Goal: Transaction & Acquisition: Purchase product/service

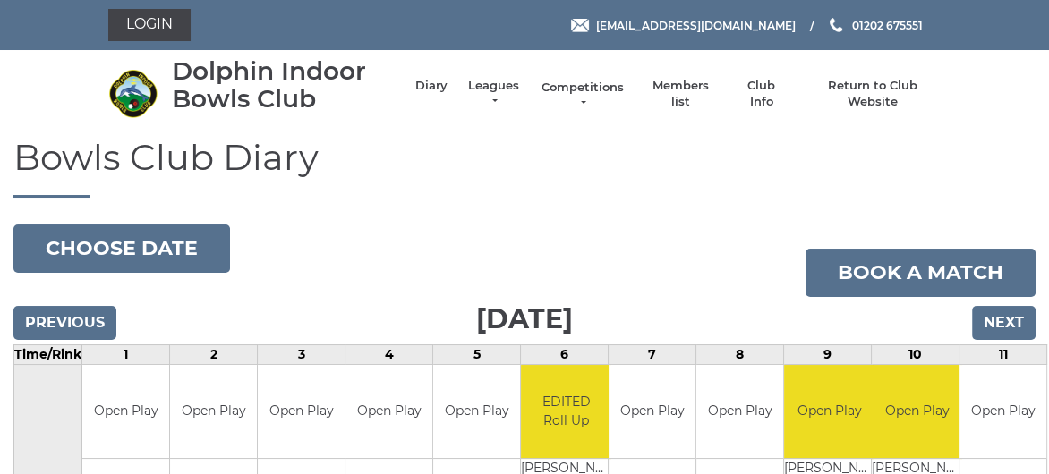
click at [576, 87] on link "Competitions" at bounding box center [583, 96] width 86 height 32
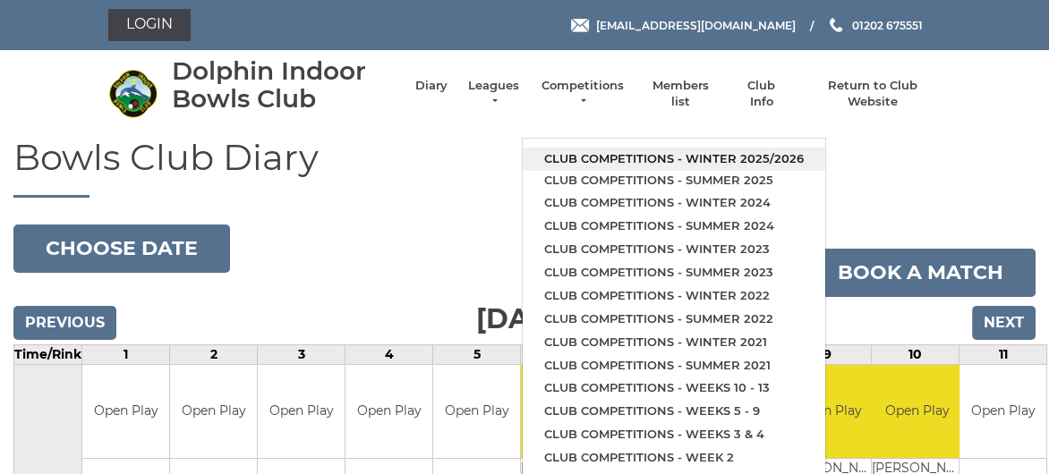
click at [624, 158] on link "Club competitions - Winter 2025/2026" at bounding box center [674, 159] width 303 height 23
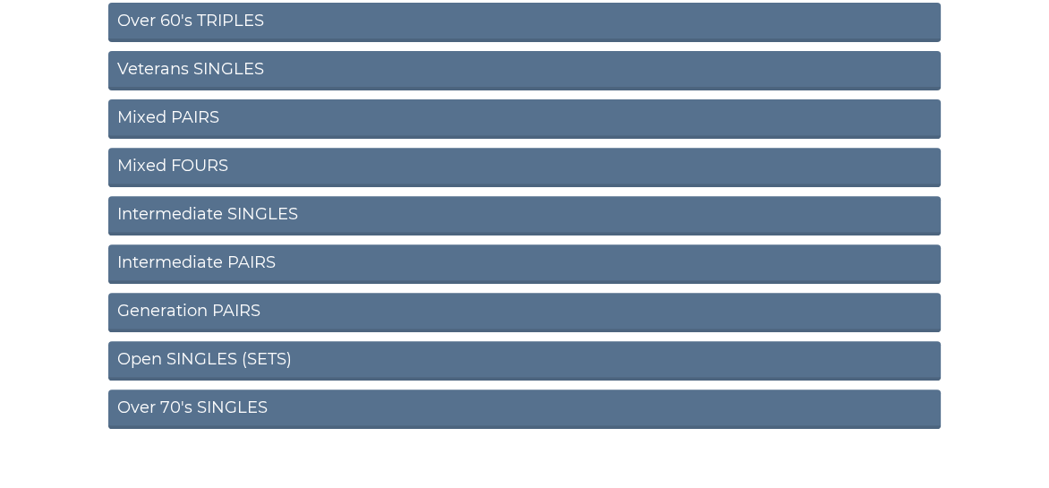
scroll to position [793, 0]
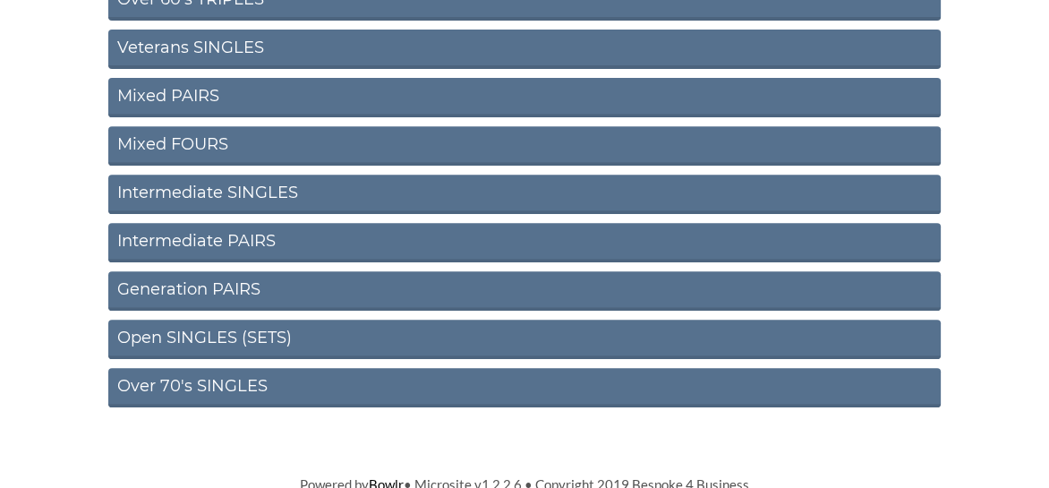
click at [214, 329] on link "Open SINGLES (SETS)" at bounding box center [524, 339] width 832 height 39
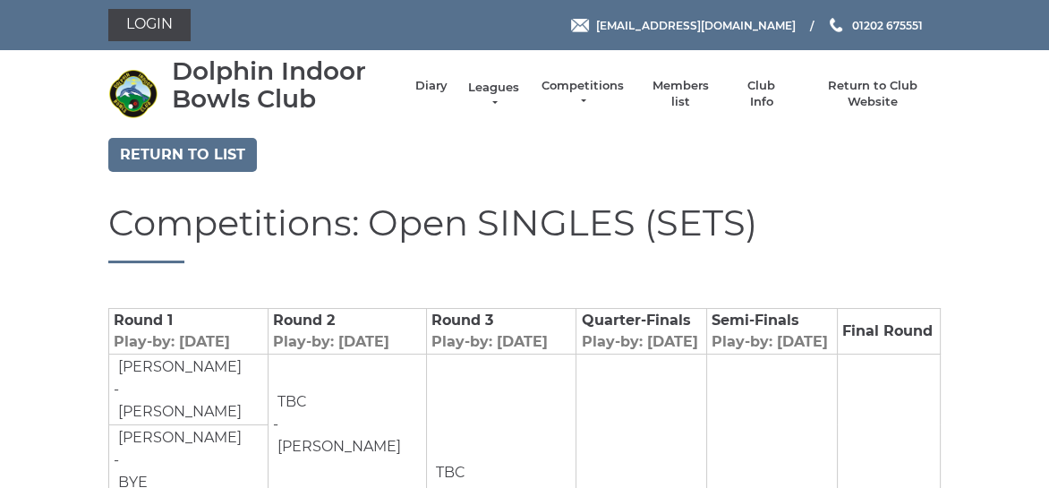
click at [506, 85] on link "Leagues" at bounding box center [493, 96] width 56 height 32
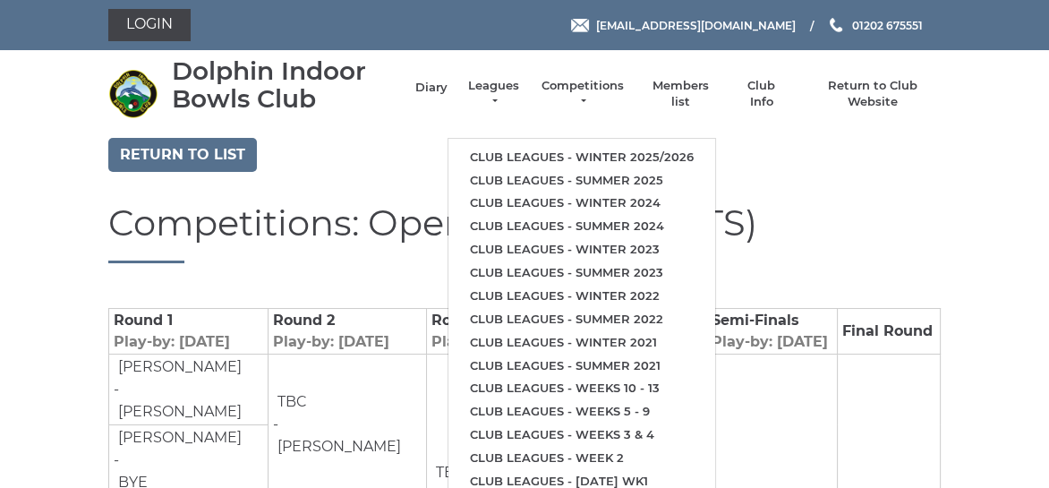
click at [429, 78] on li "Diary" at bounding box center [422, 94] width 50 height 50
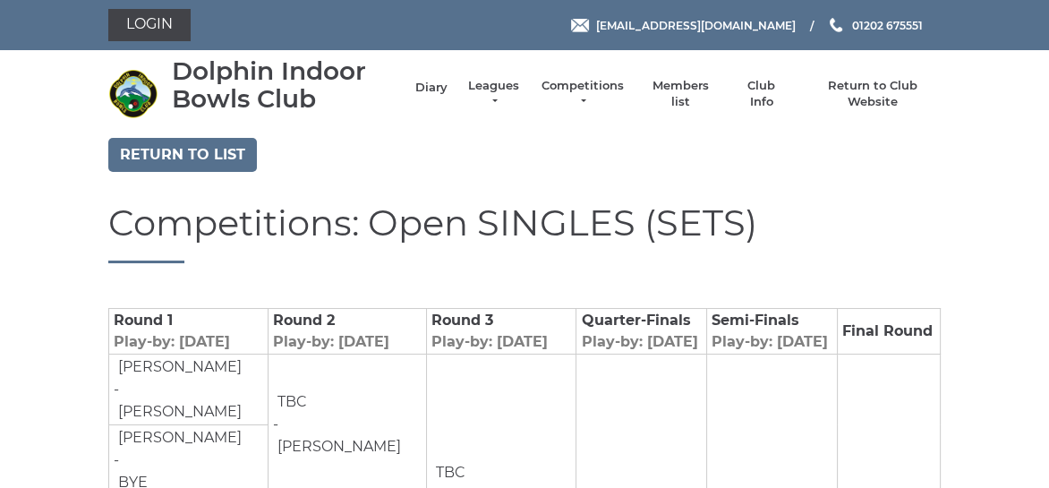
click at [433, 85] on link "Diary" at bounding box center [431, 88] width 32 height 16
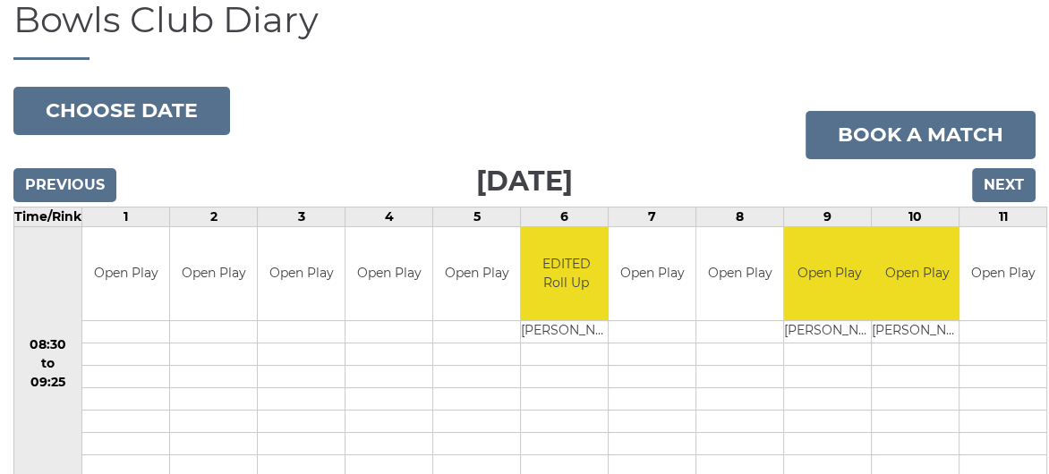
scroll to position [179, 0]
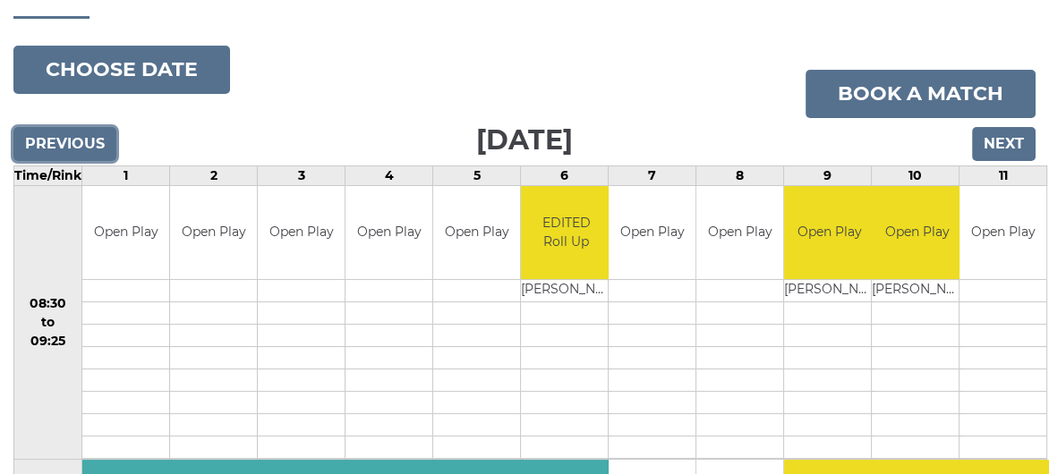
click at [84, 147] on input "Previous" at bounding box center [64, 144] width 103 height 34
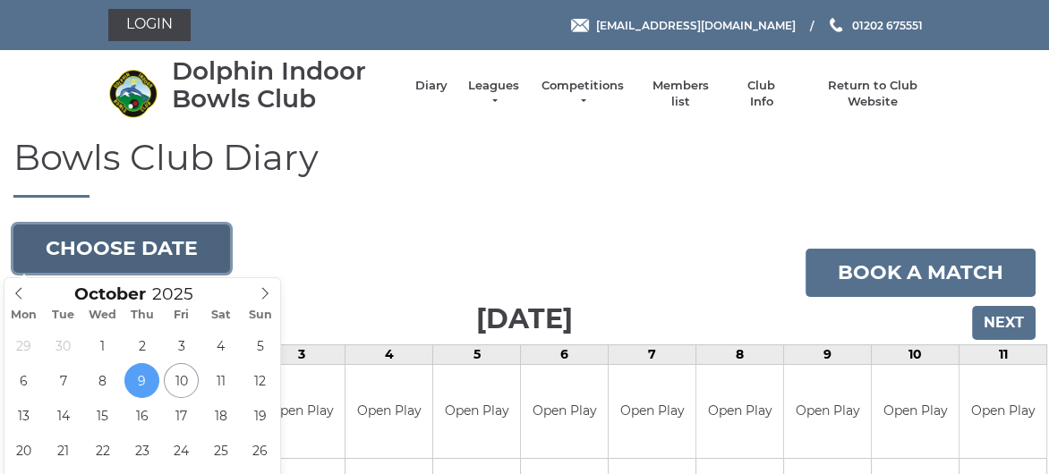
click at [149, 242] on button "Choose date" at bounding box center [121, 249] width 217 height 48
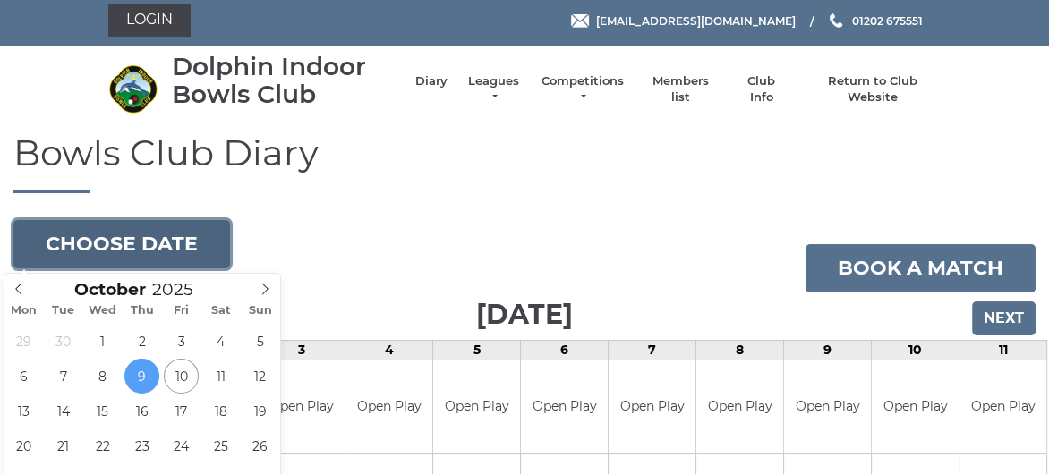
scroll to position [90, 0]
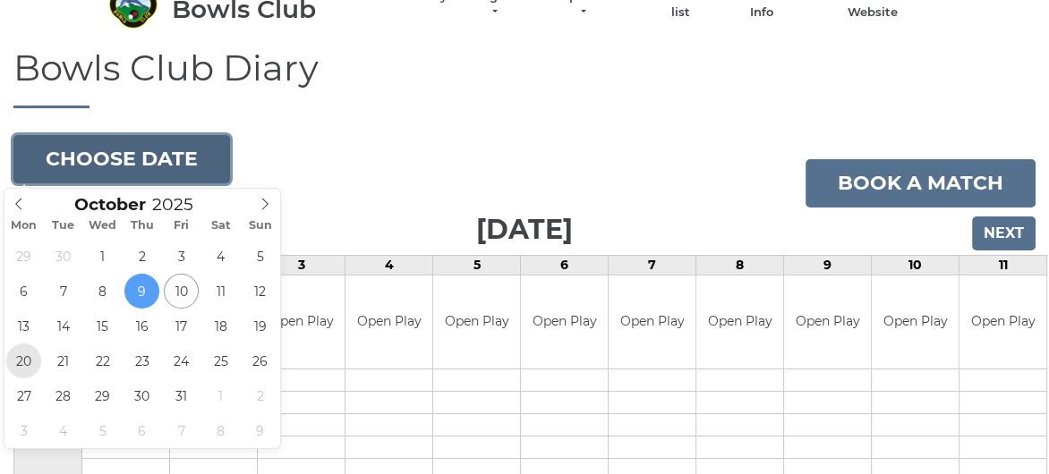
type input "2025-10-20"
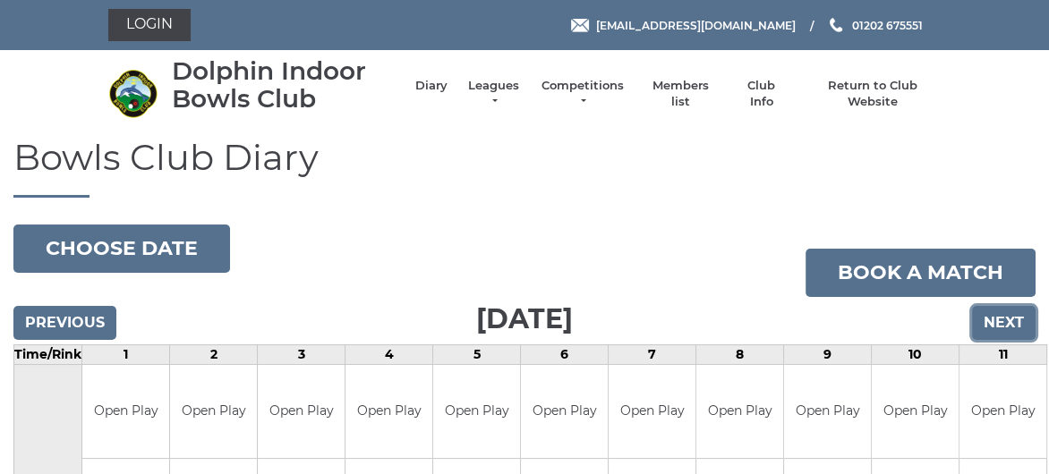
click at [1001, 324] on input "Next" at bounding box center [1004, 323] width 64 height 34
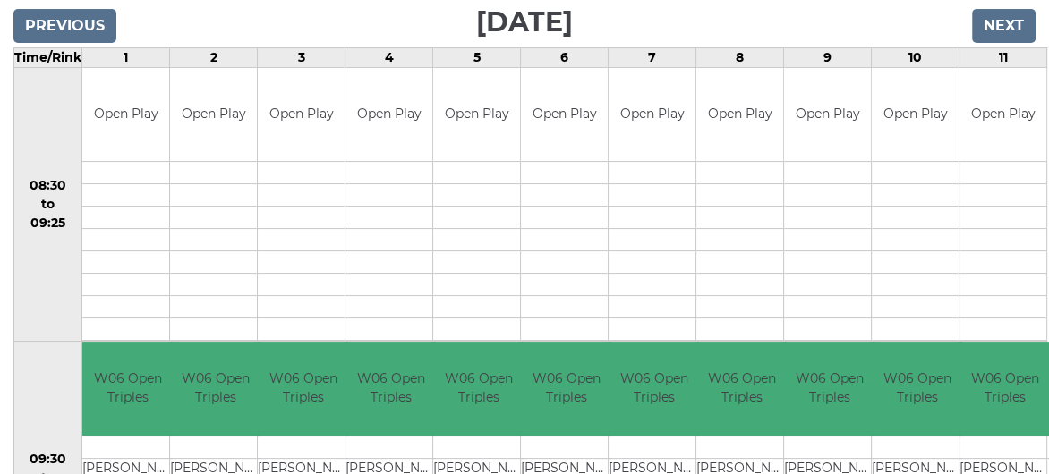
scroll to position [90, 0]
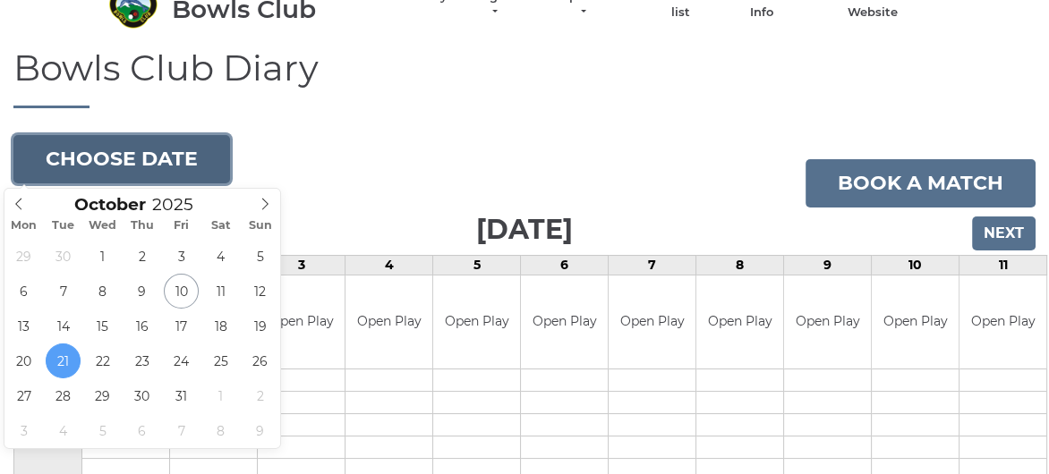
click at [128, 158] on button "Choose date" at bounding box center [121, 159] width 217 height 48
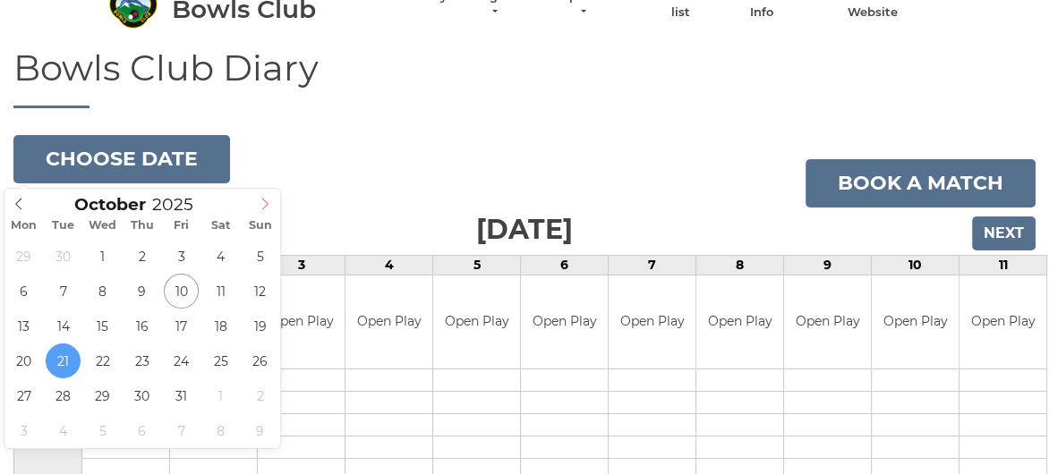
click at [265, 205] on icon at bounding box center [265, 204] width 13 height 13
type input "2025-11-04"
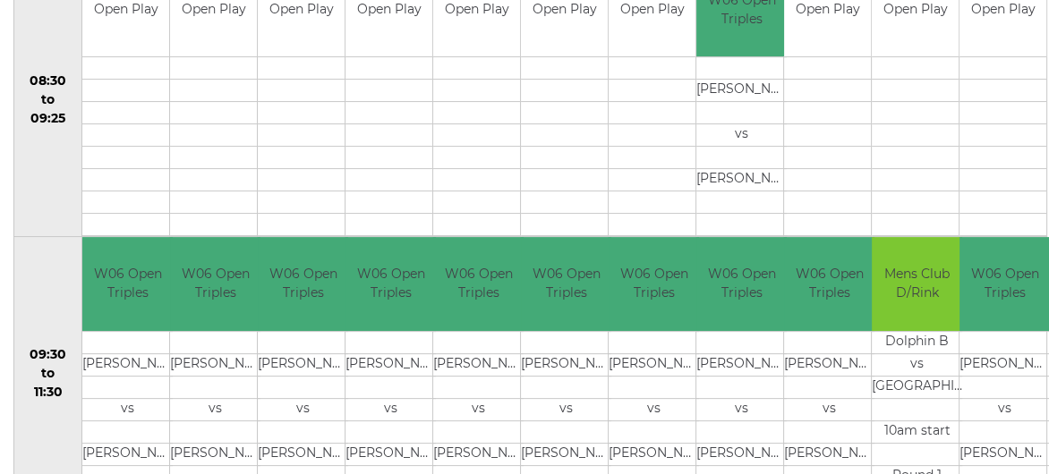
scroll to position [179, 0]
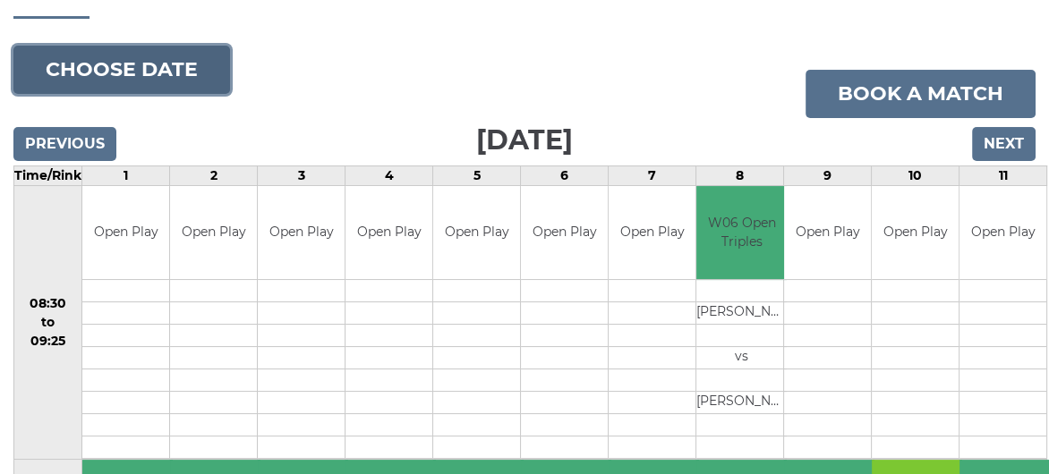
click at [128, 73] on button "Choose date" at bounding box center [121, 70] width 217 height 48
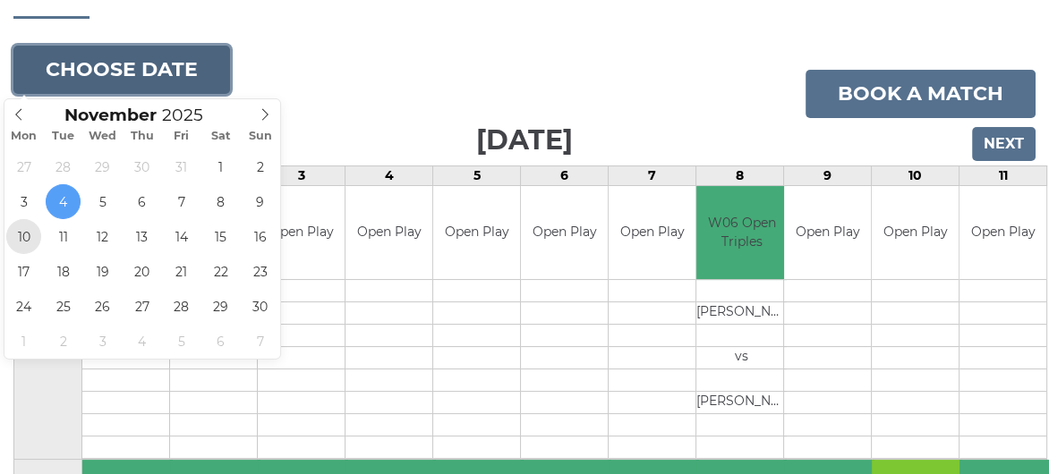
type input "2025-11-10"
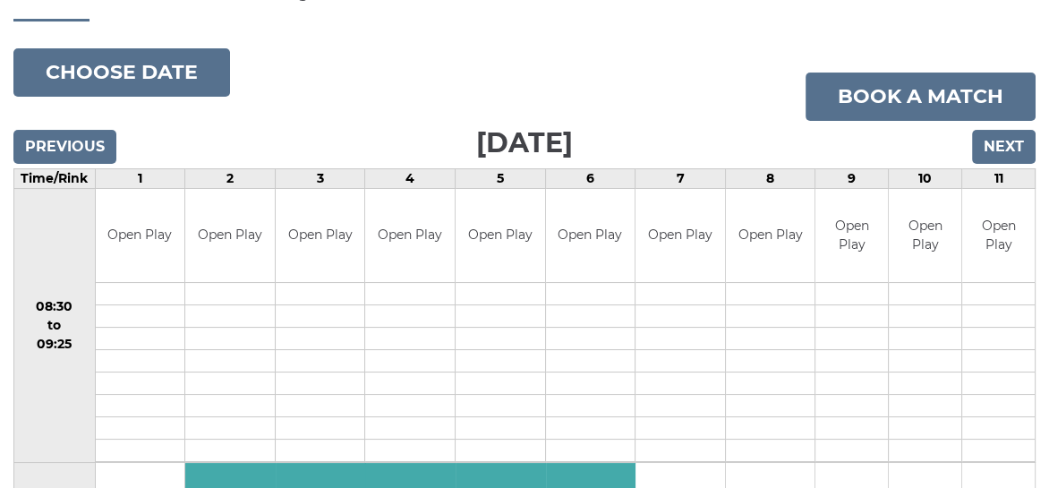
scroll to position [90, 0]
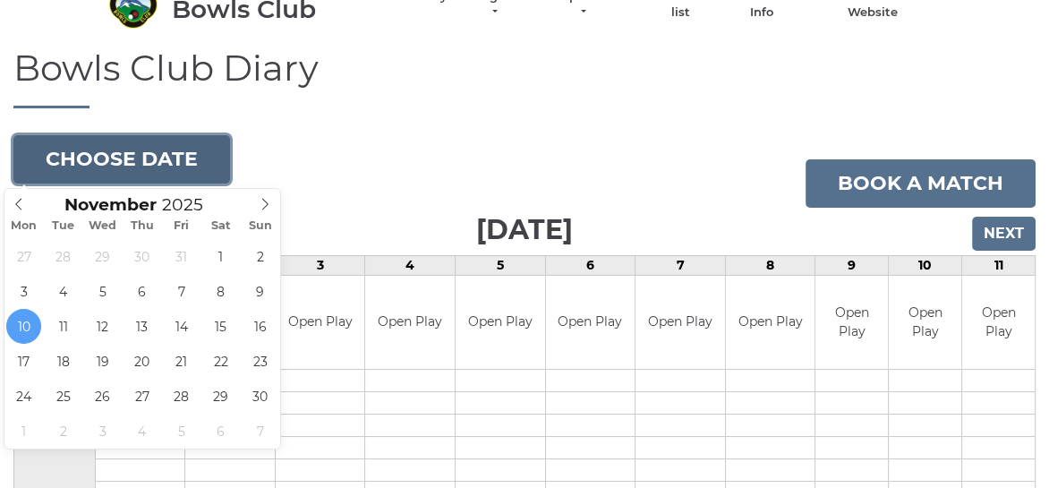
click at [78, 164] on button "Choose date" at bounding box center [121, 159] width 217 height 48
type input "2025-11-03"
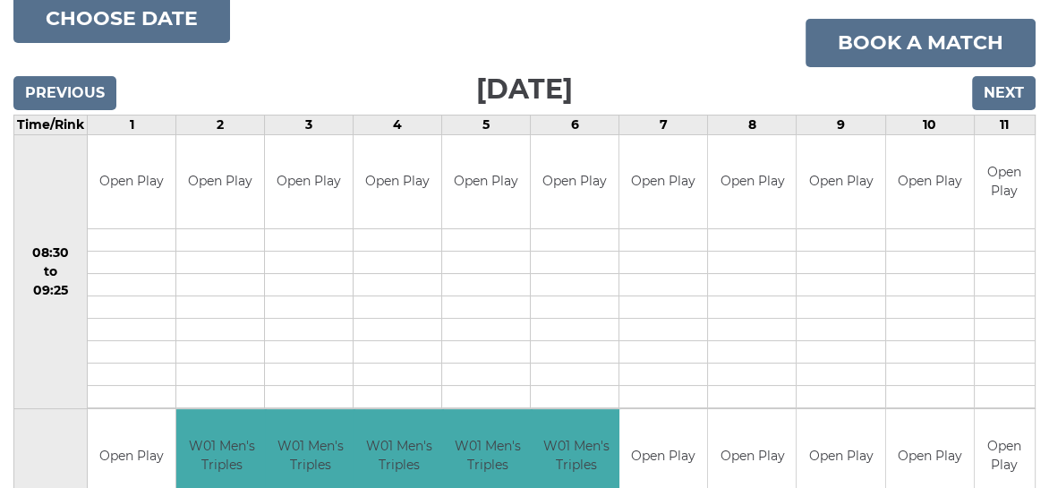
scroll to position [50, 0]
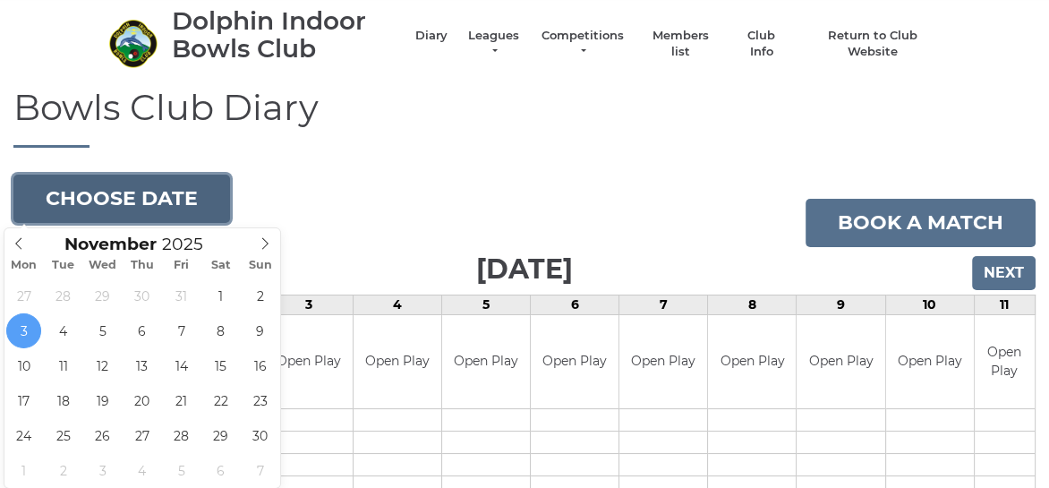
click at [115, 202] on button "Choose date" at bounding box center [121, 199] width 217 height 48
type input "[DATE]"
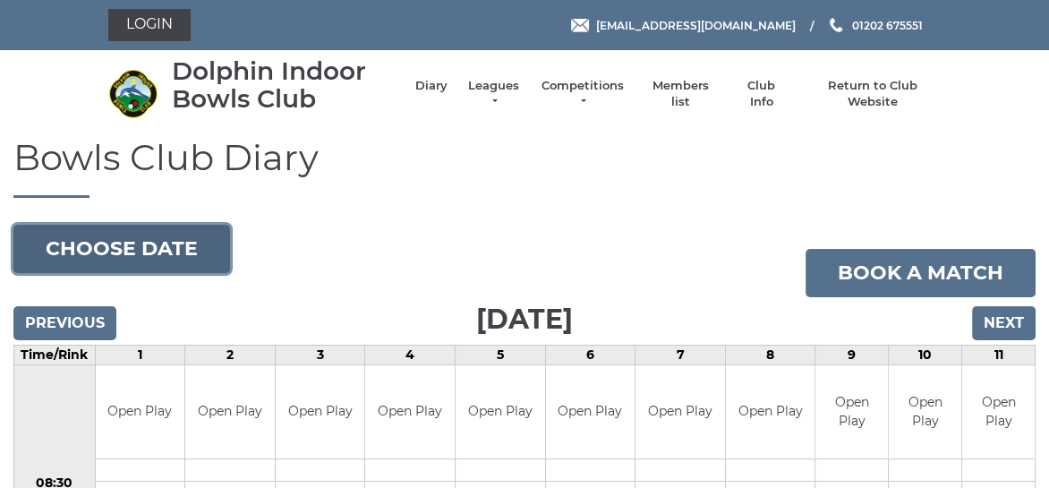
click at [76, 244] on button "Choose date" at bounding box center [121, 249] width 217 height 48
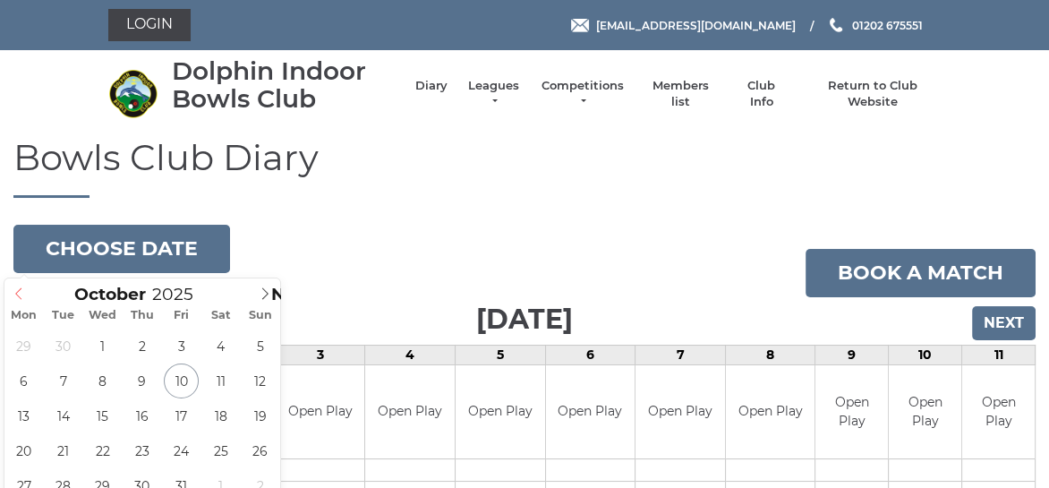
click at [21, 292] on icon at bounding box center [19, 293] width 13 height 13
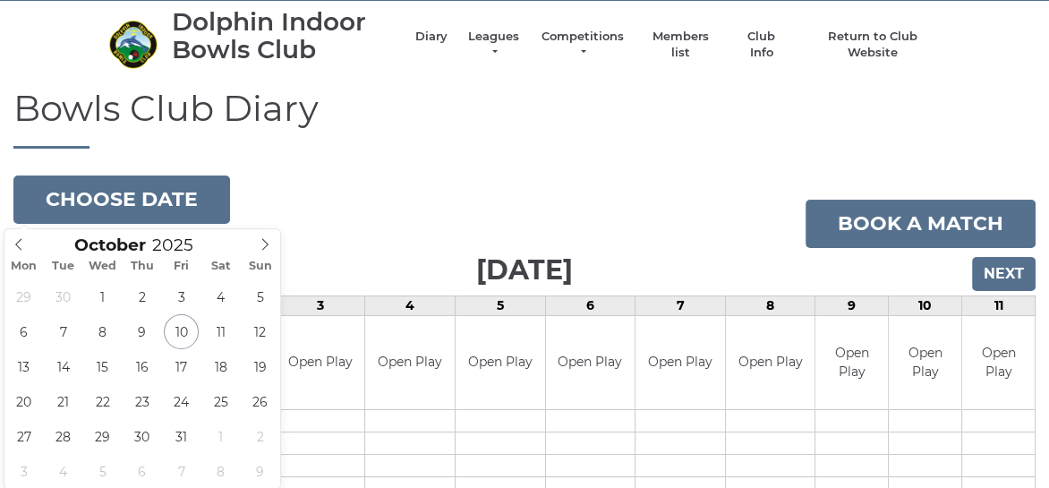
scroll to position [90, 0]
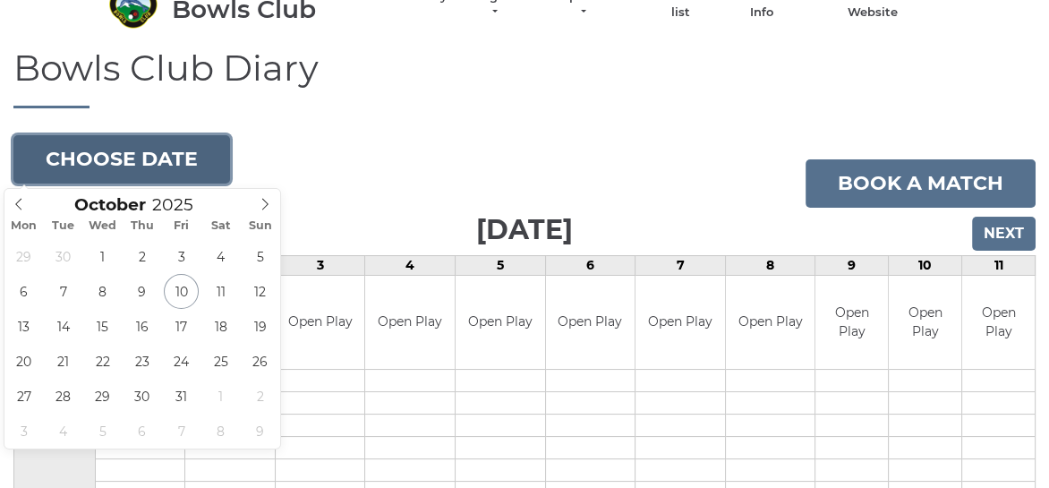
click at [80, 162] on button "Choose date" at bounding box center [121, 159] width 217 height 48
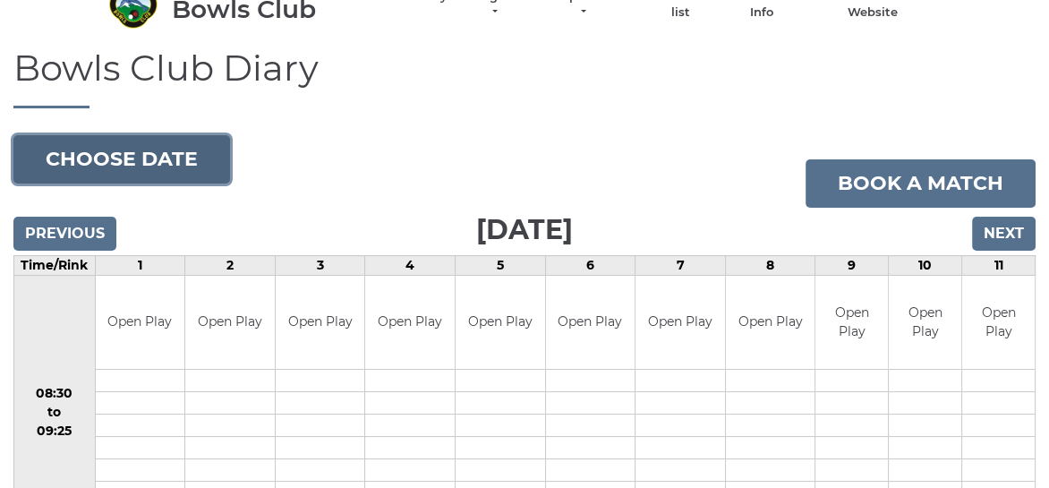
click at [117, 162] on button "Choose date" at bounding box center [121, 159] width 217 height 48
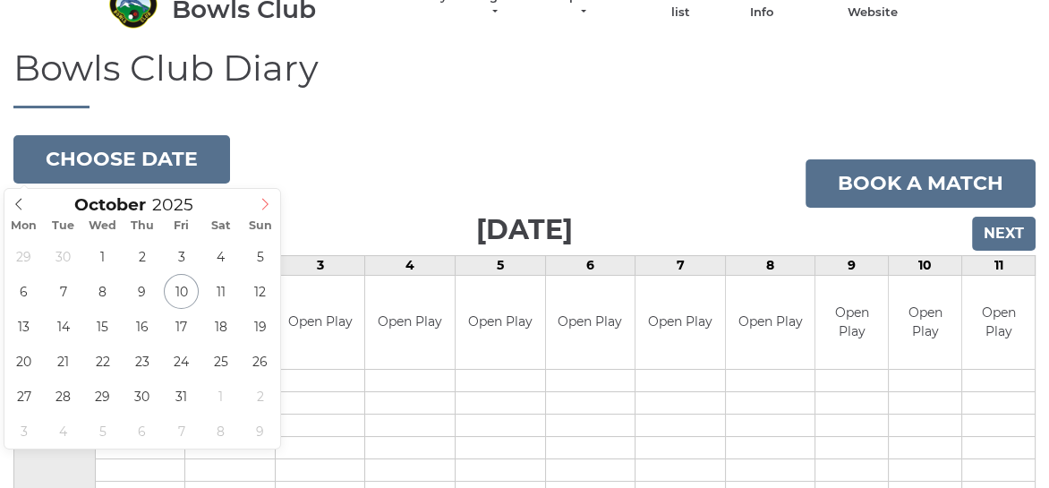
click at [266, 208] on icon at bounding box center [265, 204] width 13 height 13
type input "2025-11-11"
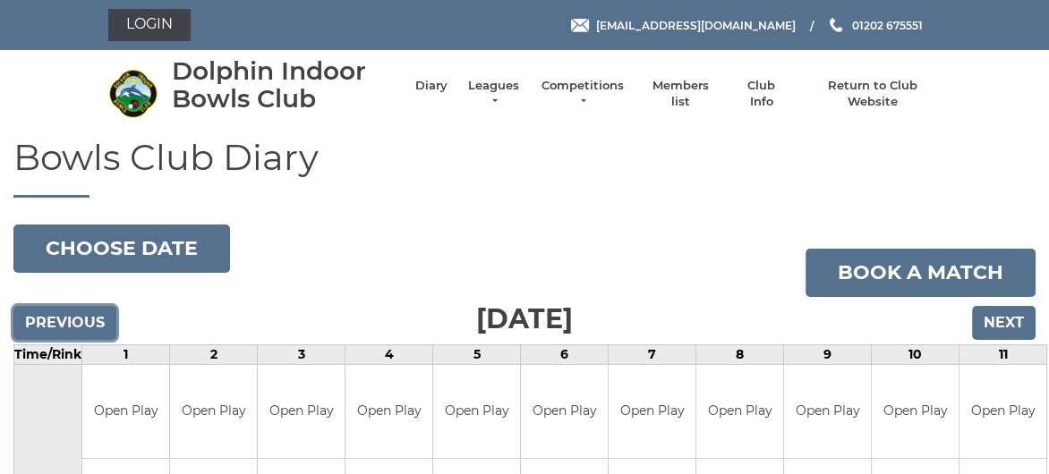
click at [44, 322] on input "Previous" at bounding box center [64, 323] width 103 height 34
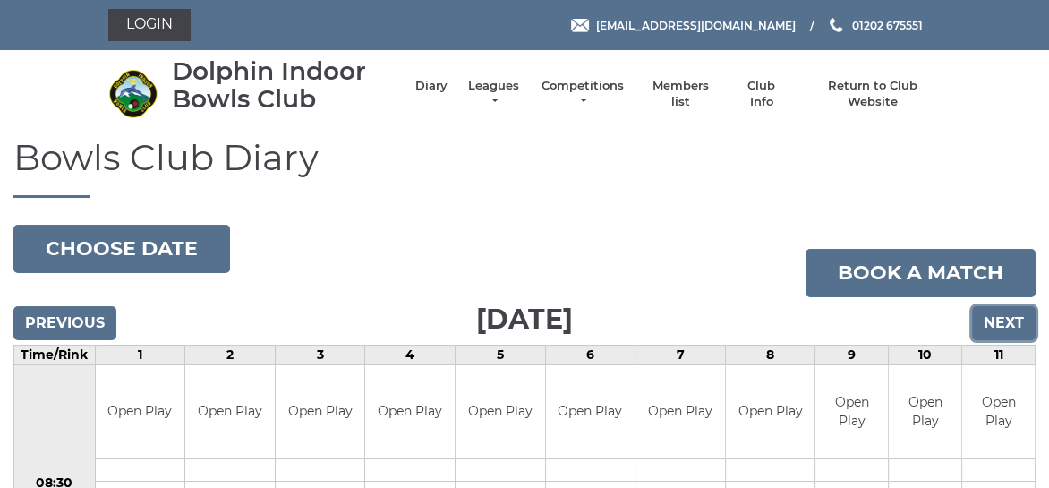
click at [988, 320] on input "Next" at bounding box center [1004, 323] width 64 height 34
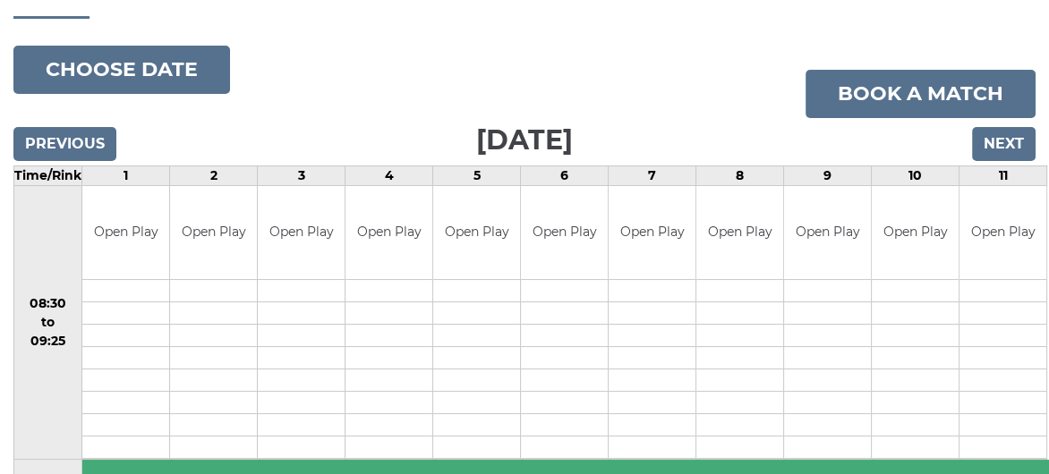
scroll to position [179, 0]
click at [67, 144] on input "Previous" at bounding box center [64, 144] width 103 height 34
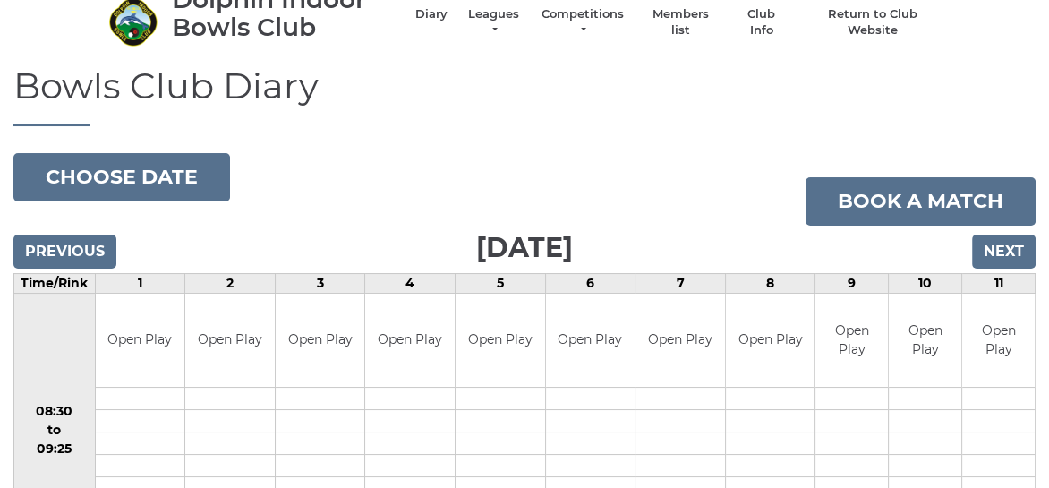
scroll to position [50, 0]
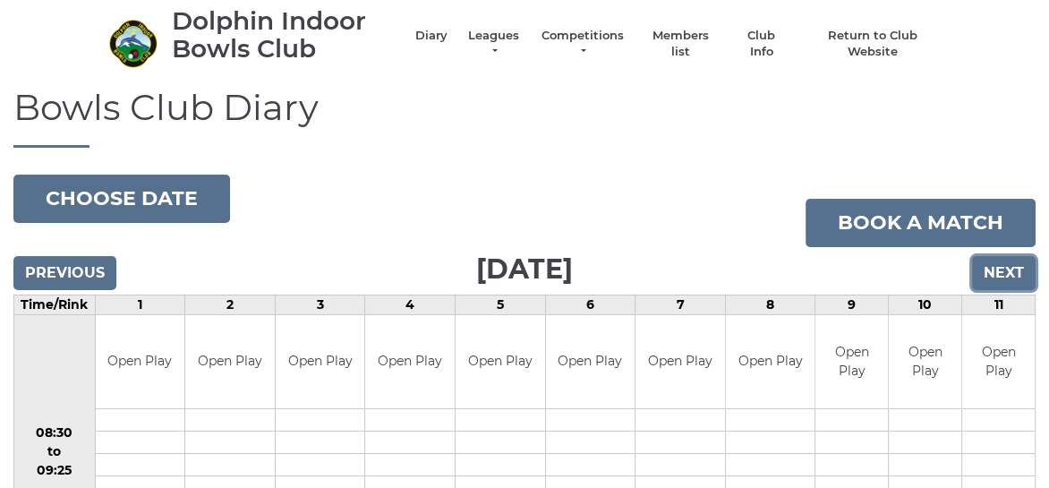
click at [995, 272] on input "Next" at bounding box center [1004, 273] width 64 height 34
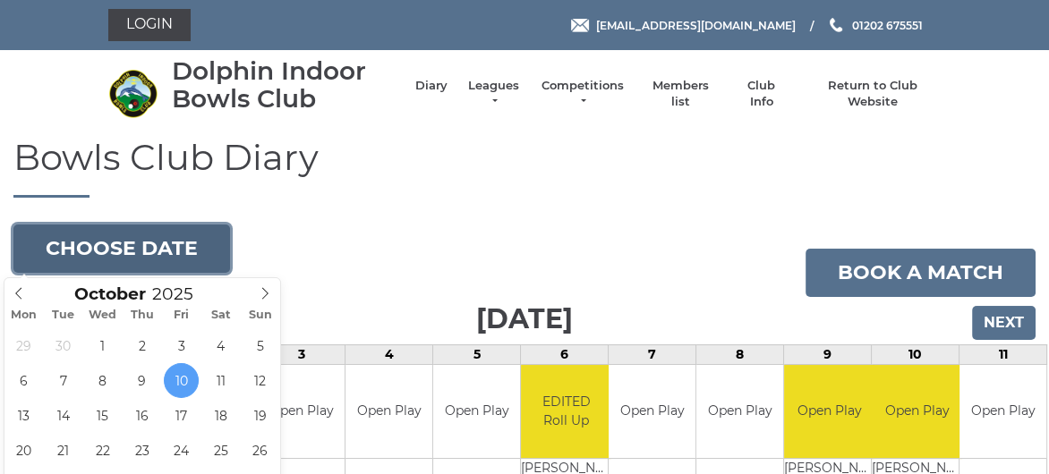
click at [187, 239] on button "Choose date" at bounding box center [121, 249] width 217 height 48
type input "2025-10-14"
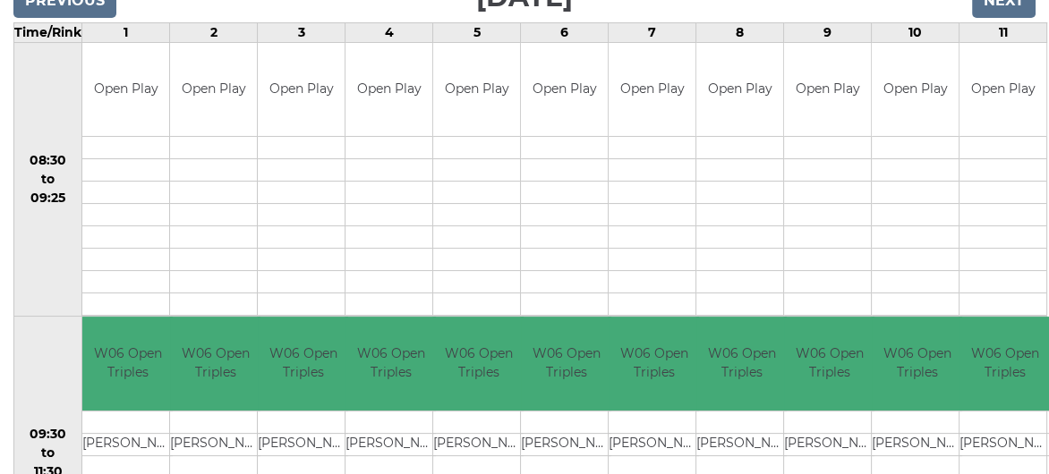
scroll to position [90, 0]
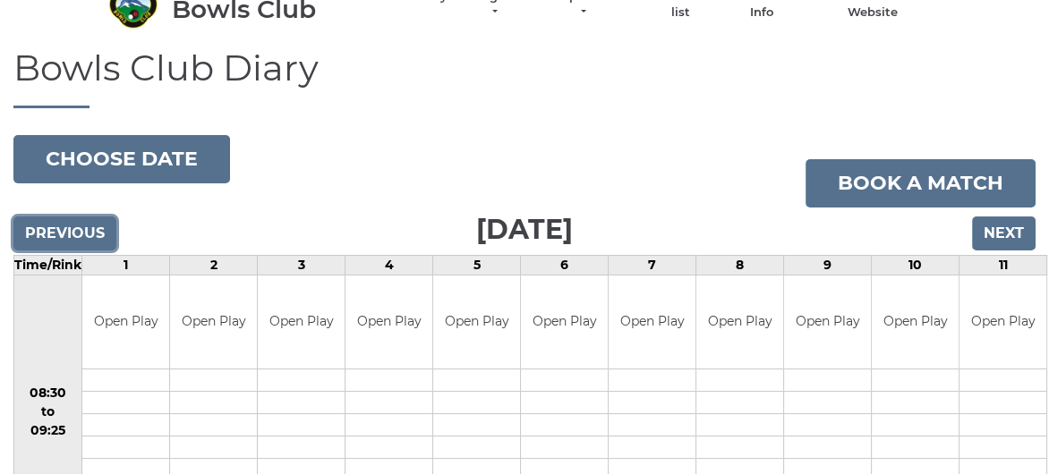
click at [68, 230] on input "Previous" at bounding box center [64, 234] width 103 height 34
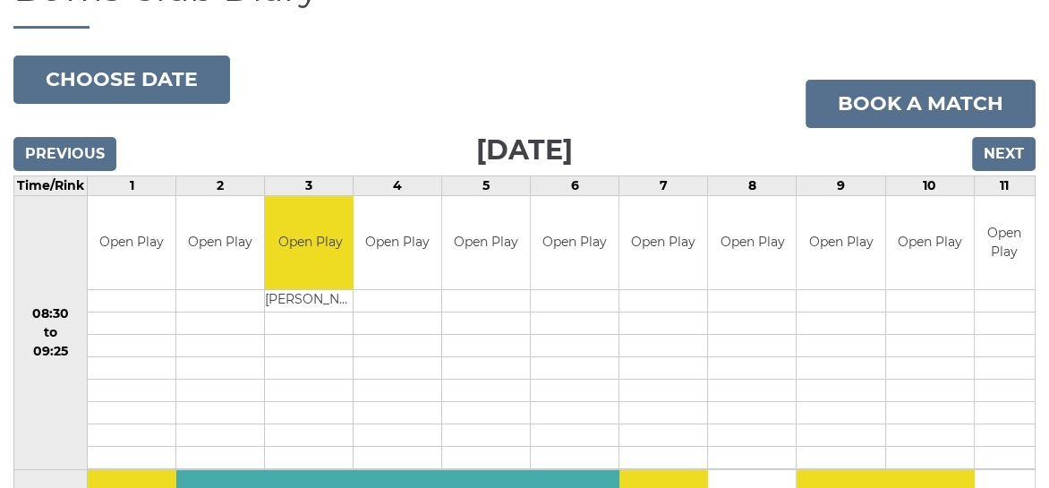
scroll to position [90, 0]
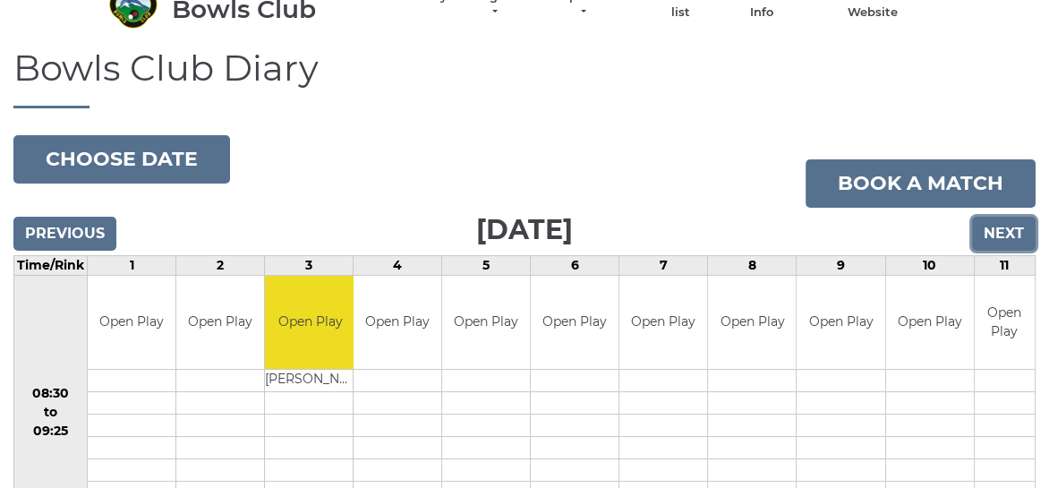
click at [1003, 231] on input "Next" at bounding box center [1004, 234] width 64 height 34
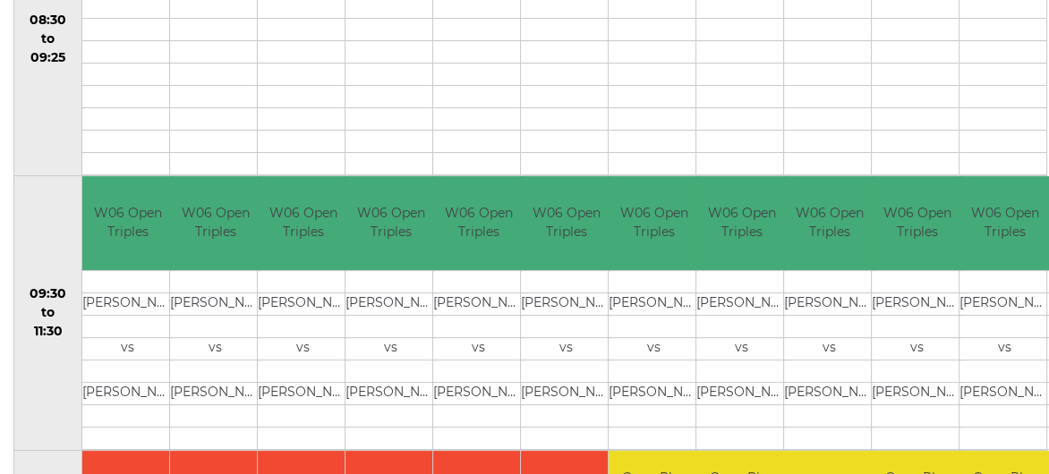
scroll to position [179, 0]
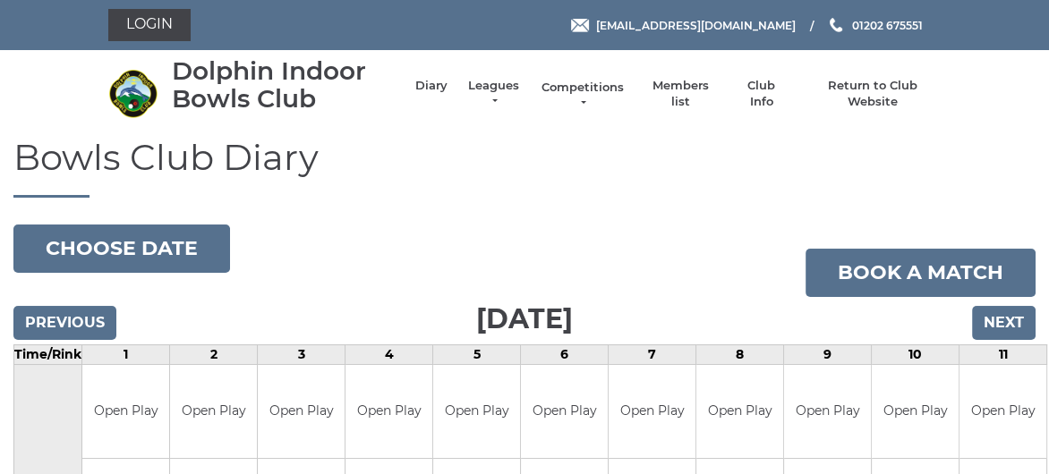
click at [573, 85] on link "Competitions" at bounding box center [583, 96] width 86 height 32
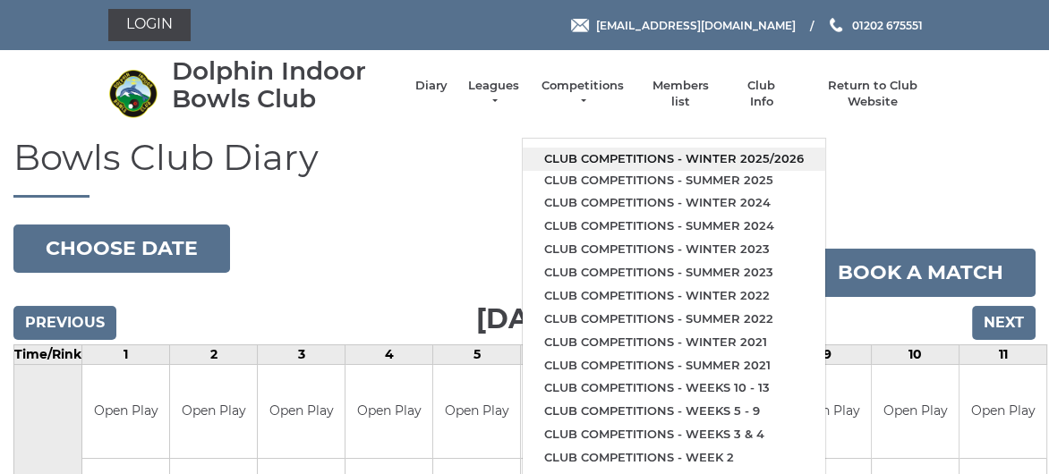
click at [640, 152] on link "Club competitions - Winter 2025/2026" at bounding box center [674, 159] width 303 height 23
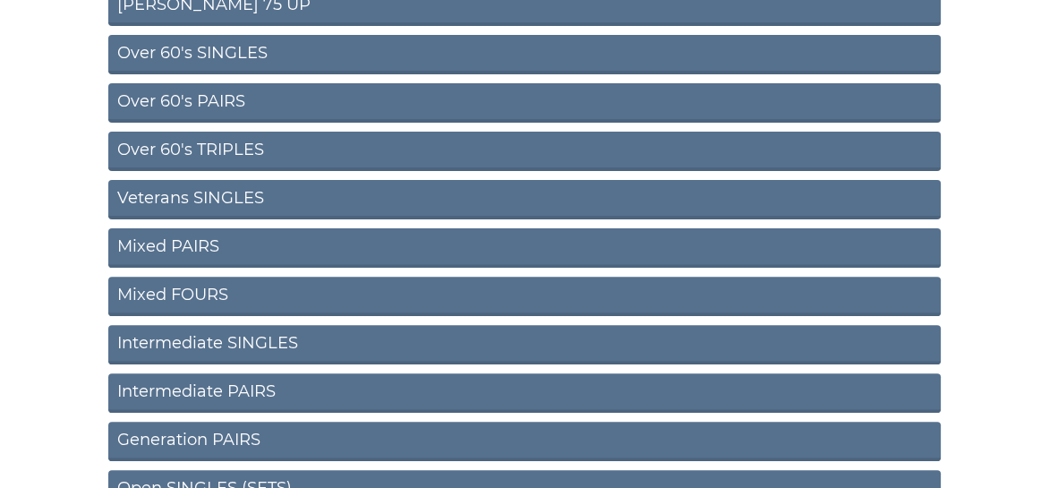
scroll to position [793, 0]
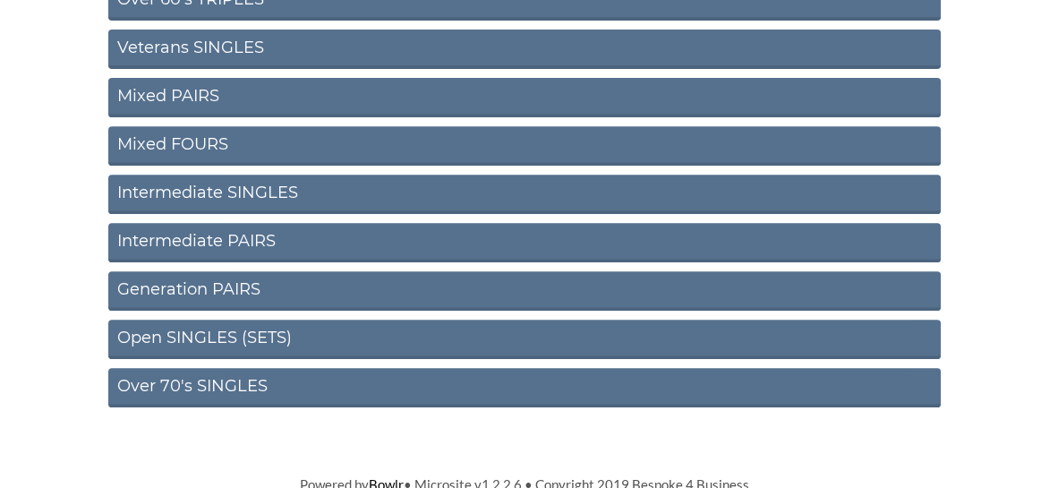
click at [201, 325] on link "Open SINGLES (SETS)" at bounding box center [524, 339] width 832 height 39
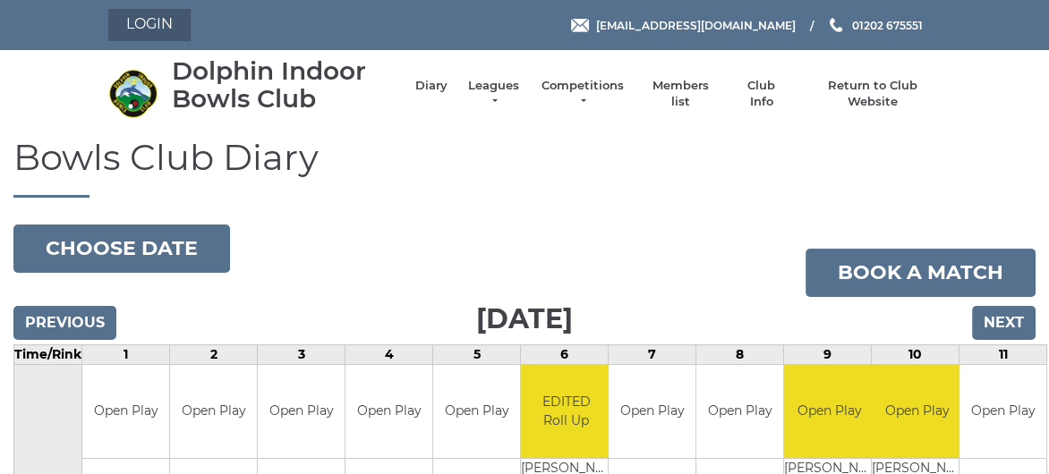
click at [168, 30] on link "Login" at bounding box center [149, 25] width 82 height 32
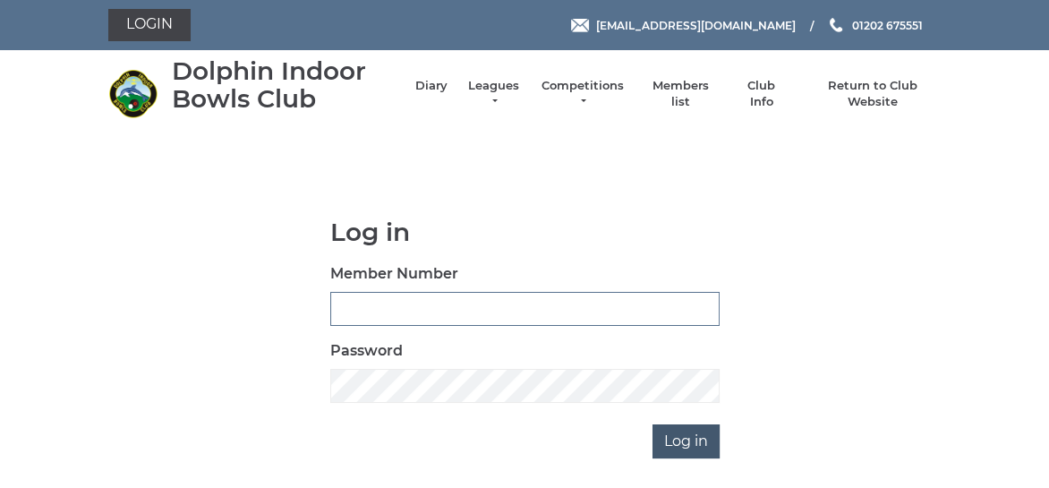
type input "3361"
click at [675, 438] on input "Log in" at bounding box center [686, 441] width 67 height 34
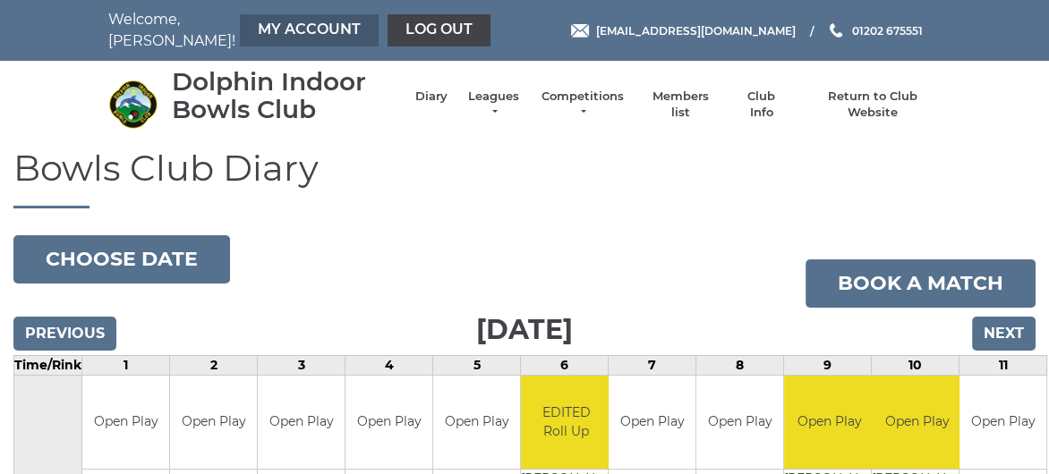
click at [255, 34] on link "My Account" at bounding box center [309, 30] width 139 height 32
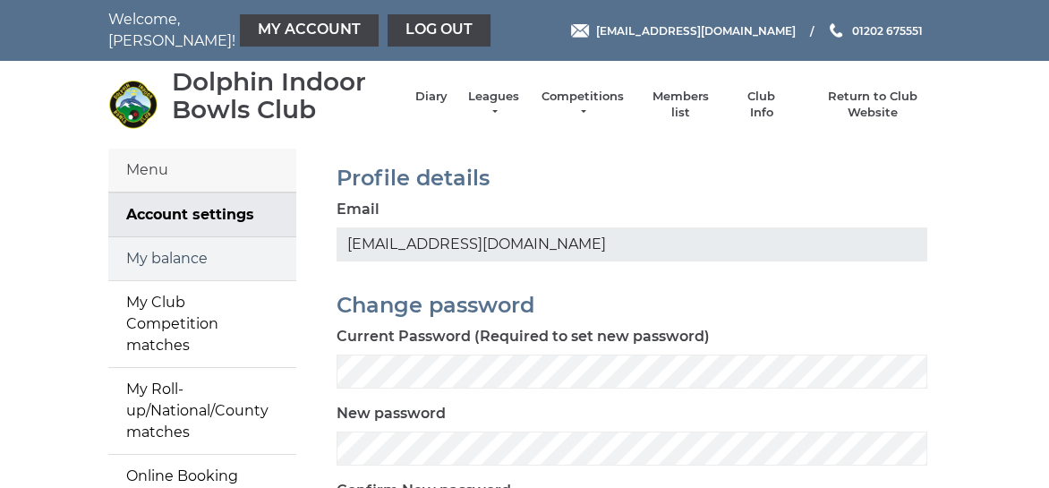
click at [158, 255] on link "My balance" at bounding box center [202, 258] width 188 height 43
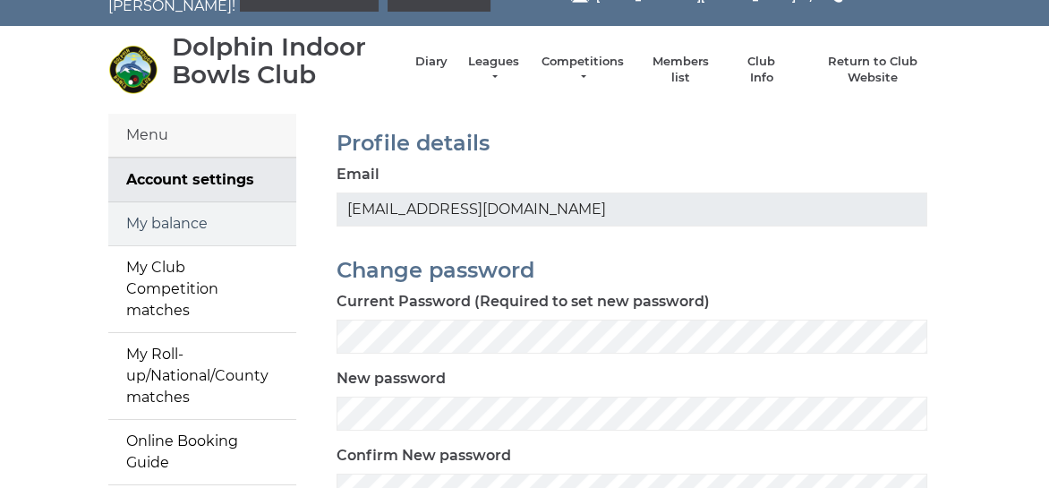
scroll to position [90, 0]
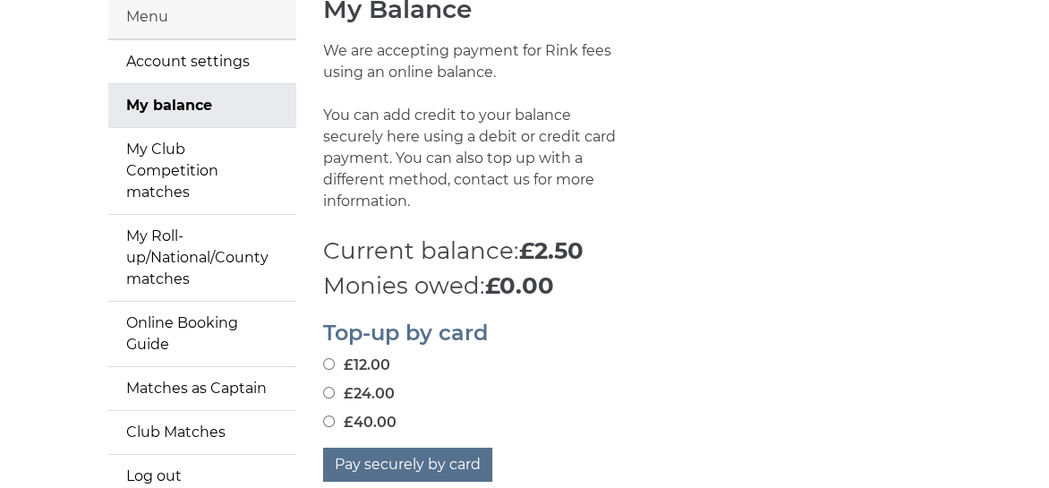
scroll to position [179, 0]
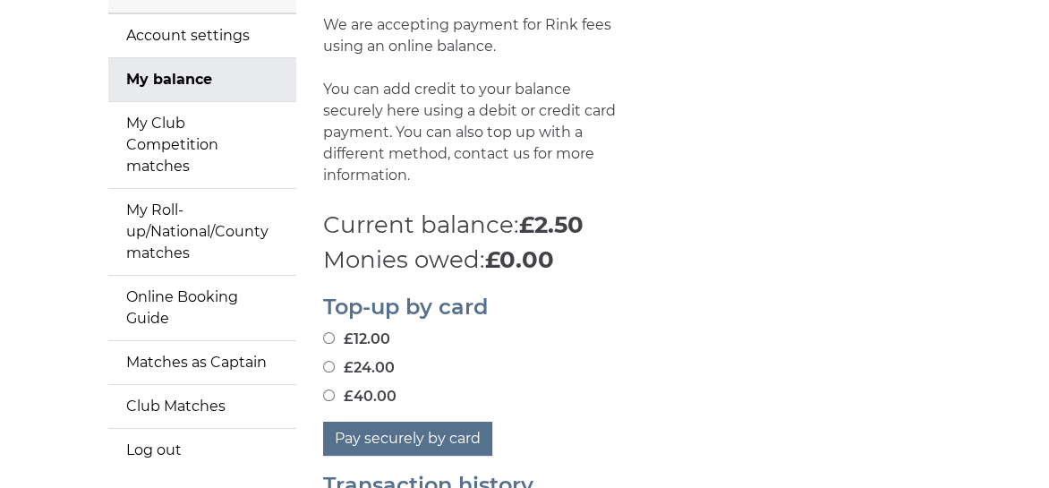
click at [327, 366] on input "£24.00" at bounding box center [329, 367] width 12 height 12
radio input "true"
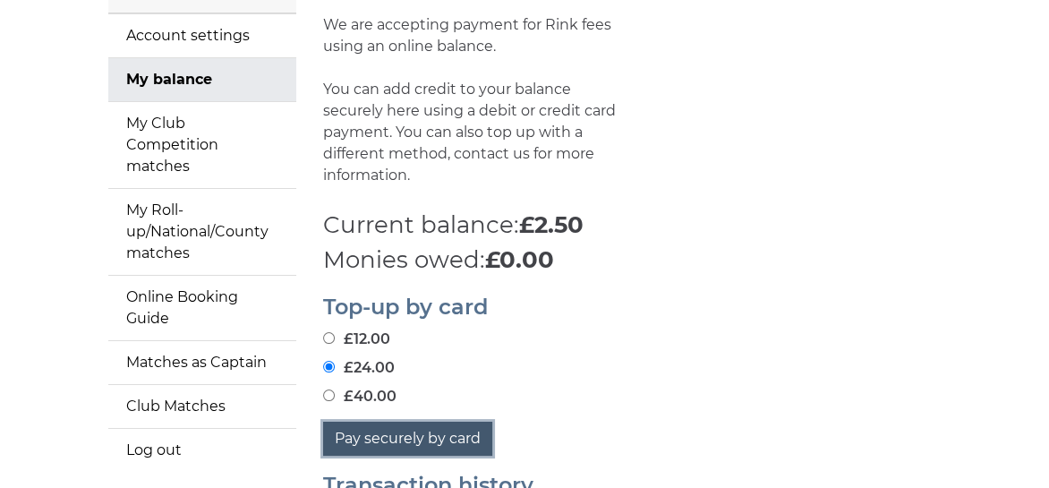
click at [393, 431] on button "Pay securely by card" at bounding box center [407, 439] width 169 height 34
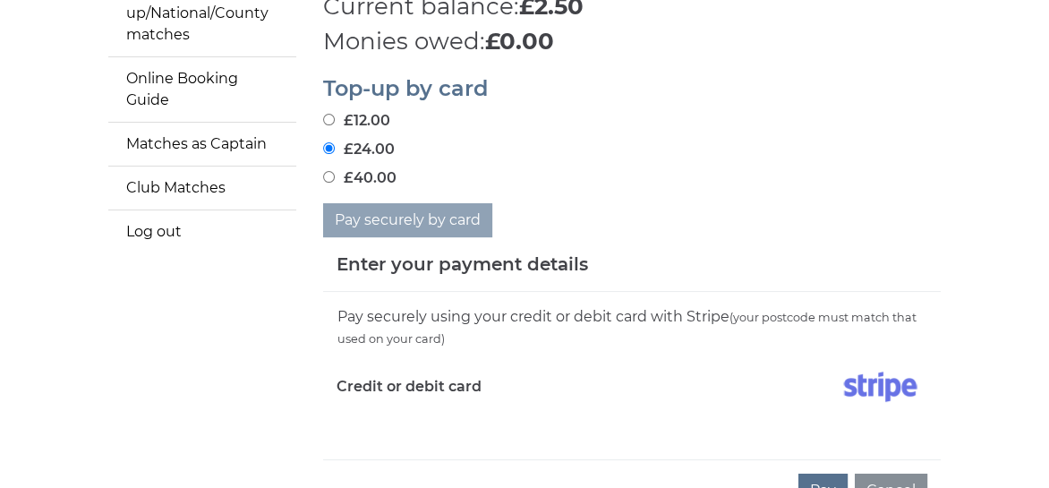
scroll to position [448, 0]
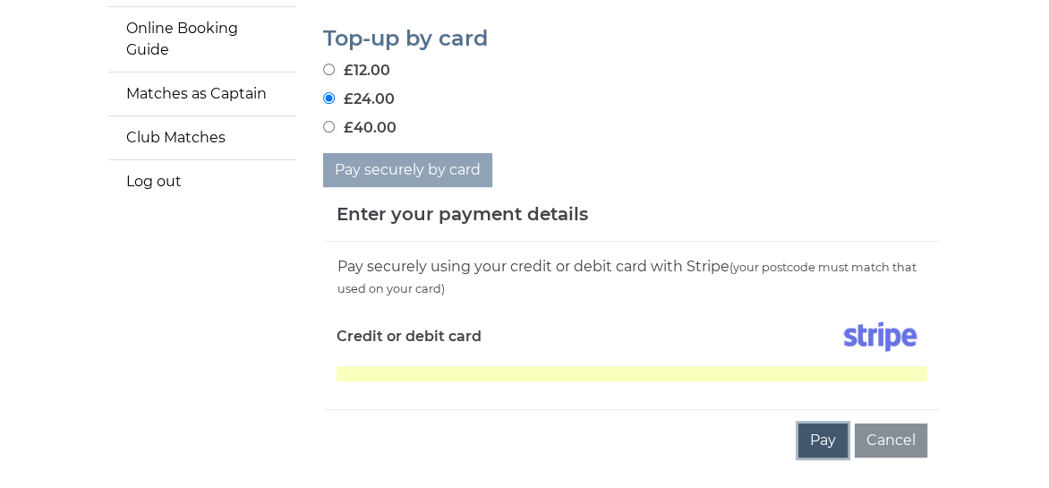
click at [830, 435] on button "Pay" at bounding box center [822, 440] width 49 height 34
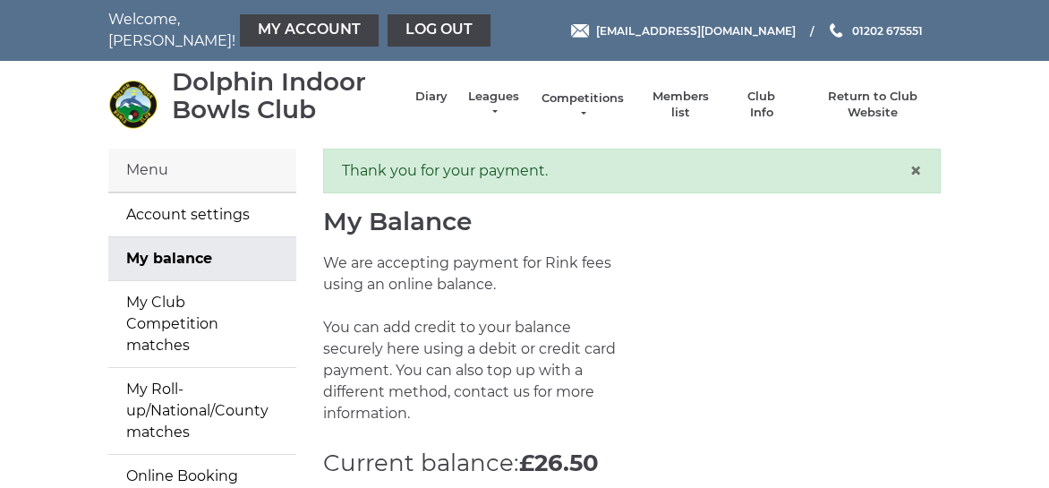
click at [593, 96] on link "Competitions" at bounding box center [583, 106] width 86 height 32
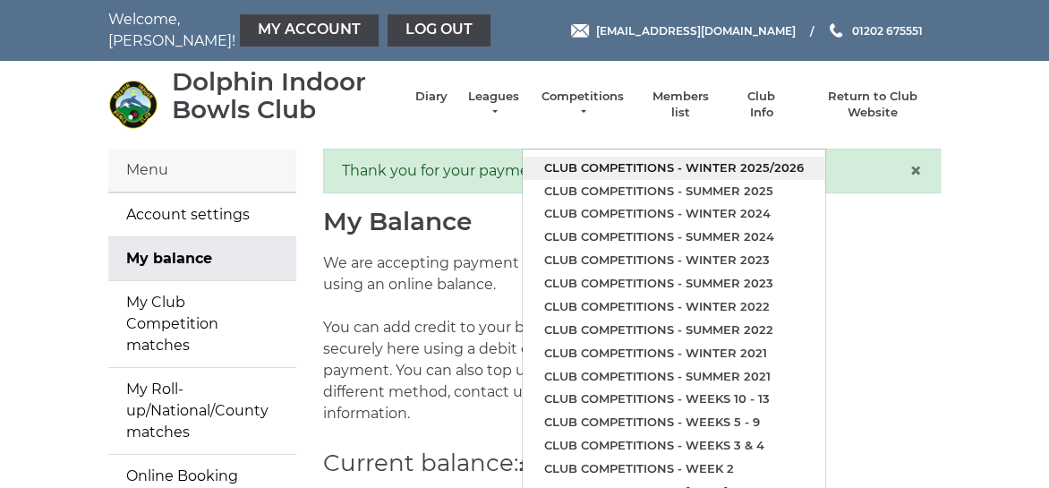
click at [629, 166] on link "Club competitions - Winter 2025/2026" at bounding box center [674, 168] width 303 height 23
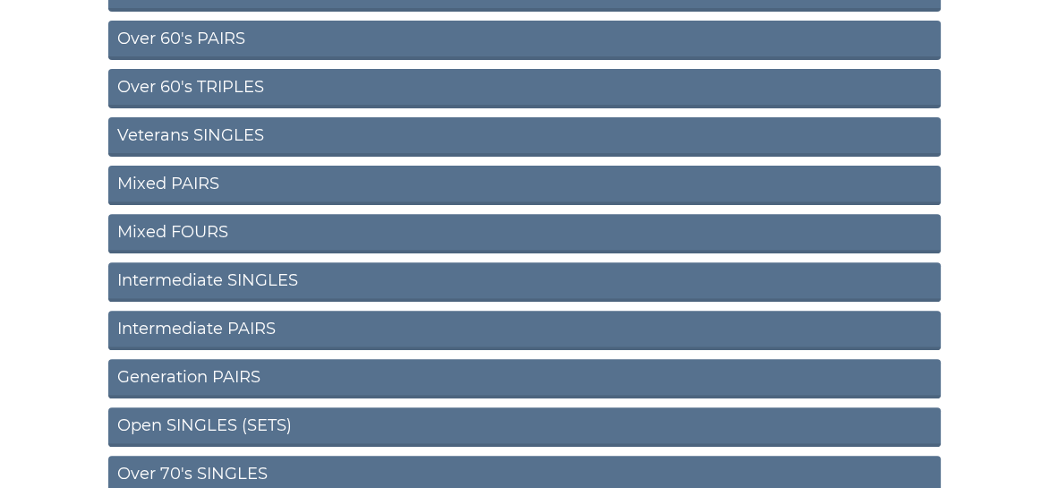
scroll to position [805, 0]
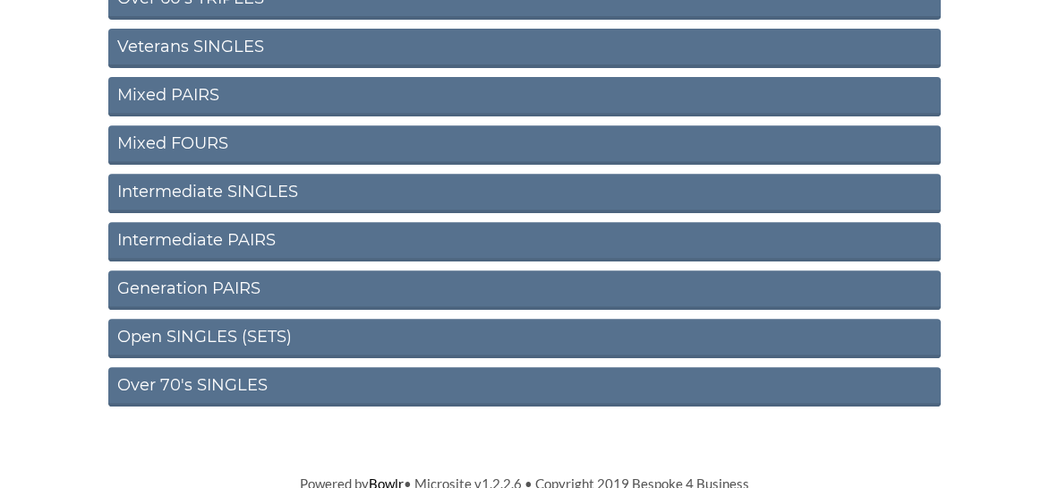
click at [194, 333] on link "Open SINGLES (SETS)" at bounding box center [524, 338] width 832 height 39
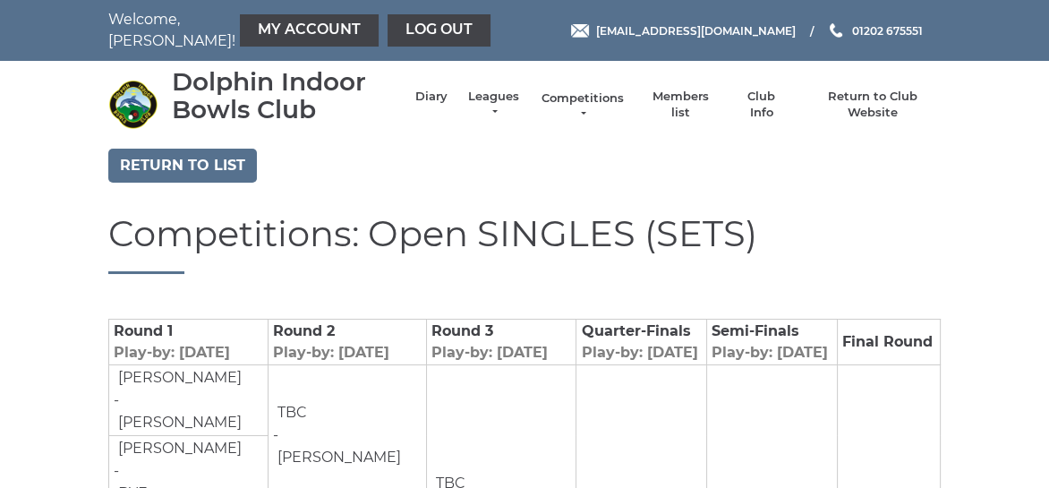
click at [576, 96] on link "Competitions" at bounding box center [583, 106] width 86 height 32
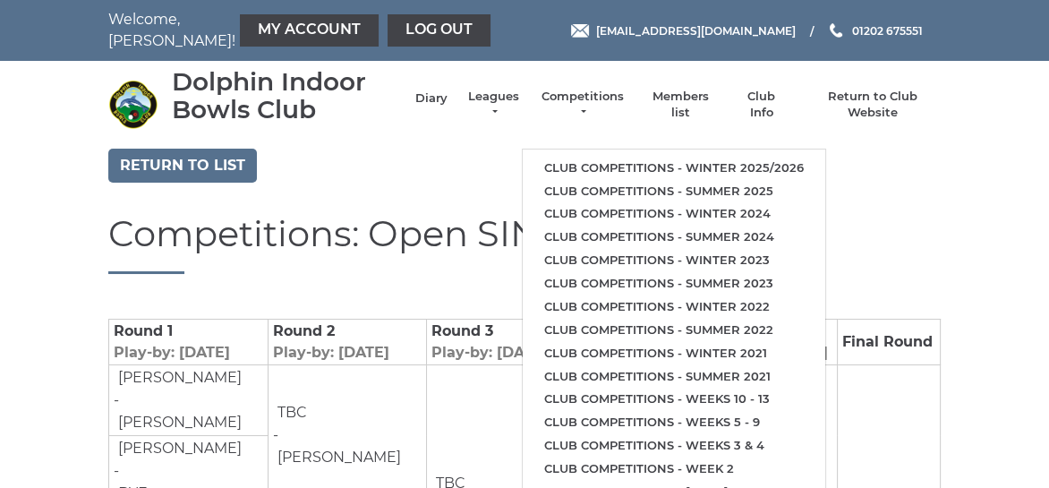
click at [426, 90] on link "Diary" at bounding box center [431, 98] width 32 height 16
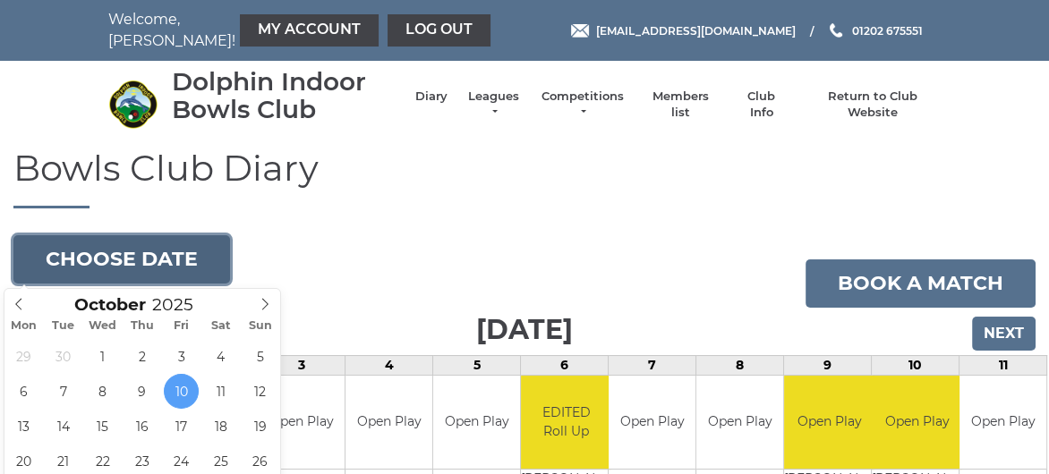
click at [125, 252] on button "Choose date" at bounding box center [121, 259] width 217 height 48
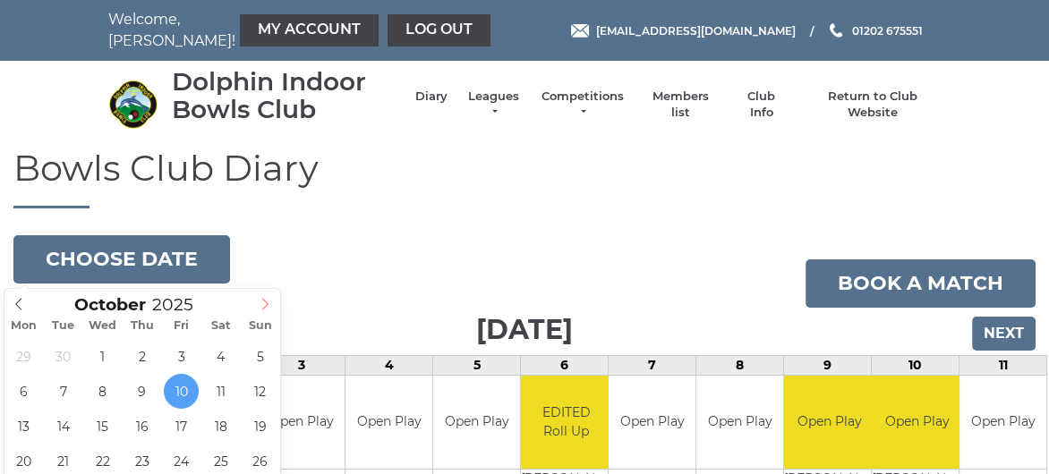
click at [260, 302] on icon at bounding box center [265, 304] width 13 height 13
type input "[DATE]"
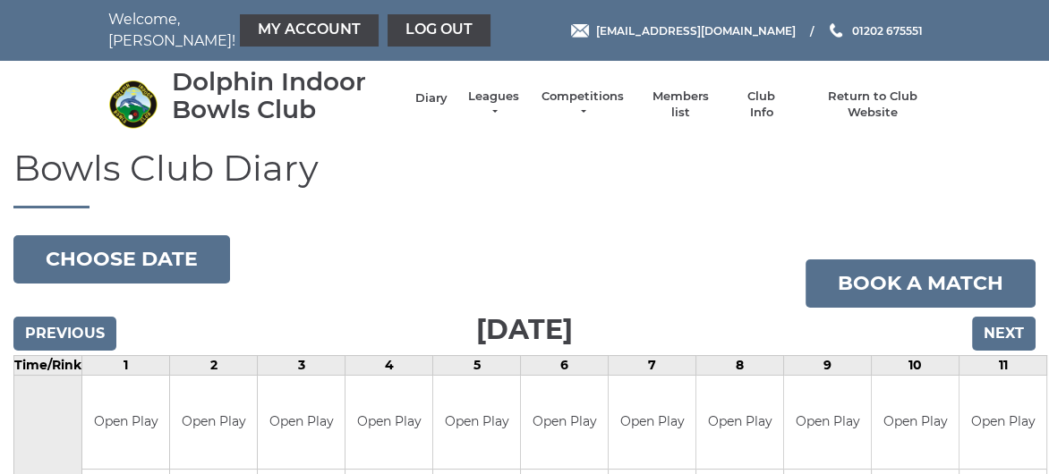
click at [436, 96] on link "Diary" at bounding box center [431, 98] width 32 height 16
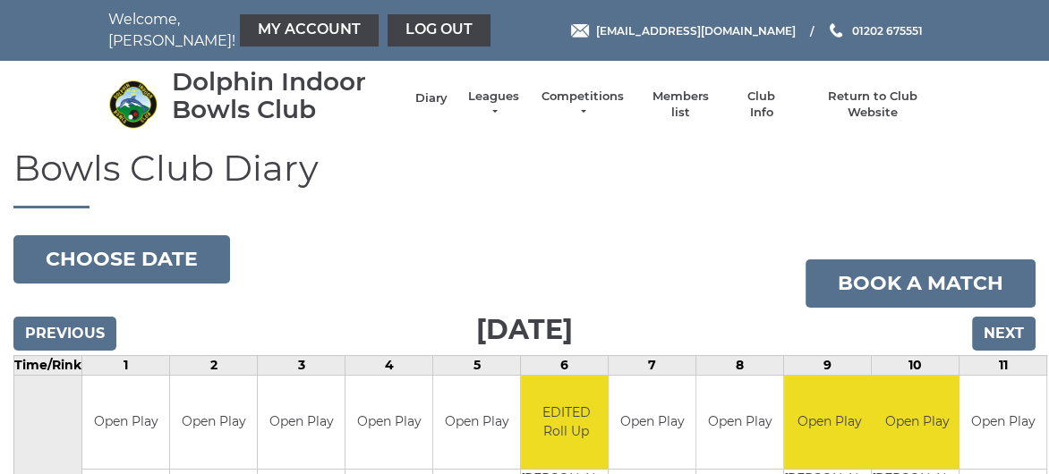
click at [423, 97] on link "Diary" at bounding box center [431, 98] width 32 height 16
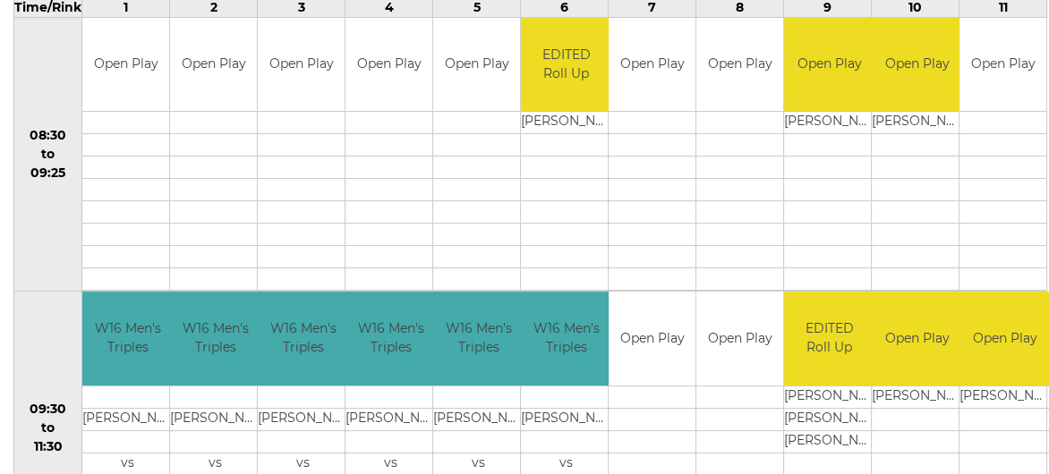
scroll to position [269, 0]
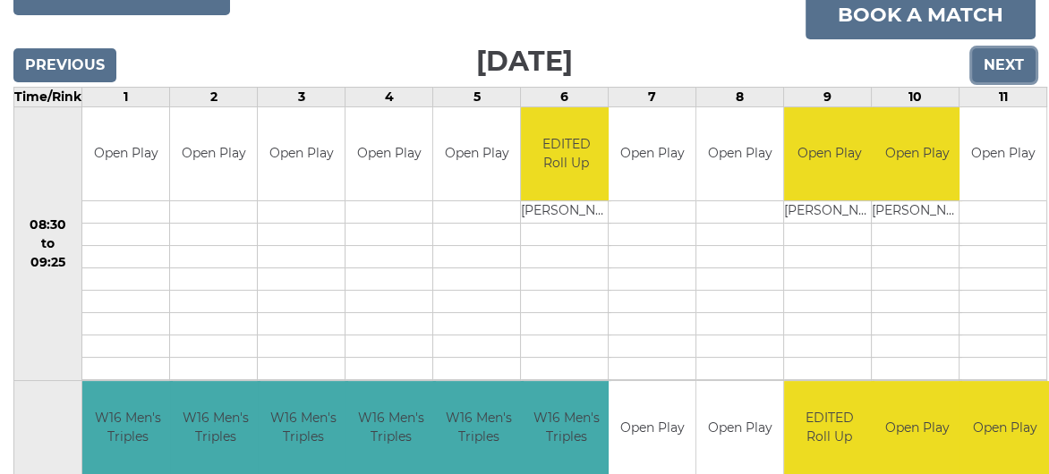
click at [1010, 60] on input "Next" at bounding box center [1004, 65] width 64 height 34
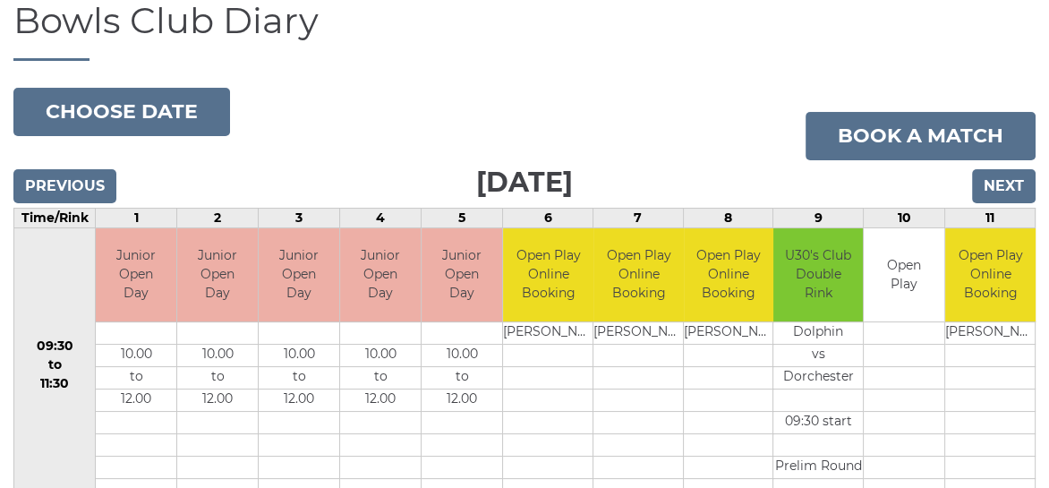
scroll to position [140, 0]
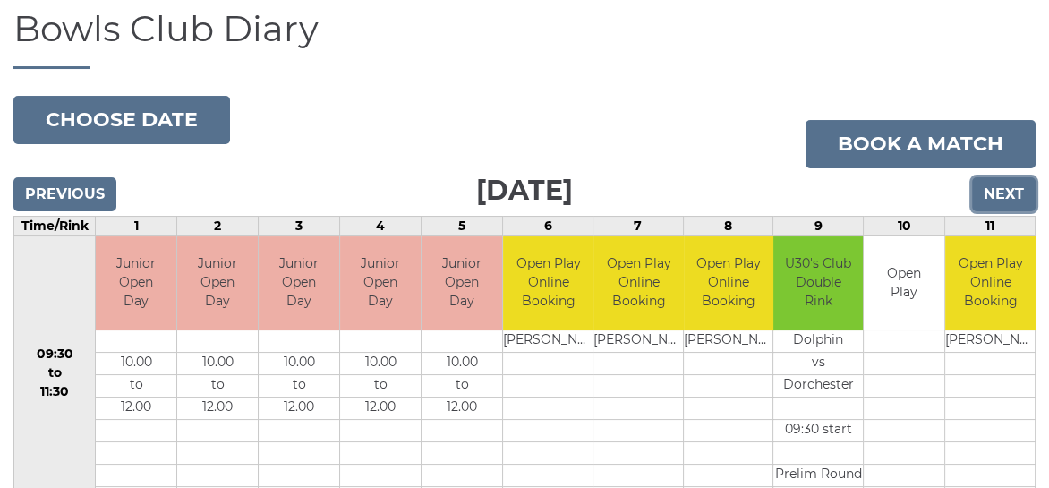
click at [995, 185] on input "Next" at bounding box center [1004, 194] width 64 height 34
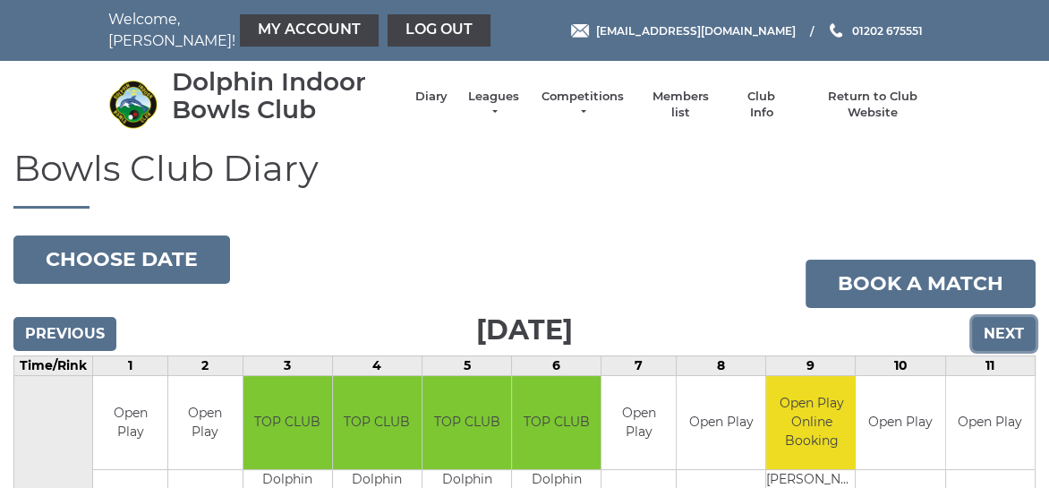
click at [992, 334] on input "Next" at bounding box center [1004, 334] width 64 height 34
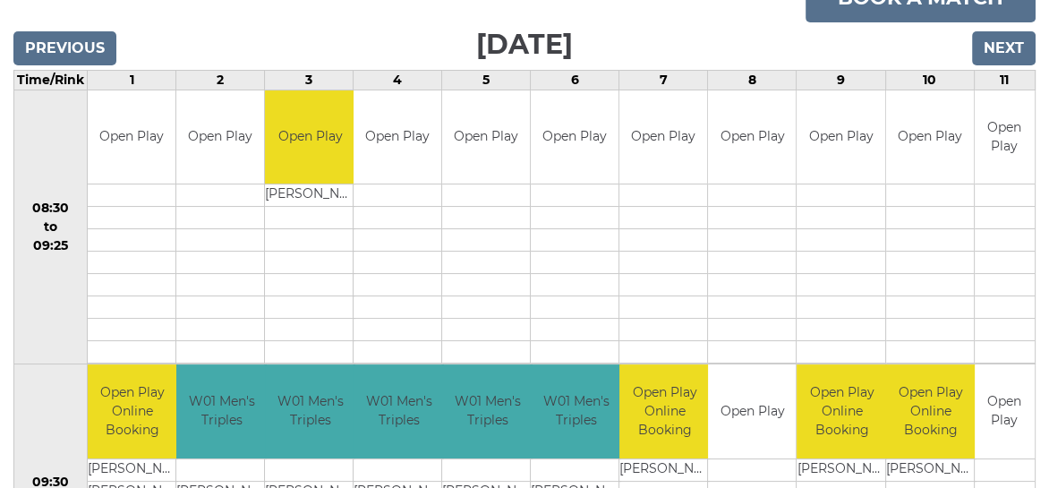
scroll to position [61, 0]
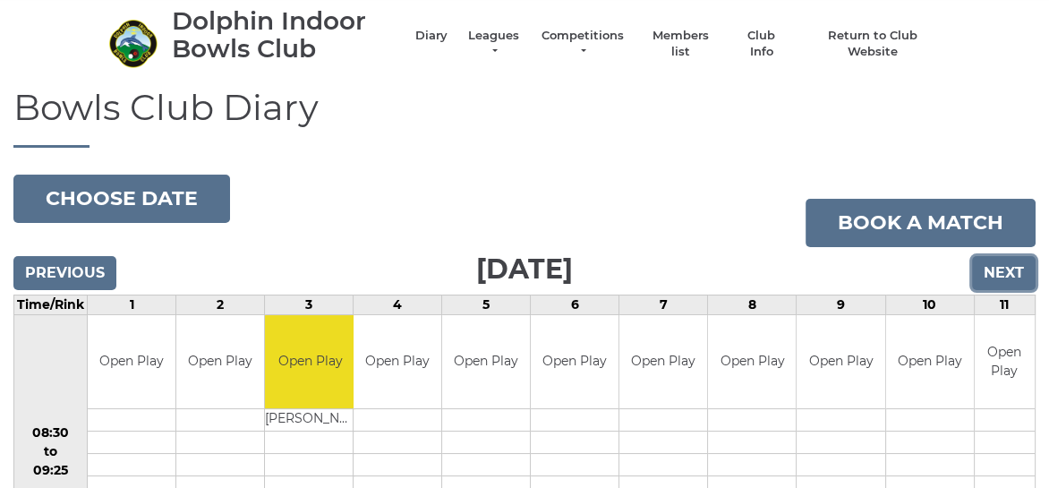
click at [1010, 267] on input "Next" at bounding box center [1004, 273] width 64 height 34
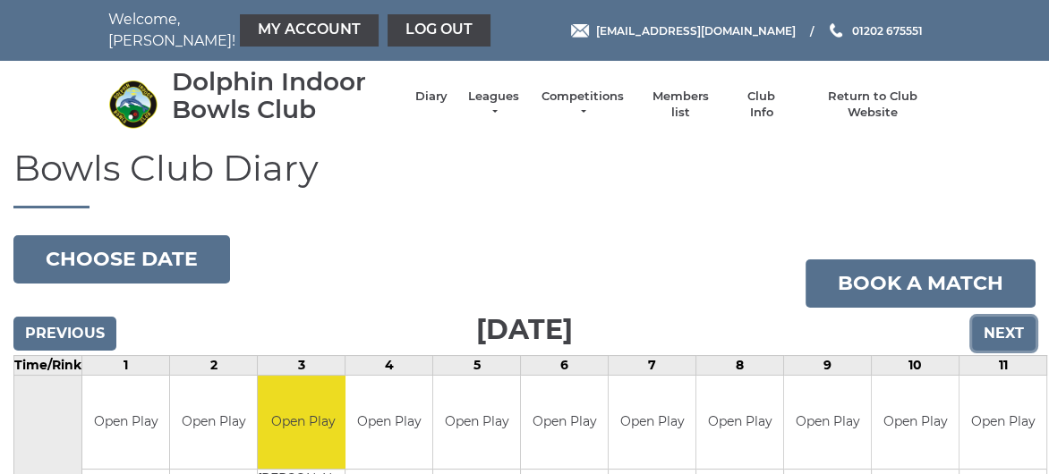
click at [1001, 334] on input "Next" at bounding box center [1004, 334] width 64 height 34
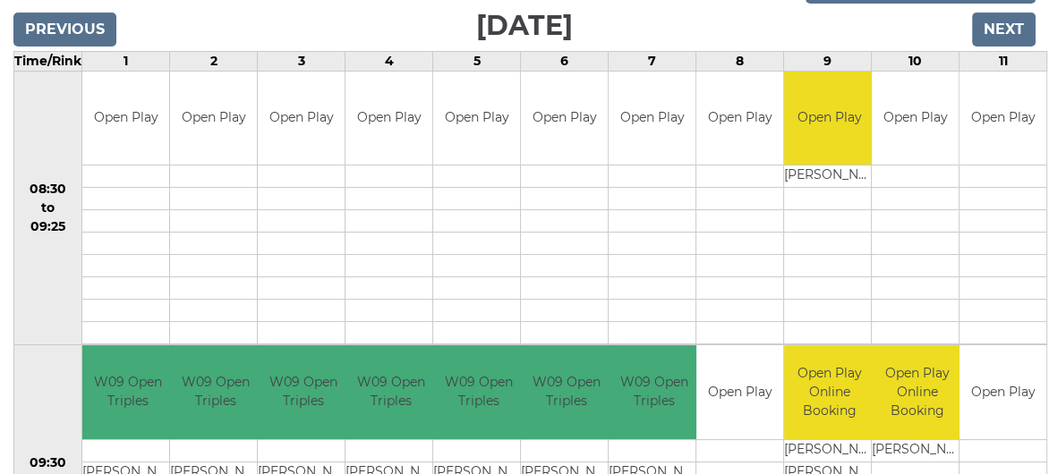
scroll to position [179, 0]
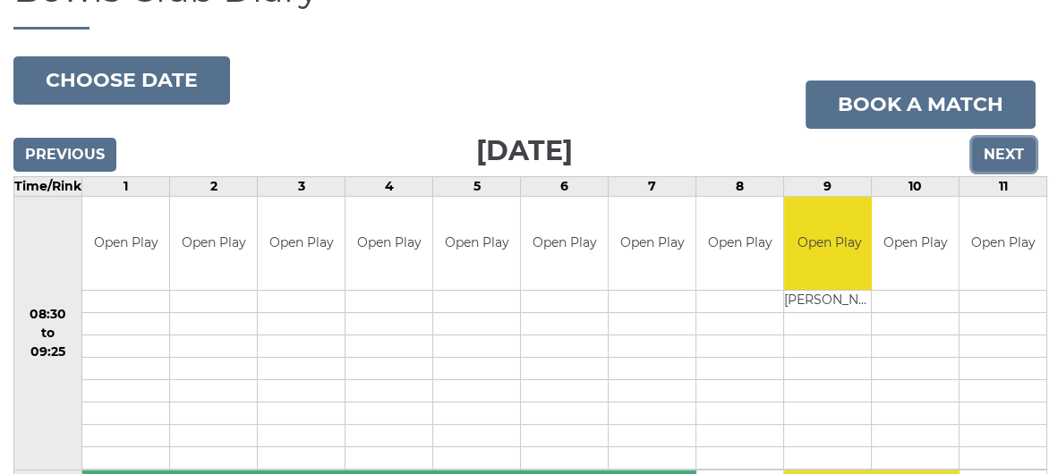
click at [1002, 159] on input "Next" at bounding box center [1004, 155] width 64 height 34
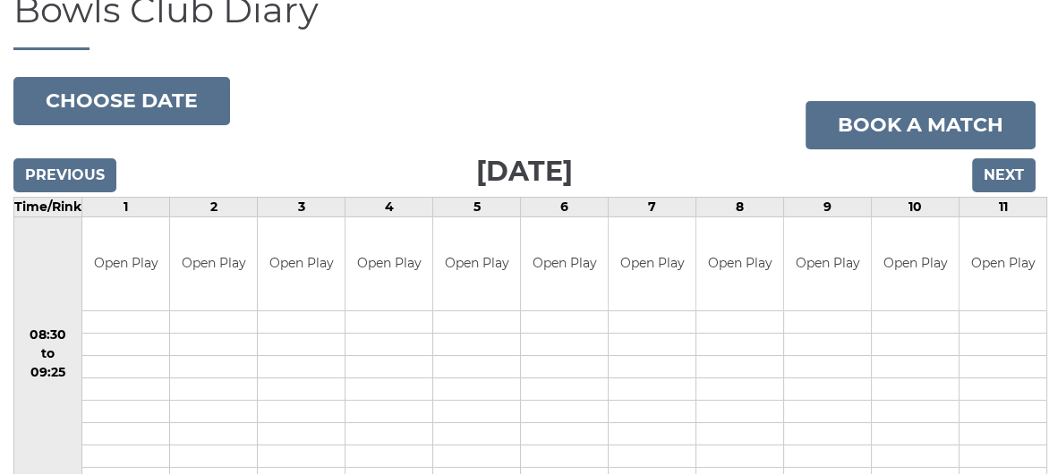
scroll to position [179, 0]
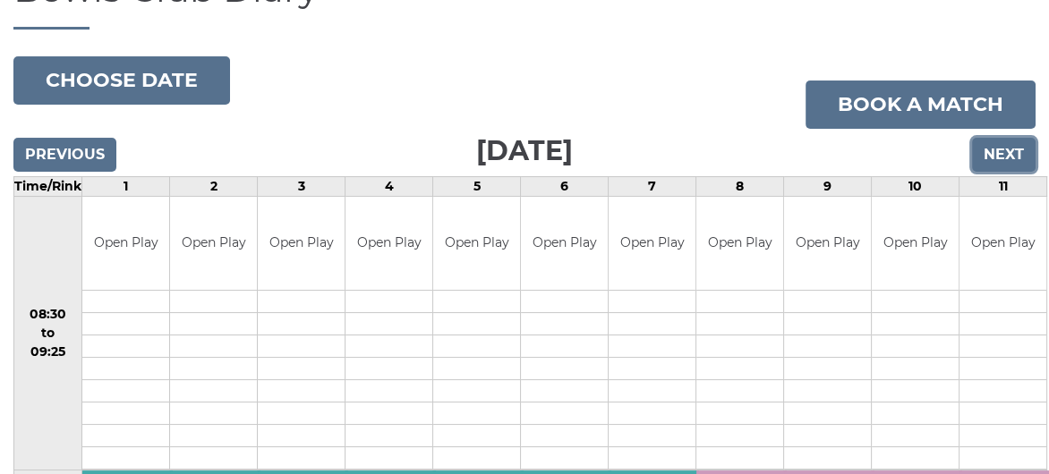
click at [1006, 158] on input "Next" at bounding box center [1004, 155] width 64 height 34
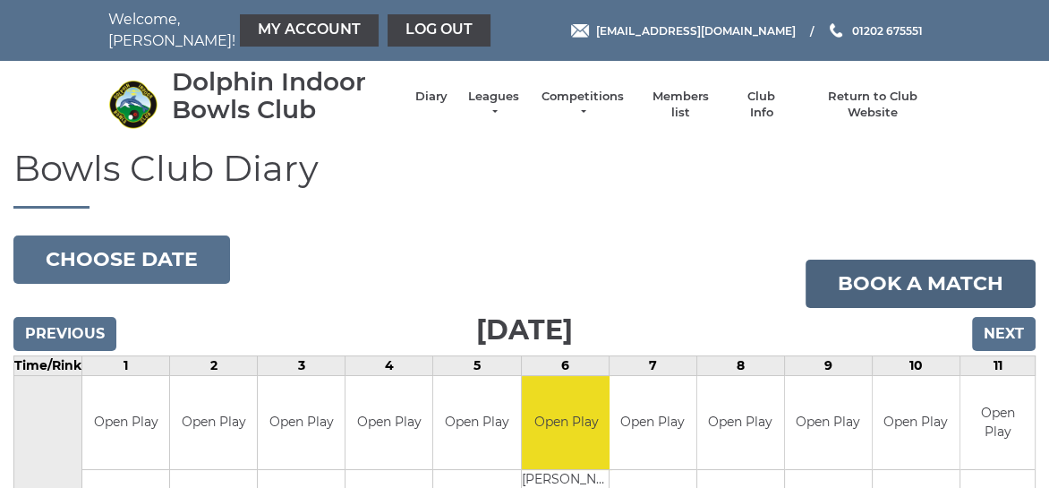
scroll to position [90, 0]
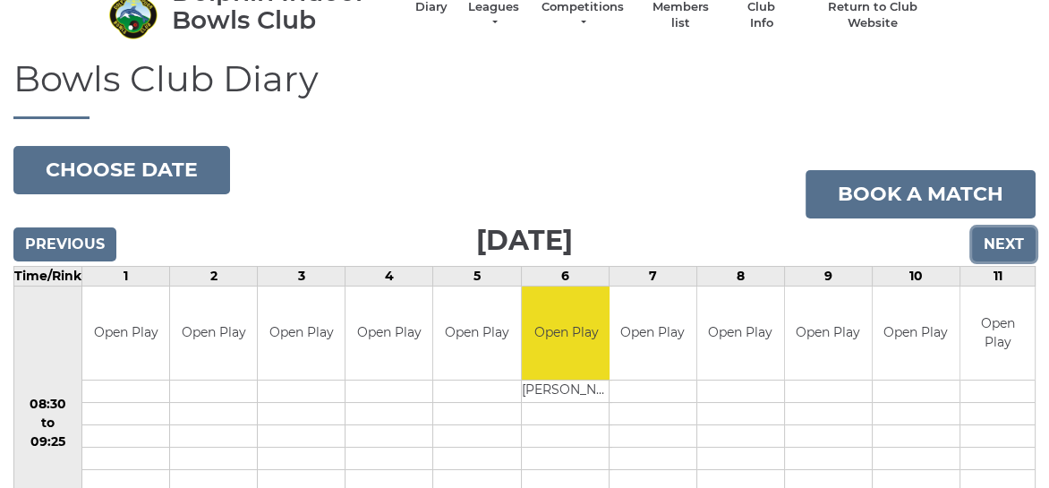
click at [994, 247] on input "Next" at bounding box center [1004, 244] width 64 height 34
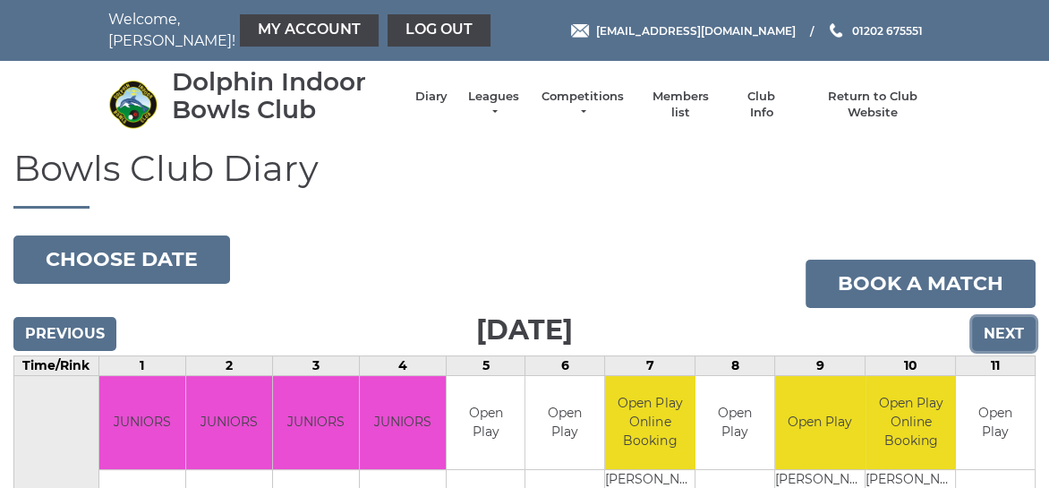
click at [1005, 329] on input "Next" at bounding box center [1004, 334] width 64 height 34
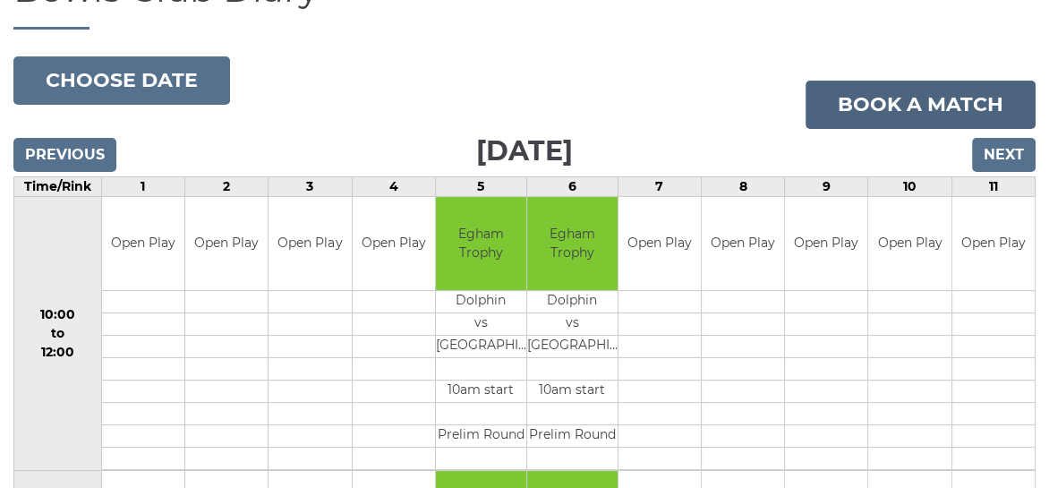
scroll to position [50, 0]
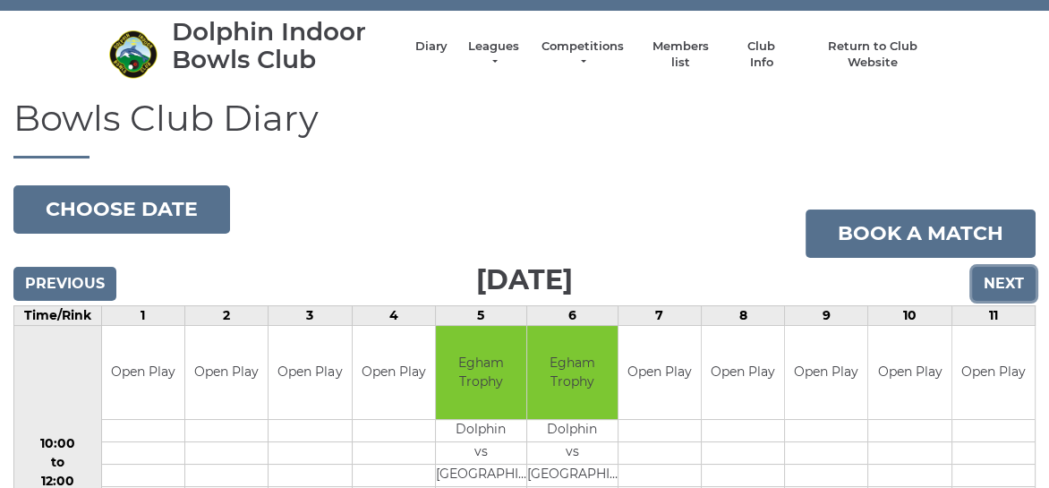
click at [997, 285] on input "Next" at bounding box center [1004, 284] width 64 height 34
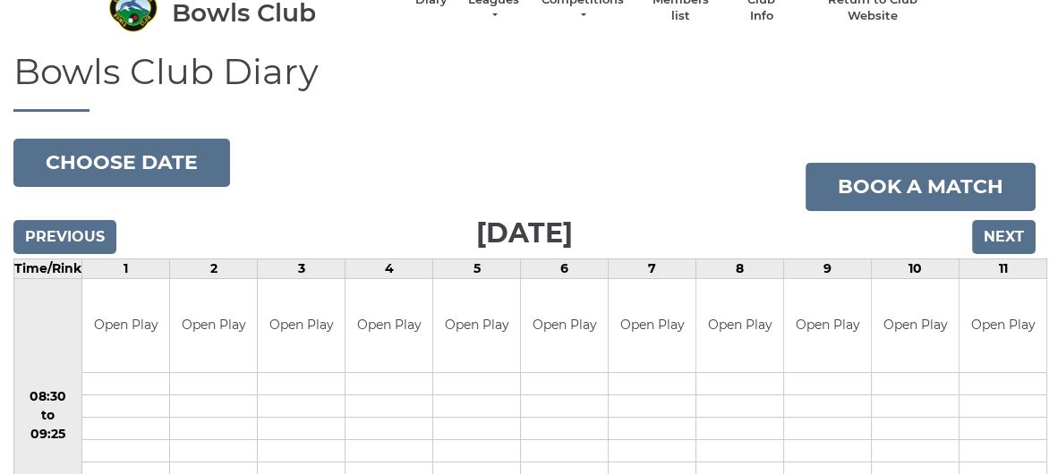
scroll to position [90, 0]
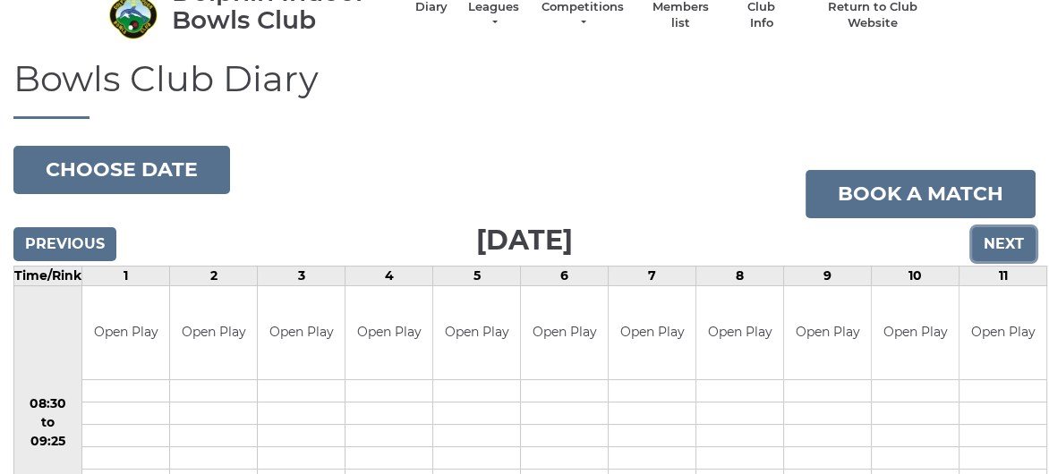
click at [997, 243] on input "Next" at bounding box center [1004, 244] width 64 height 34
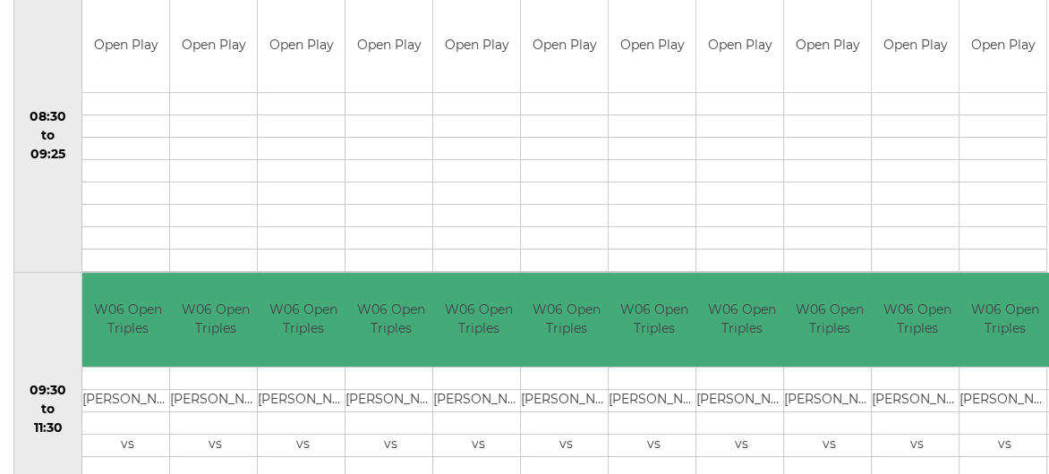
scroll to position [164, 0]
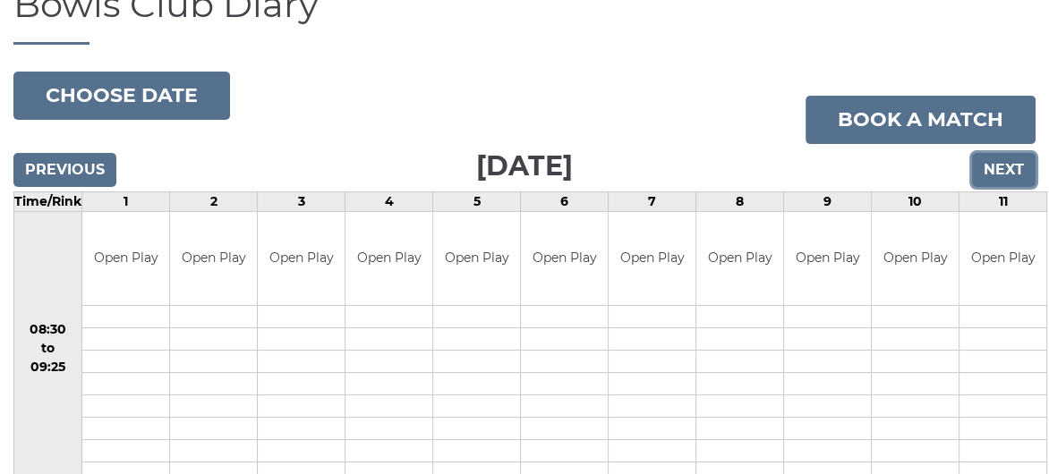
click at [997, 174] on input "Next" at bounding box center [1004, 170] width 64 height 34
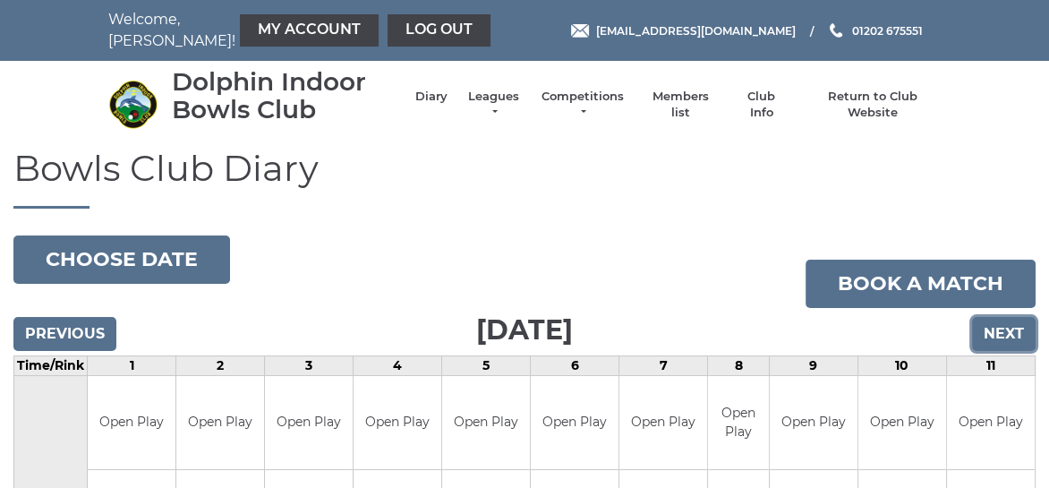
click at [1000, 332] on input "Next" at bounding box center [1004, 334] width 64 height 34
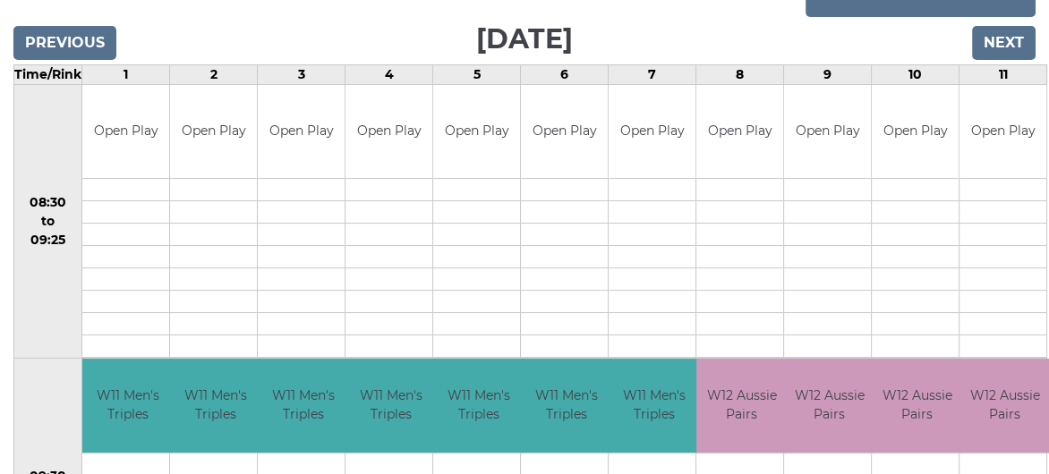
scroll to position [111, 0]
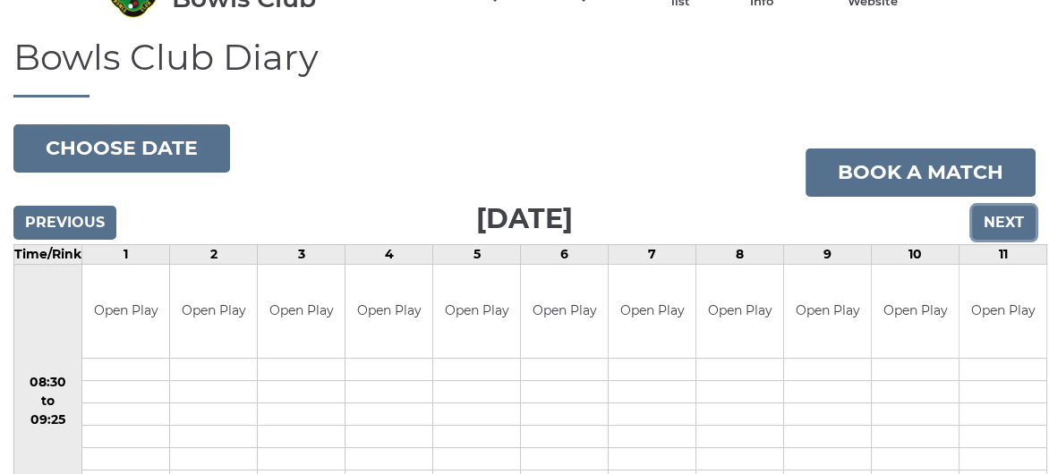
click at [1001, 220] on input "Next" at bounding box center [1004, 223] width 64 height 34
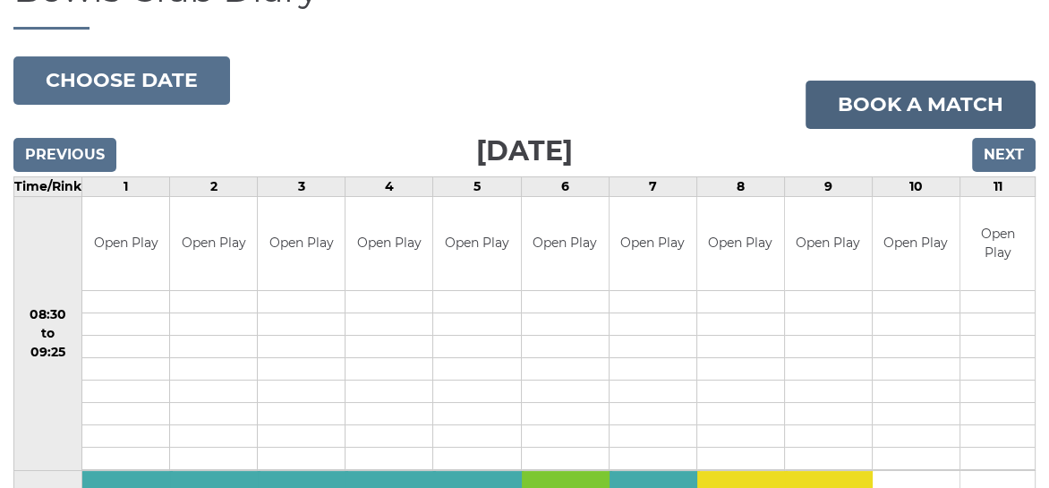
scroll to position [61, 0]
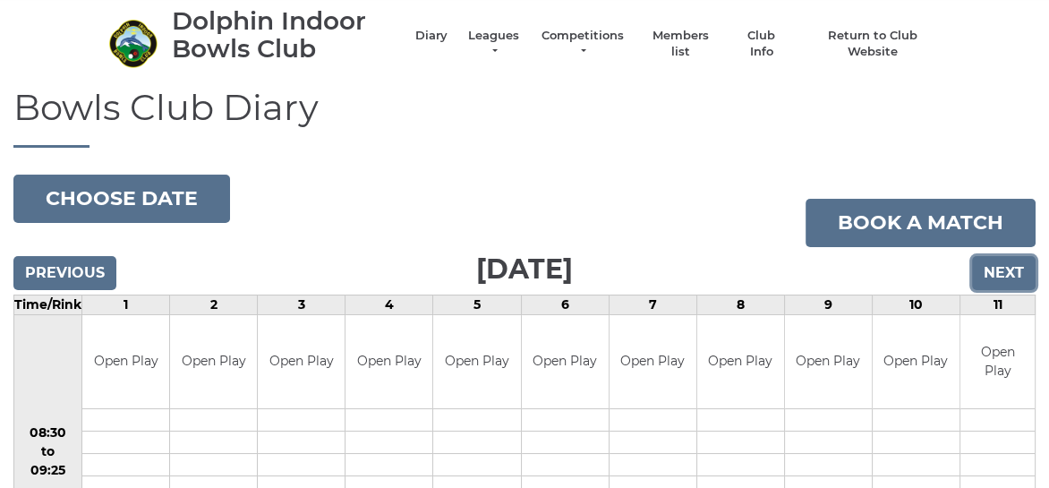
click at [990, 268] on input "Next" at bounding box center [1004, 273] width 64 height 34
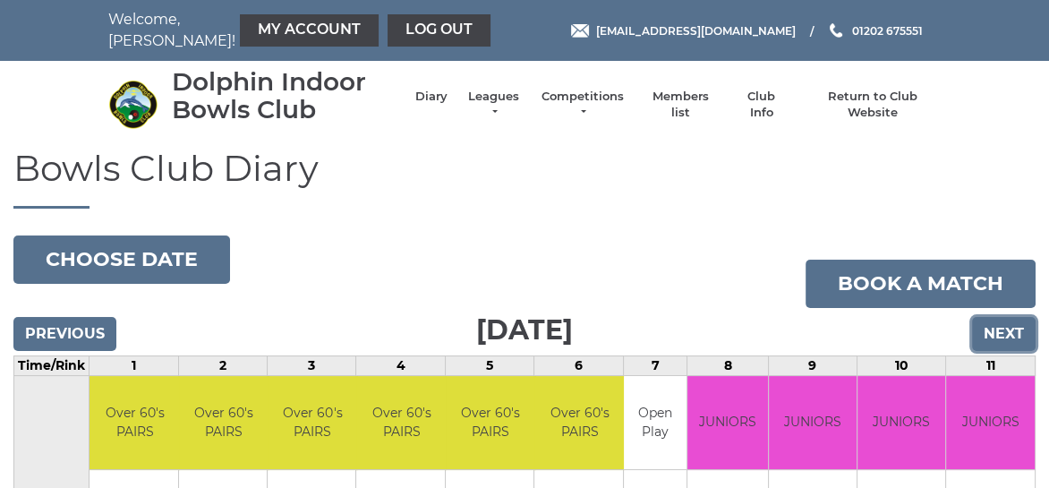
click at [992, 331] on input "Next" at bounding box center [1004, 334] width 64 height 34
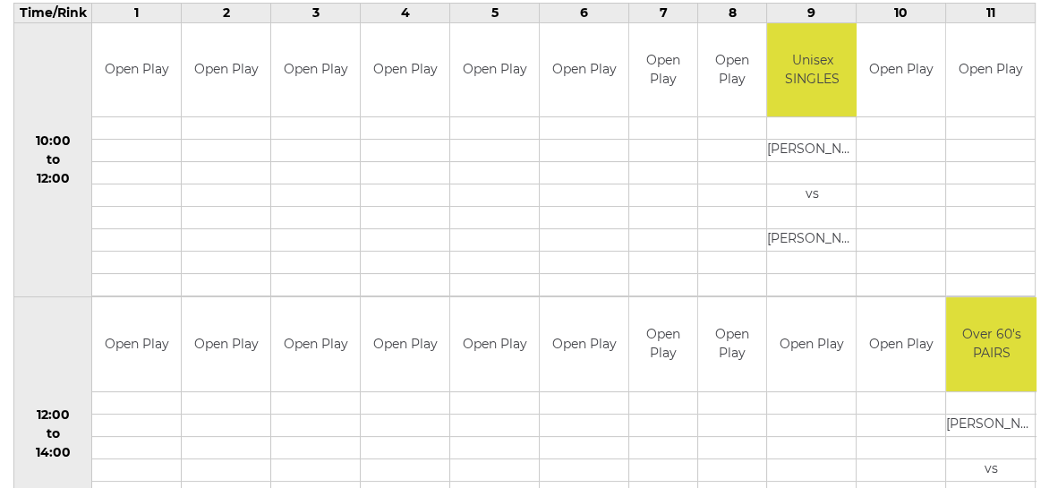
scroll to position [50, 0]
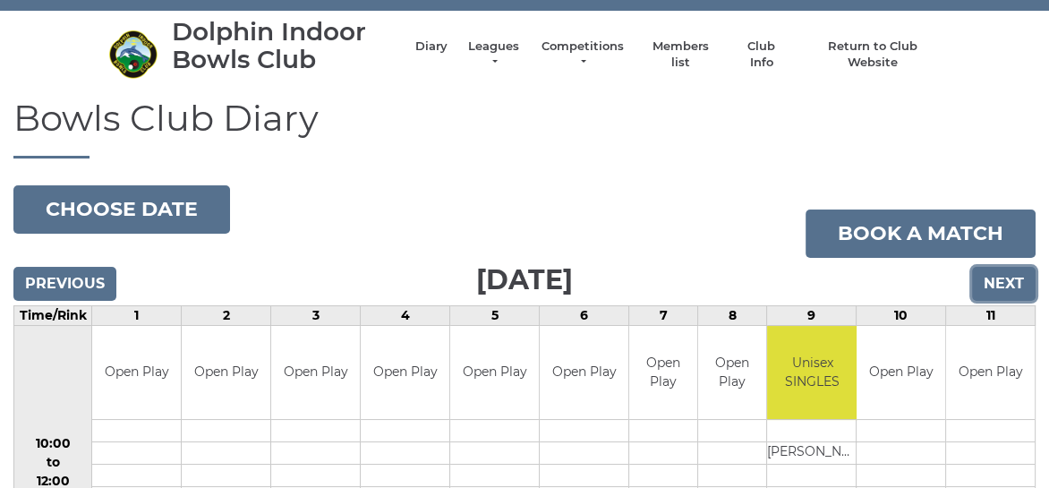
click at [1012, 276] on input "Next" at bounding box center [1004, 284] width 64 height 34
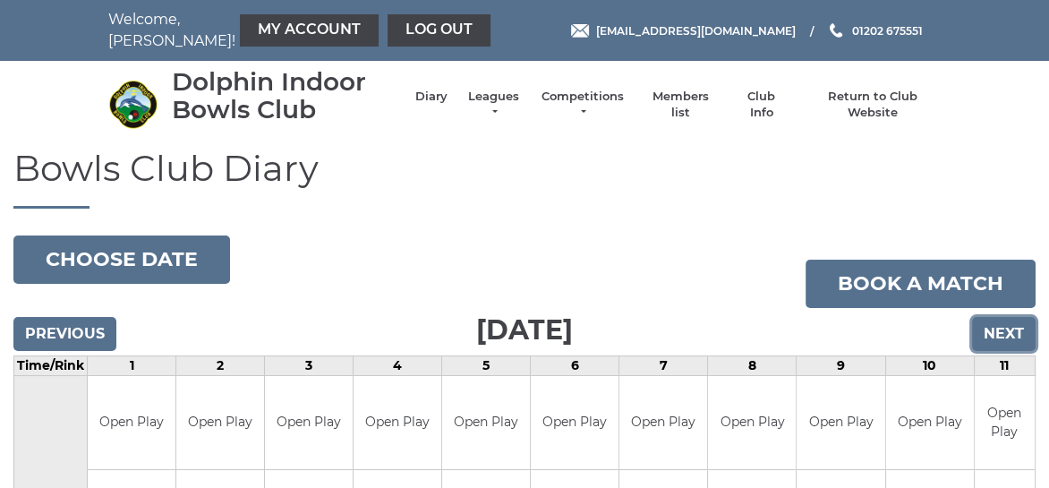
click at [1007, 334] on input "Next" at bounding box center [1004, 334] width 64 height 34
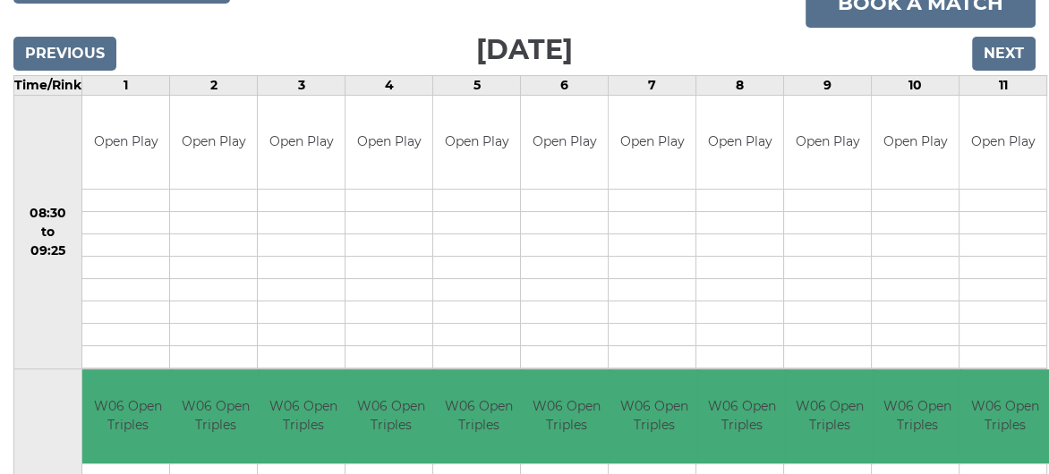
scroll to position [74, 0]
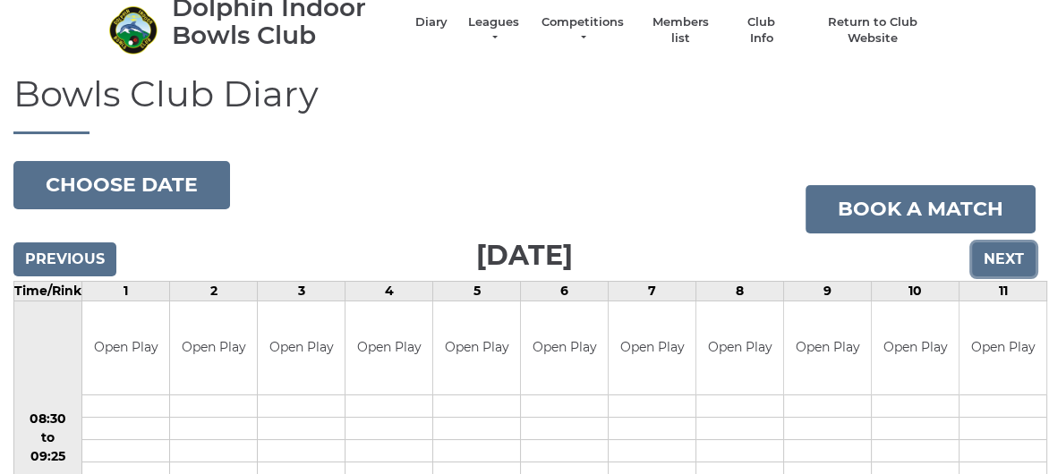
click at [1003, 256] on input "Next" at bounding box center [1004, 260] width 64 height 34
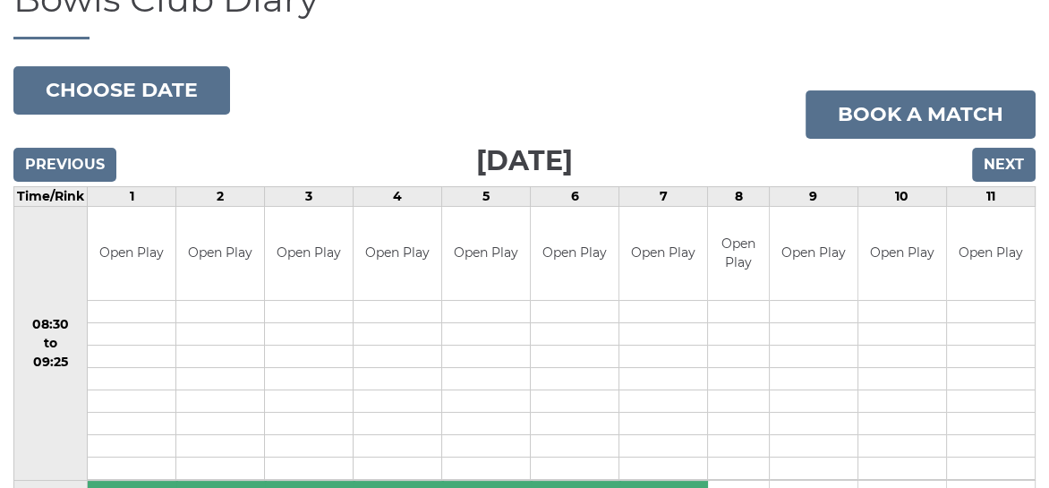
scroll to position [179, 0]
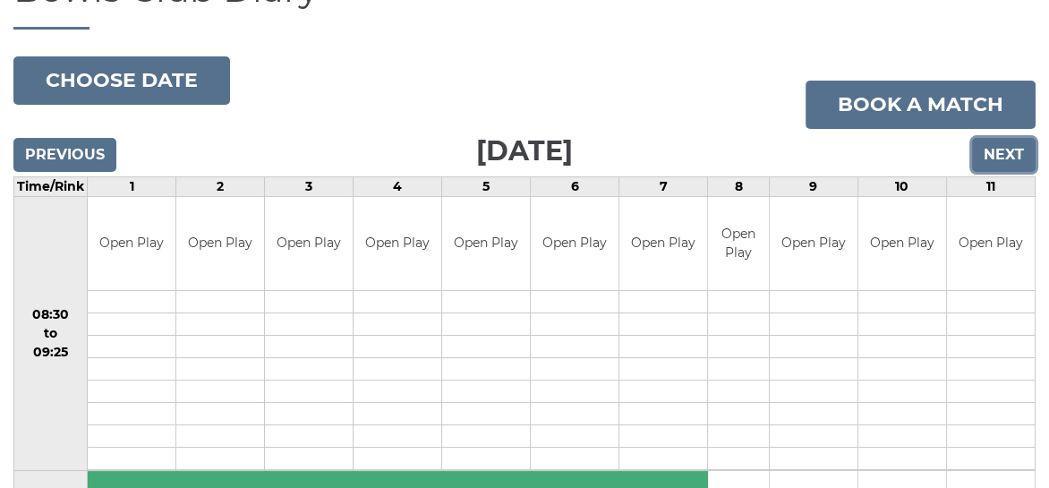
click at [1011, 149] on input "Next" at bounding box center [1004, 155] width 64 height 34
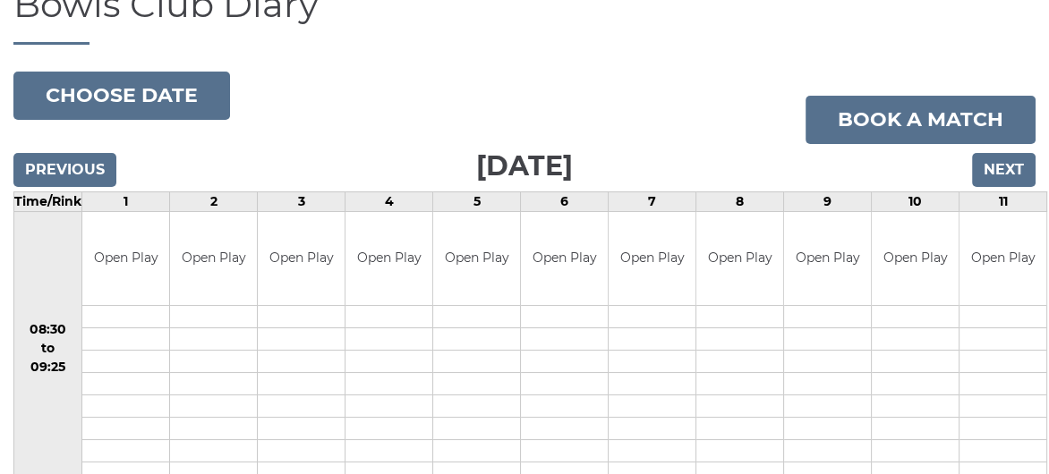
scroll to position [74, 0]
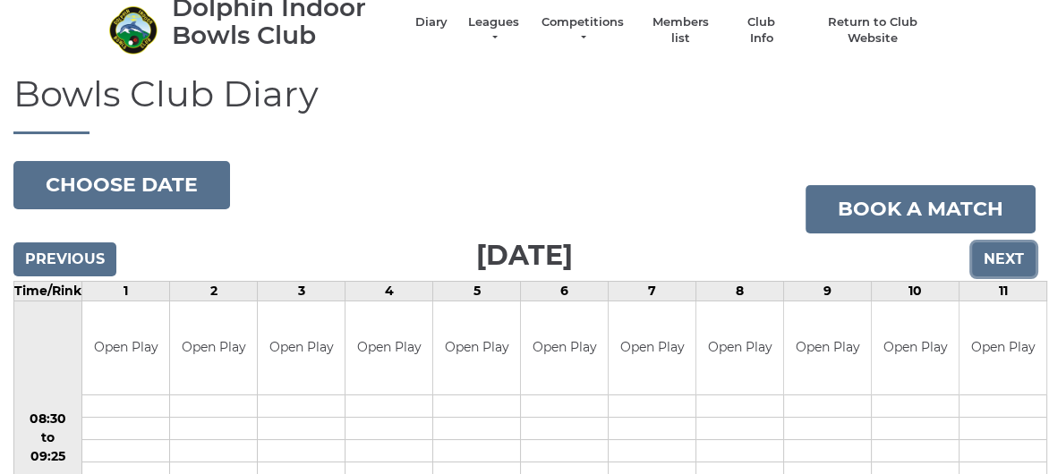
click at [1003, 260] on input "Next" at bounding box center [1004, 260] width 64 height 34
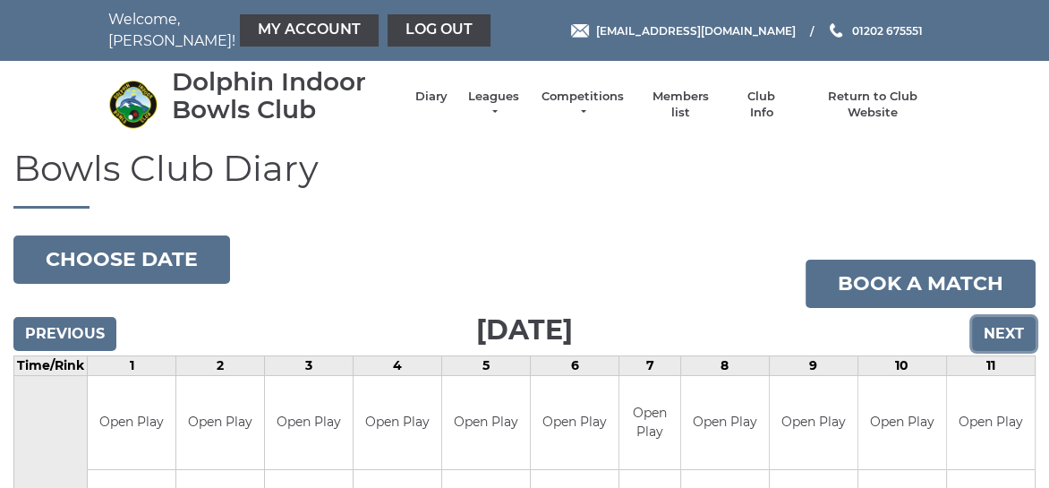
click at [999, 331] on input "Next" at bounding box center [1004, 334] width 64 height 34
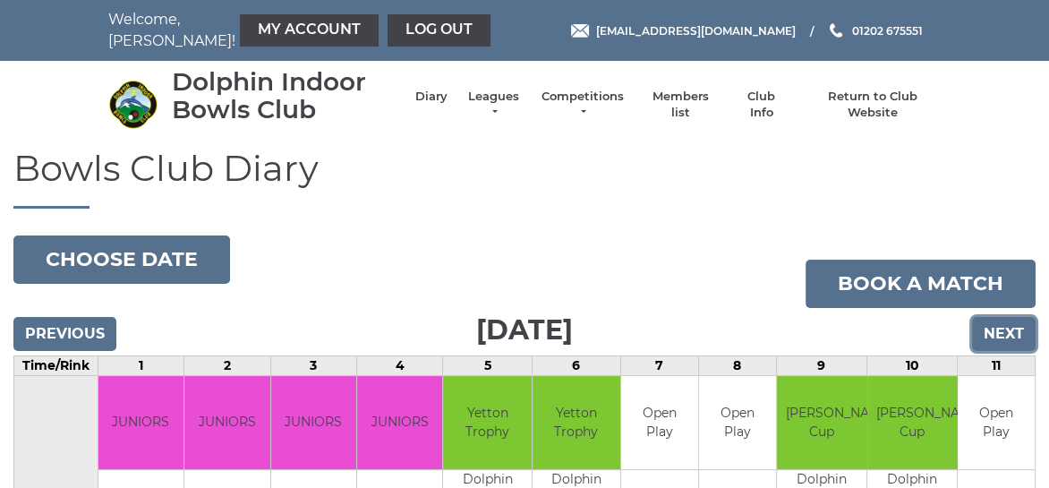
click at [1006, 329] on input "Next" at bounding box center [1004, 334] width 64 height 34
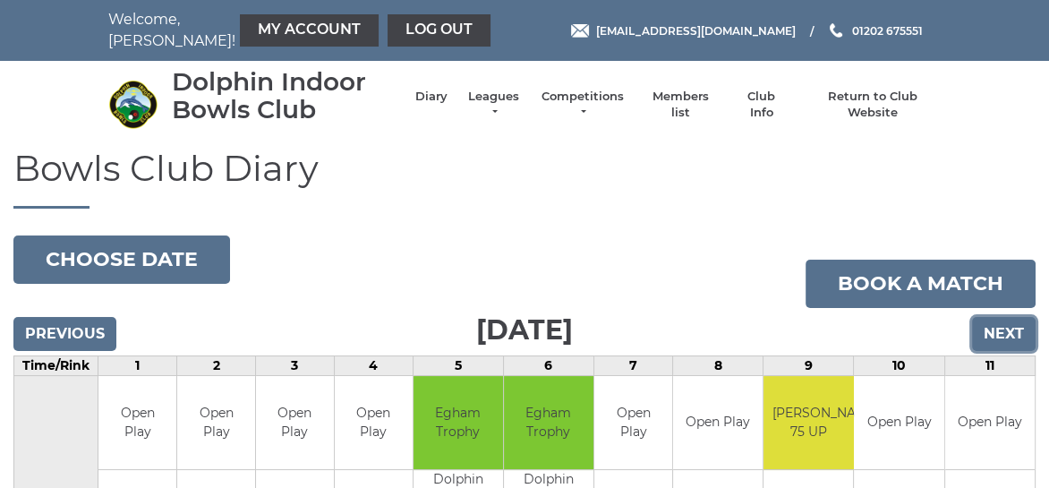
click at [998, 336] on input "Next" at bounding box center [1004, 334] width 64 height 34
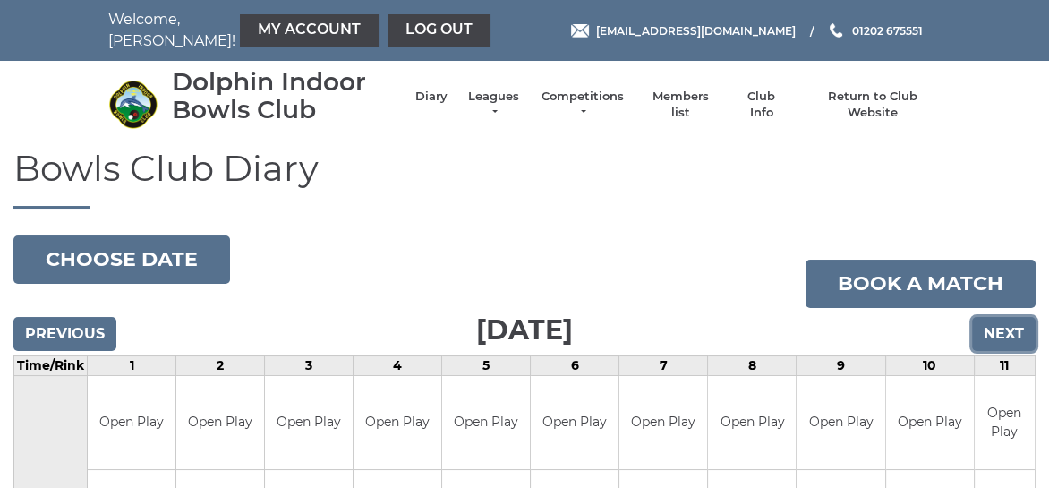
click at [1002, 332] on input "Next" at bounding box center [1004, 334] width 64 height 34
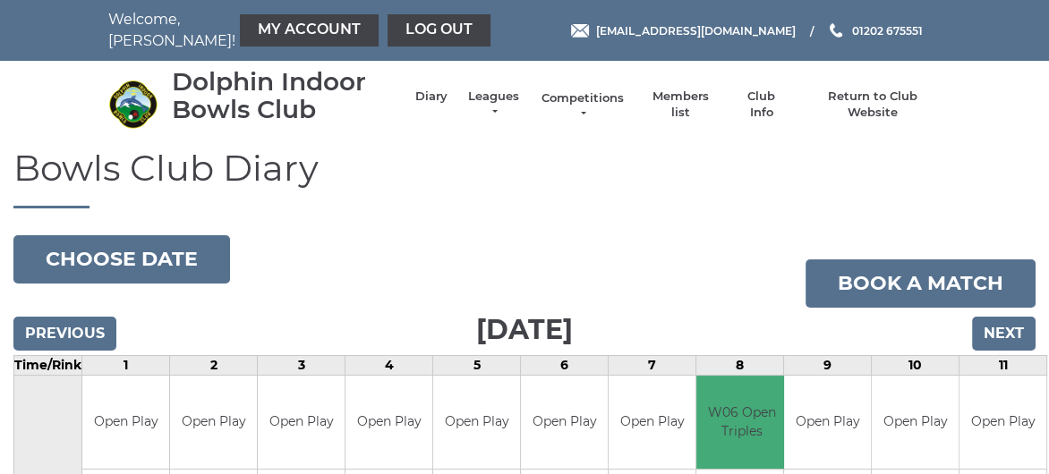
click at [583, 101] on link "Competitions" at bounding box center [583, 106] width 86 height 32
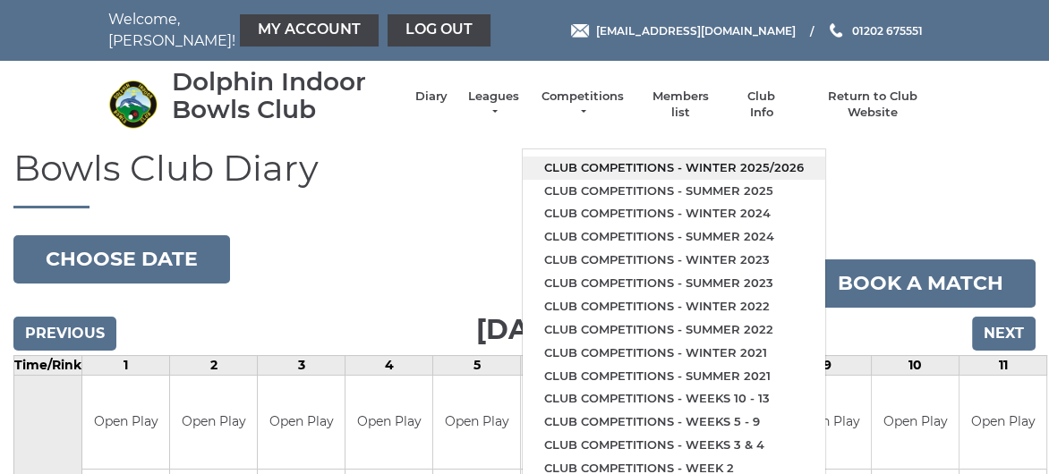
click at [613, 166] on link "Club competitions - Winter 2025/2026" at bounding box center [674, 168] width 303 height 23
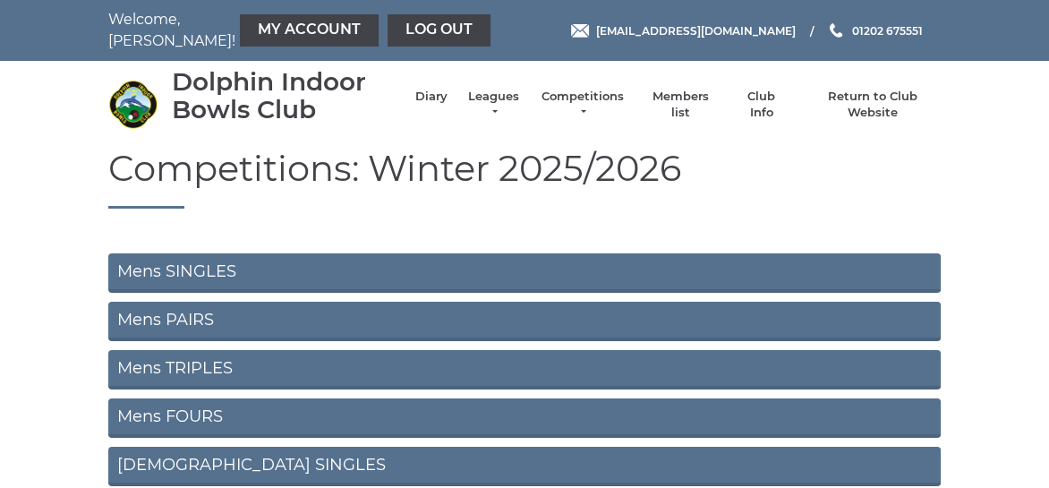
click at [199, 269] on link "Mens SINGLES" at bounding box center [524, 272] width 832 height 39
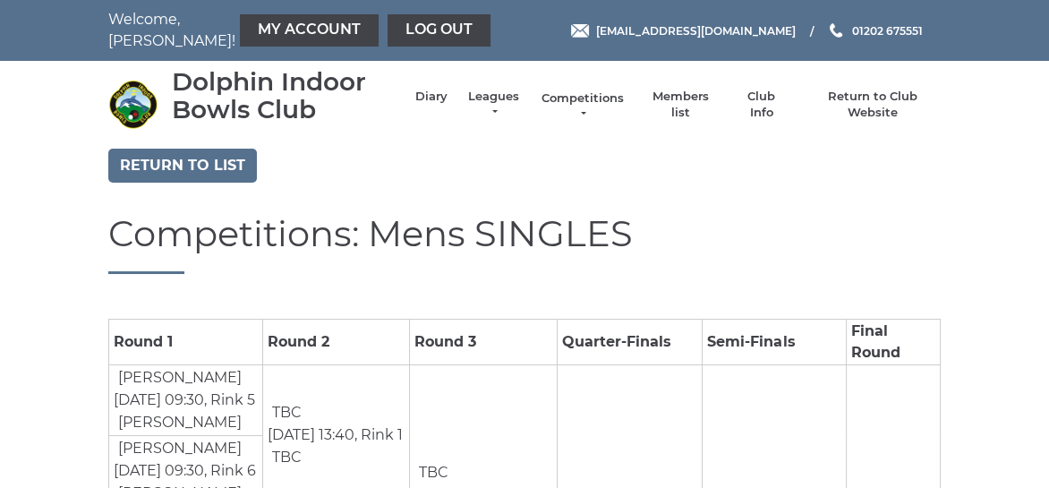
click at [576, 96] on link "Competitions" at bounding box center [583, 106] width 86 height 32
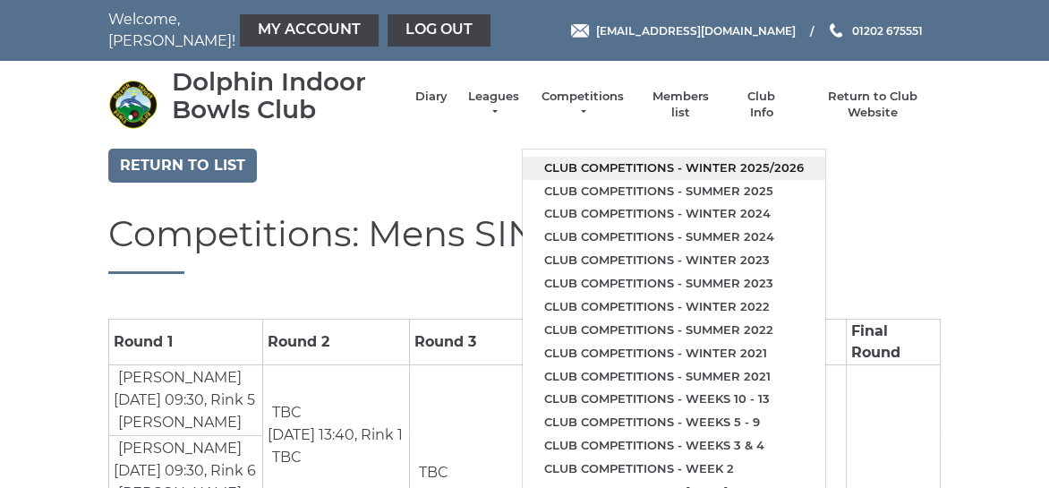
click at [619, 166] on link "Club competitions - Winter 2025/2026" at bounding box center [674, 168] width 303 height 23
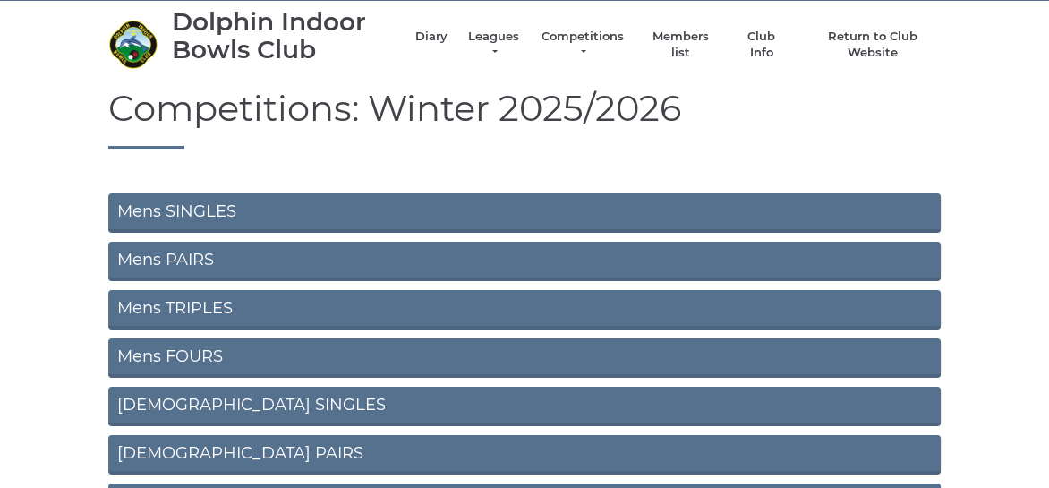
scroll to position [90, 0]
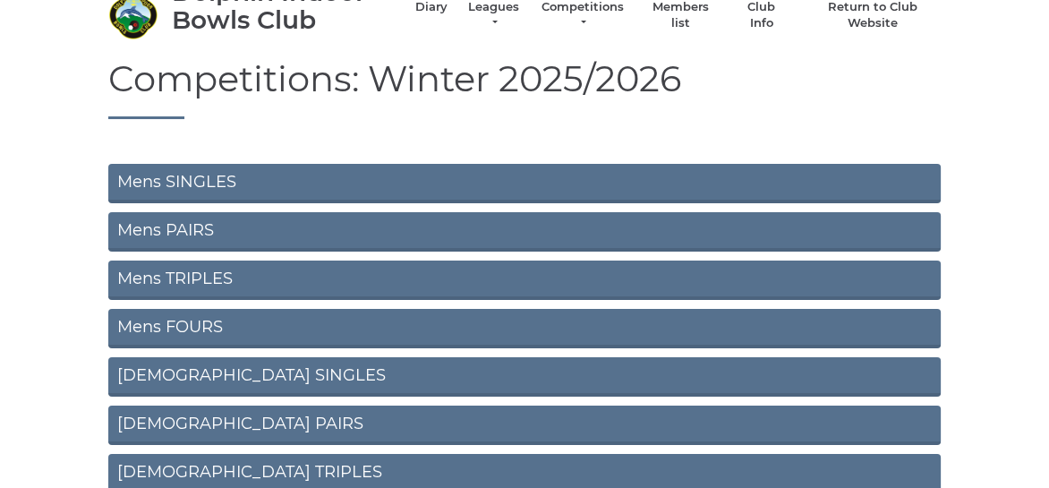
click at [169, 227] on link "Mens PAIRS" at bounding box center [524, 231] width 832 height 39
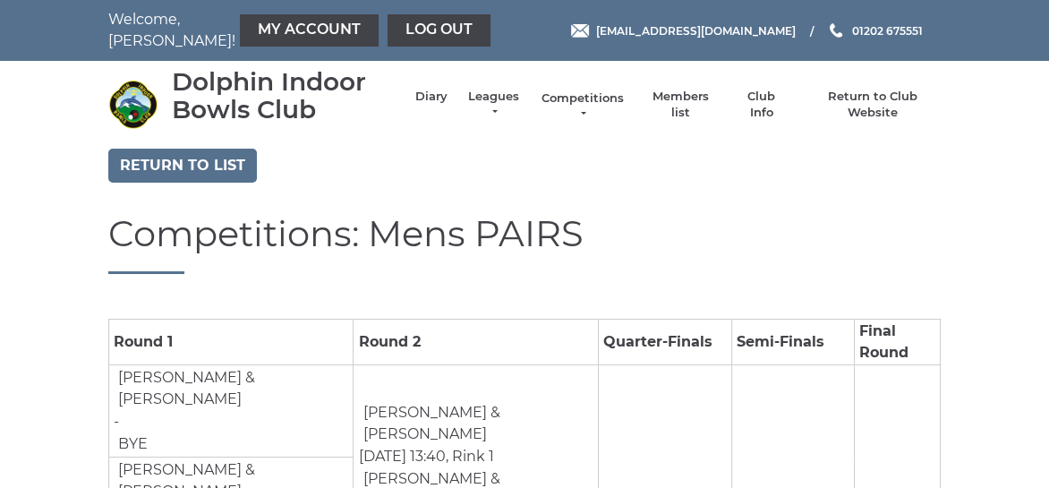
click at [569, 98] on link "Competitions" at bounding box center [583, 106] width 86 height 32
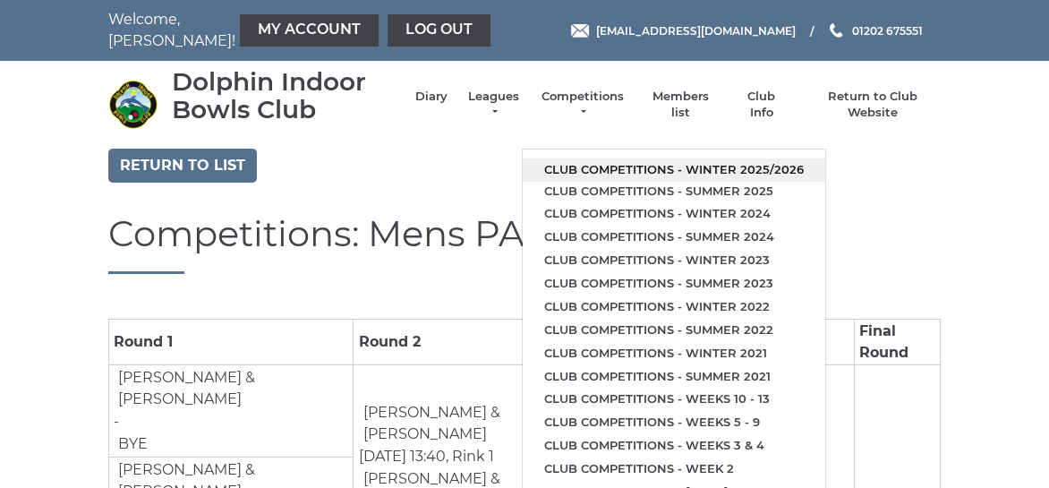
click at [609, 166] on link "Club competitions - Winter 2025/2026" at bounding box center [674, 169] width 303 height 23
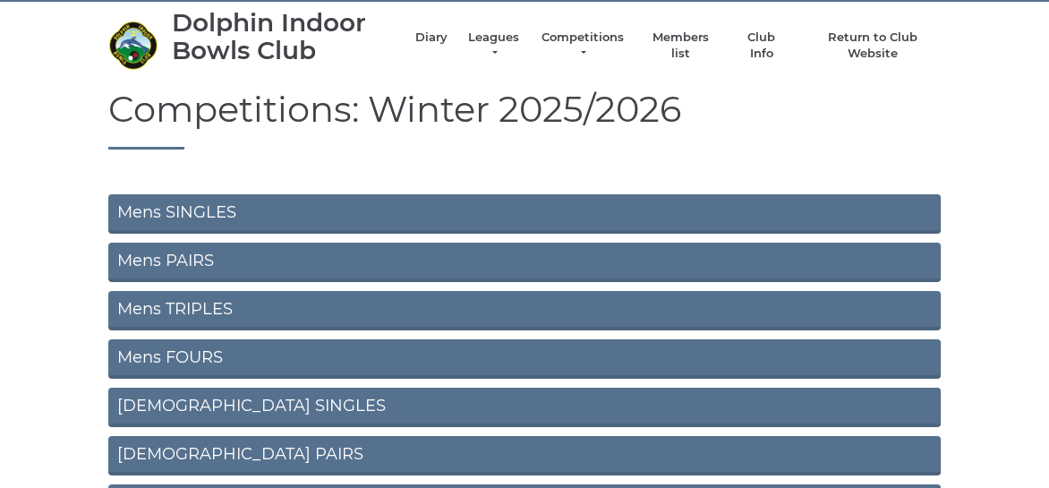
scroll to position [90, 0]
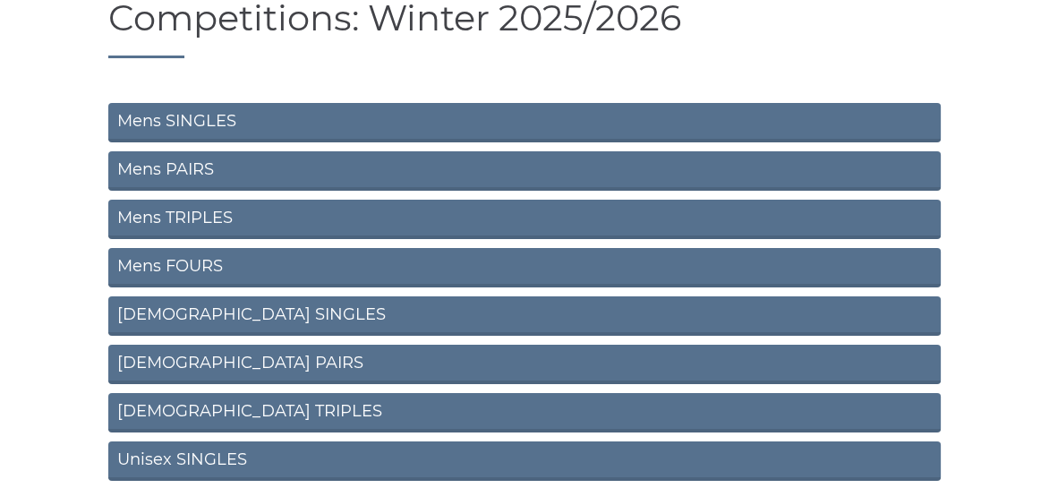
scroll to position [179, 0]
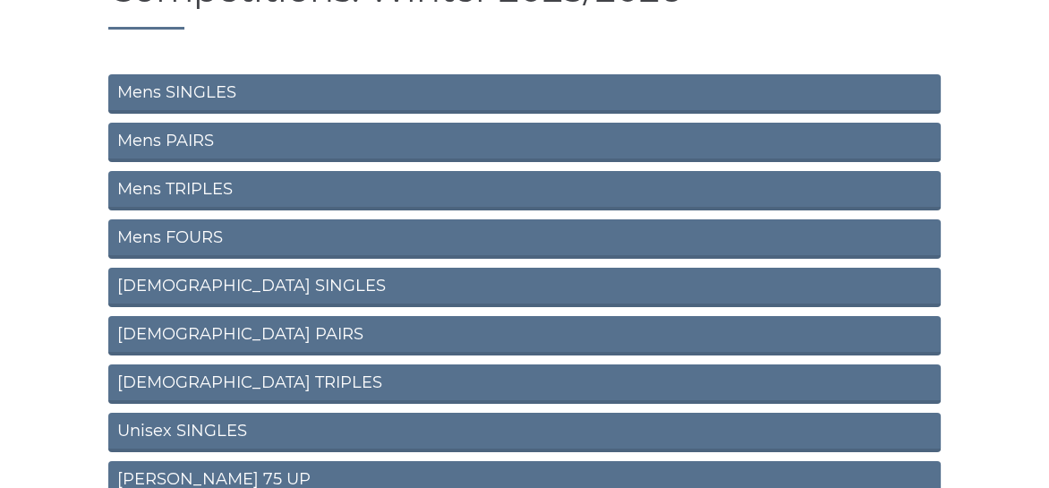
click at [192, 191] on link "Mens TRIPLES" at bounding box center [524, 190] width 832 height 39
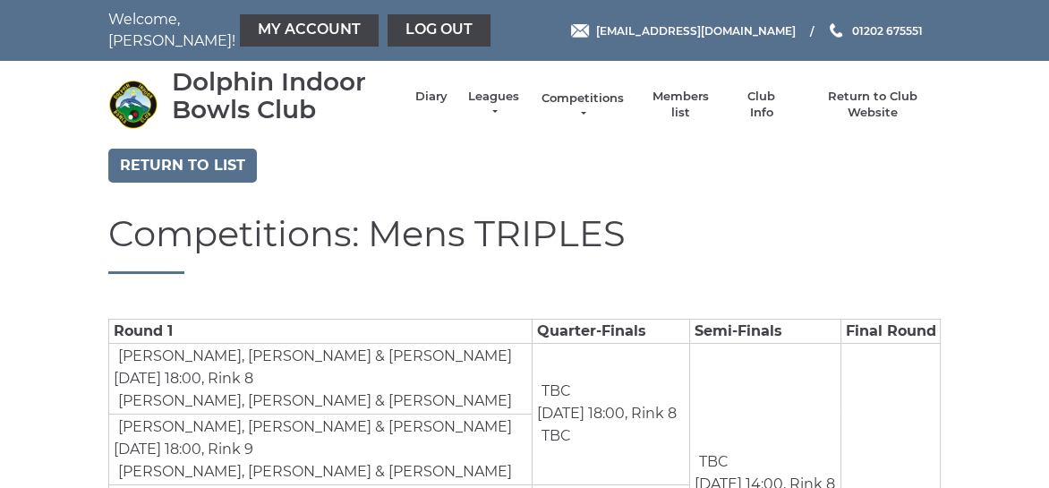
click at [595, 98] on link "Competitions" at bounding box center [583, 106] width 86 height 32
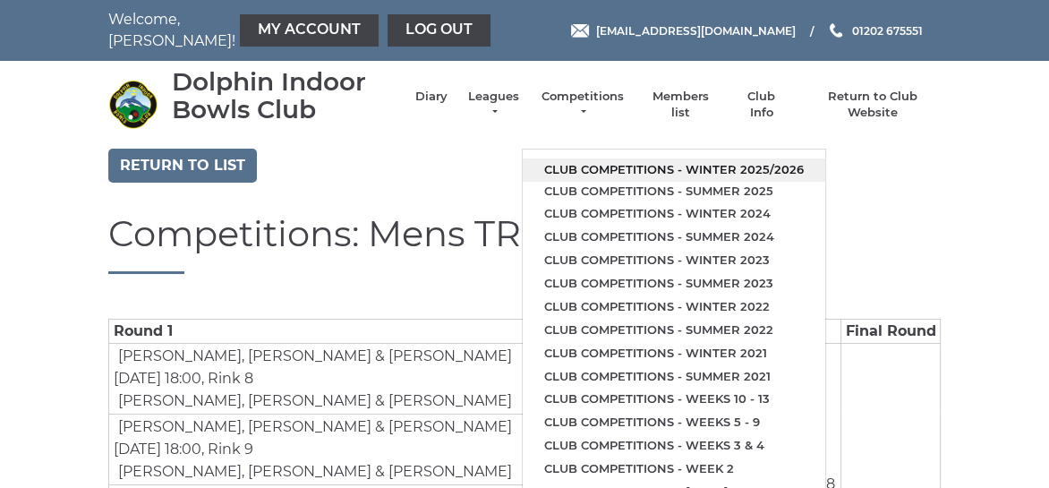
click at [618, 164] on link "Club competitions - Winter 2025/2026" at bounding box center [674, 169] width 303 height 23
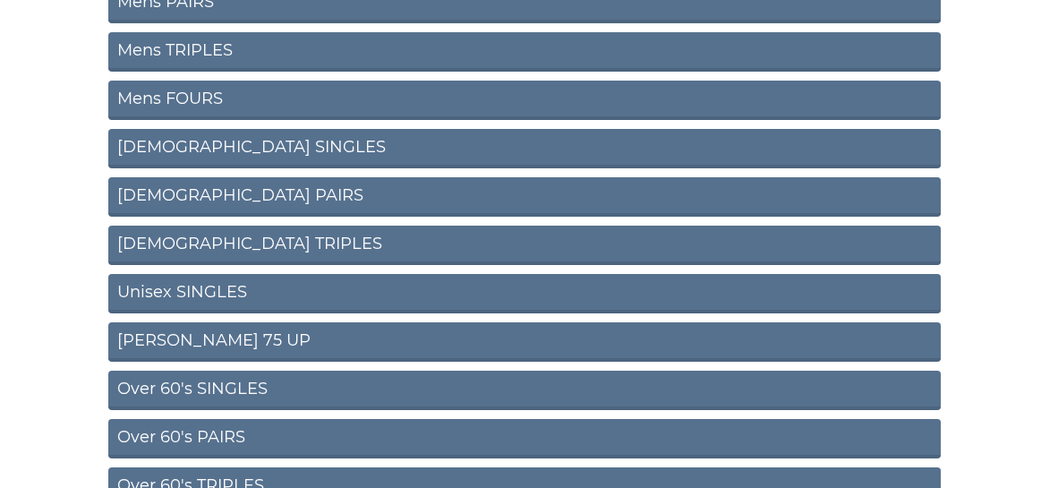
scroll to position [358, 0]
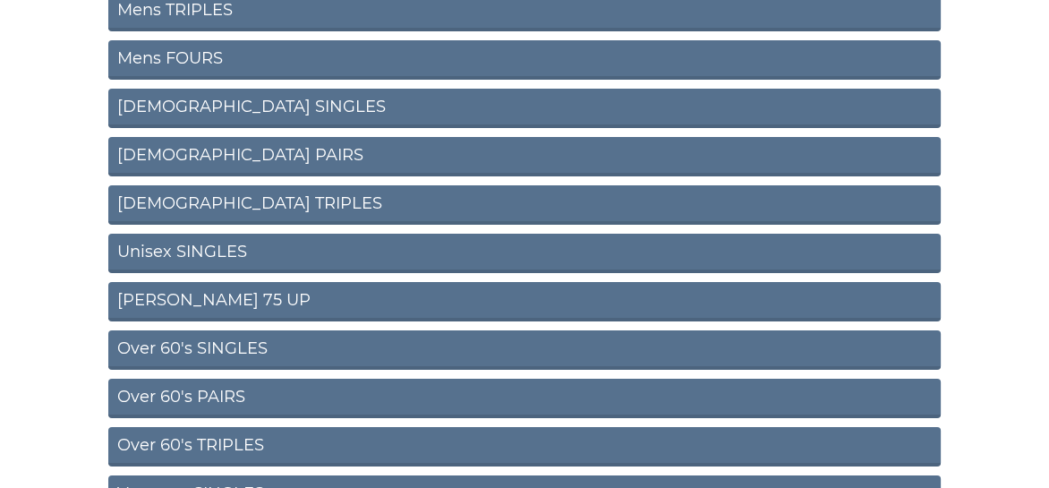
click at [192, 252] on link "Unisex SINGLES" at bounding box center [524, 253] width 832 height 39
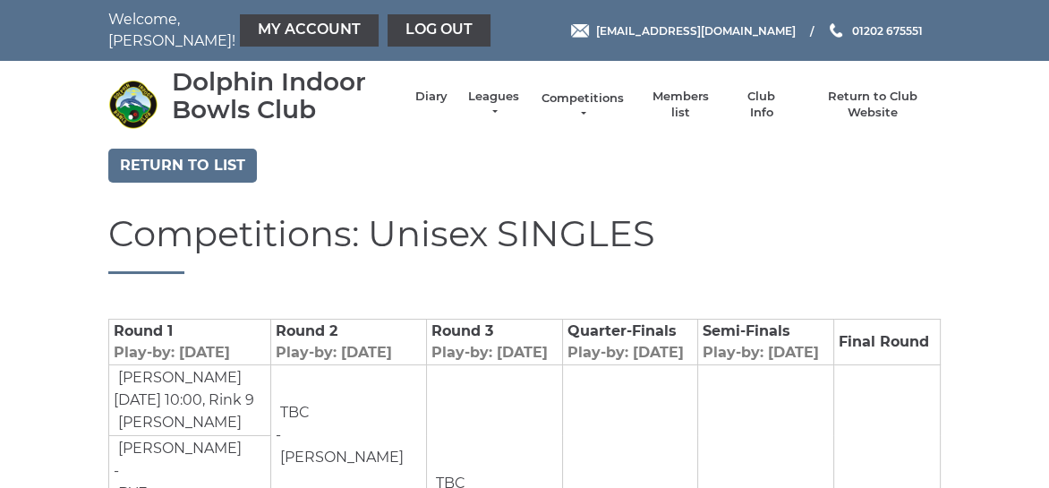
click at [582, 99] on link "Competitions" at bounding box center [583, 106] width 86 height 32
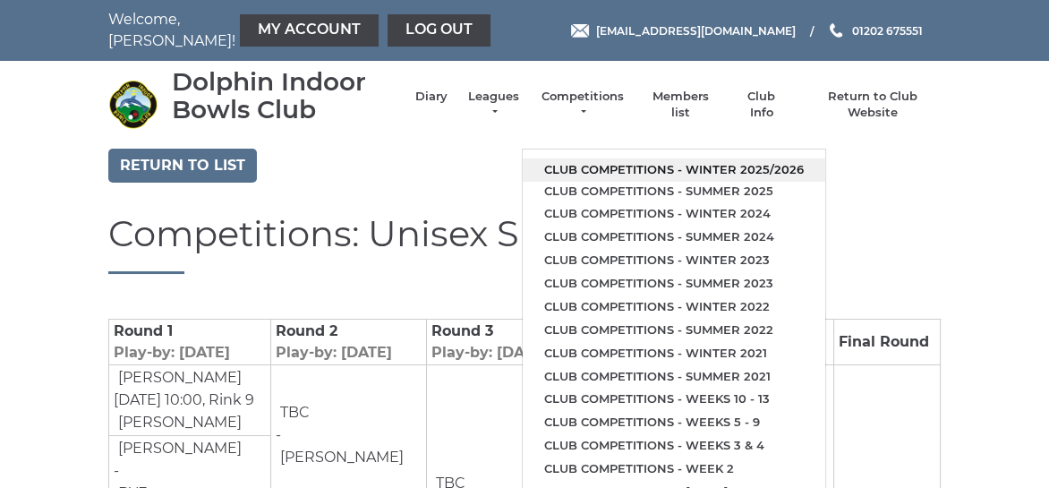
click at [606, 166] on link "Club competitions - Winter 2025/2026" at bounding box center [674, 169] width 303 height 23
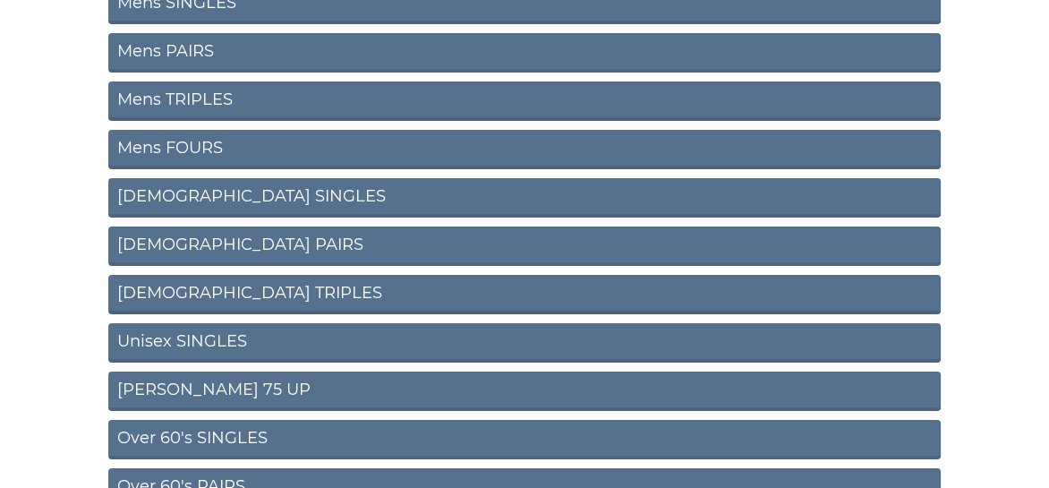
scroll to position [358, 0]
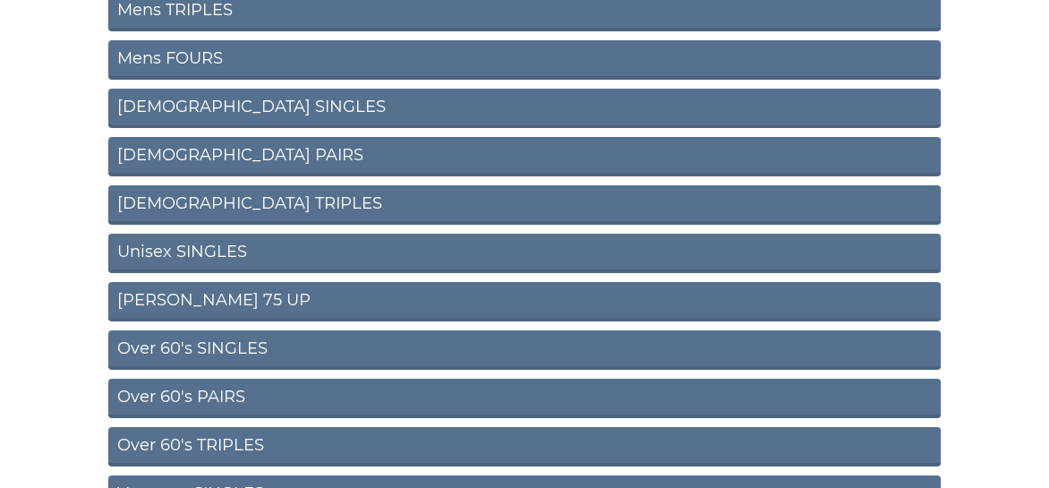
click at [171, 300] on link "[PERSON_NAME] 75 UP" at bounding box center [524, 301] width 832 height 39
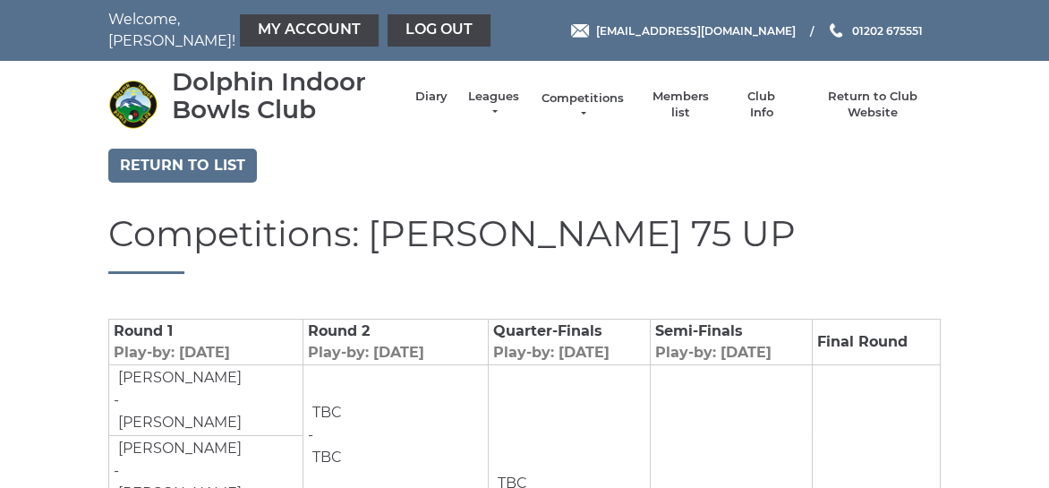
click at [568, 98] on link "Competitions" at bounding box center [583, 106] width 86 height 32
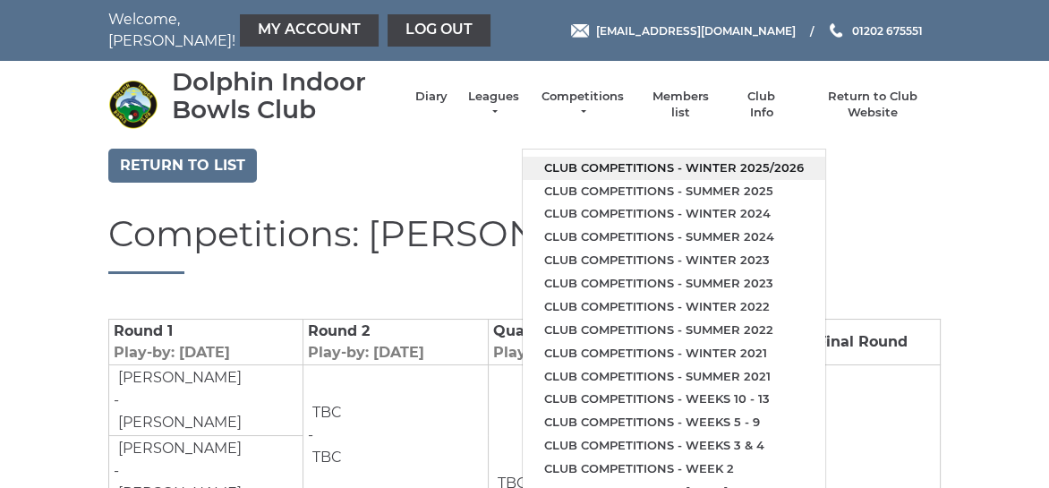
click at [596, 162] on link "Club competitions - Winter 2025/2026" at bounding box center [674, 168] width 303 height 23
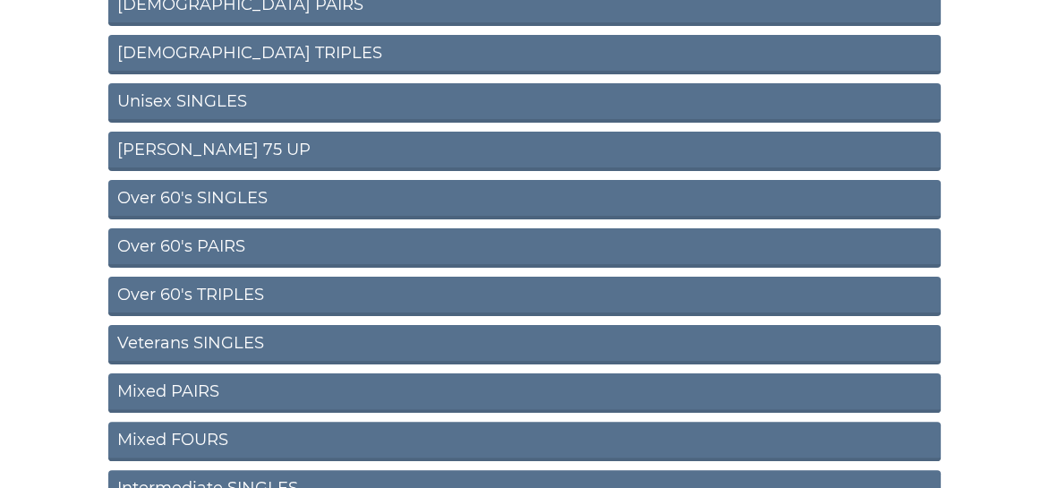
scroll to position [537, 0]
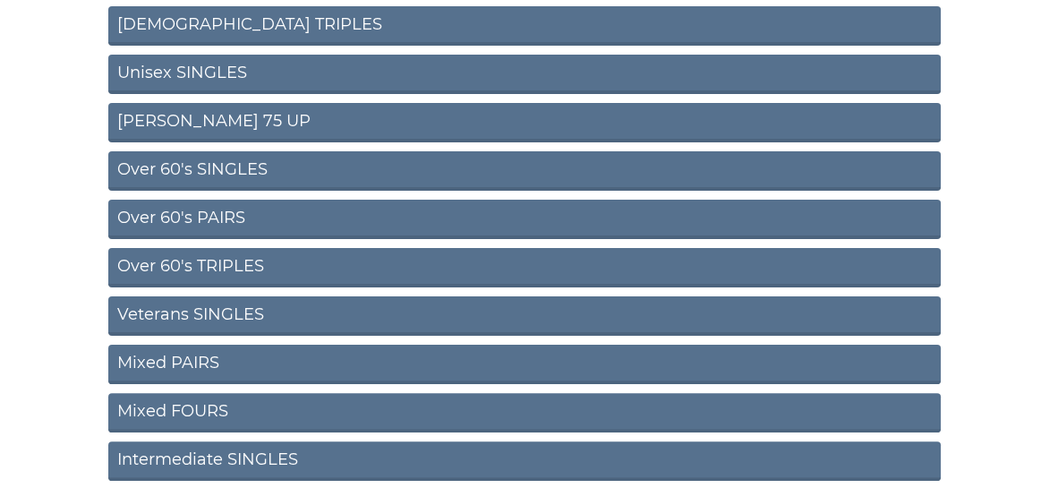
click at [183, 165] on link "Over 60's SINGLES" at bounding box center [524, 170] width 832 height 39
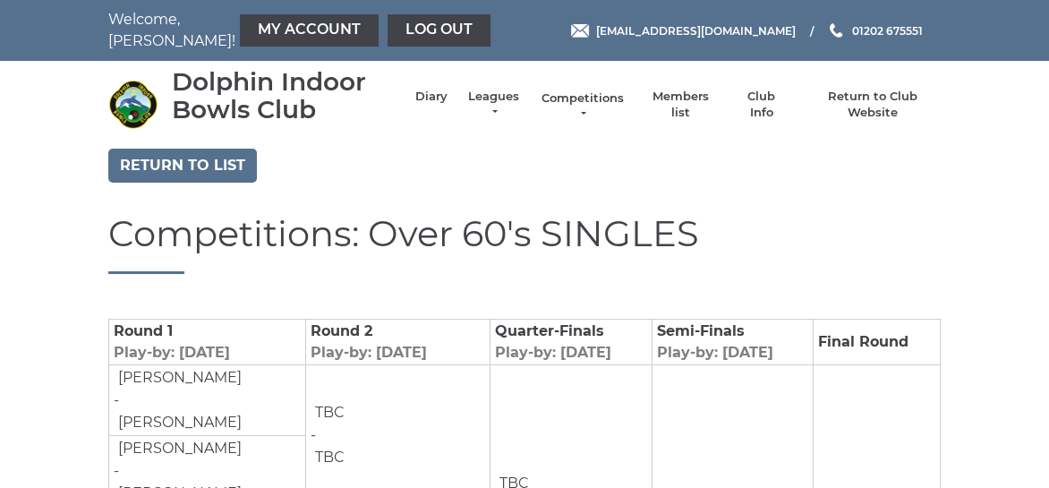
click at [582, 98] on link "Competitions" at bounding box center [583, 106] width 86 height 32
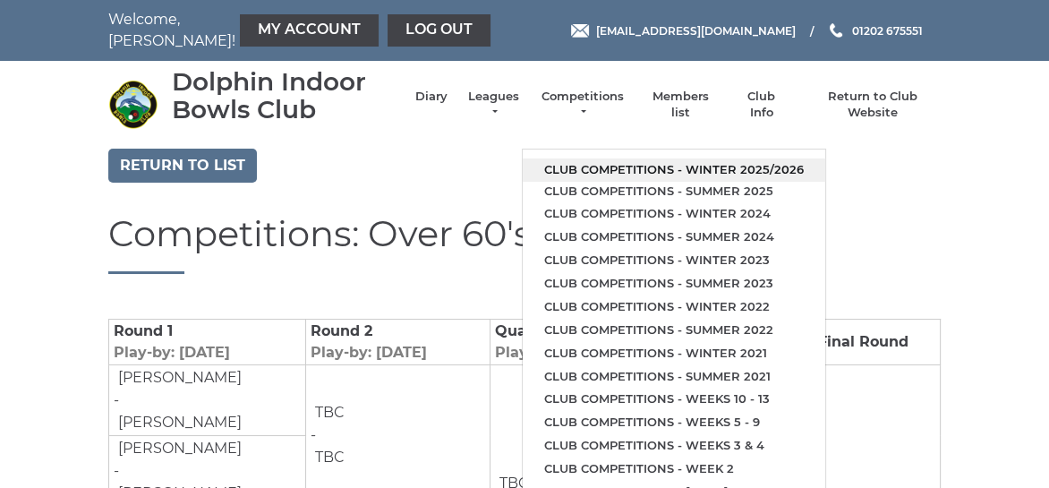
click at [610, 169] on link "Club competitions - Winter 2025/2026" at bounding box center [674, 169] width 303 height 23
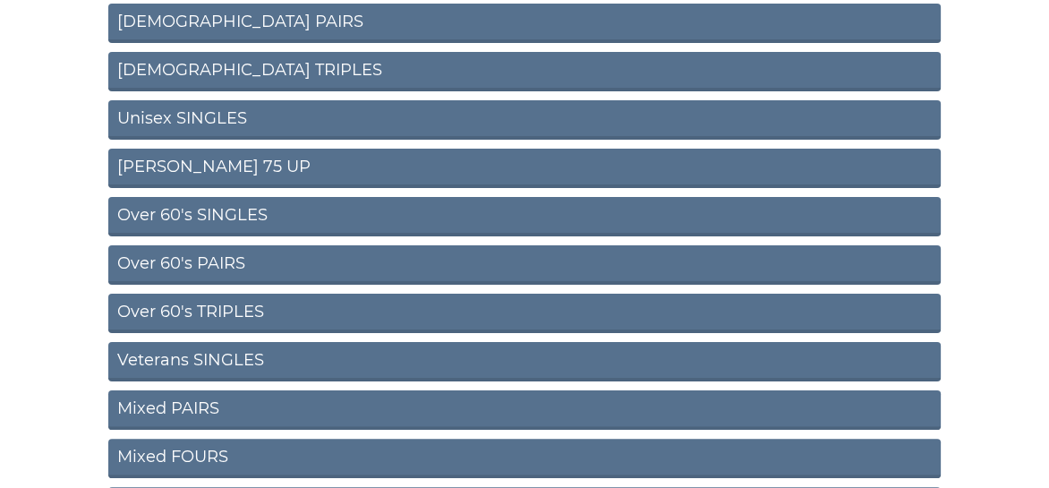
scroll to position [627, 0]
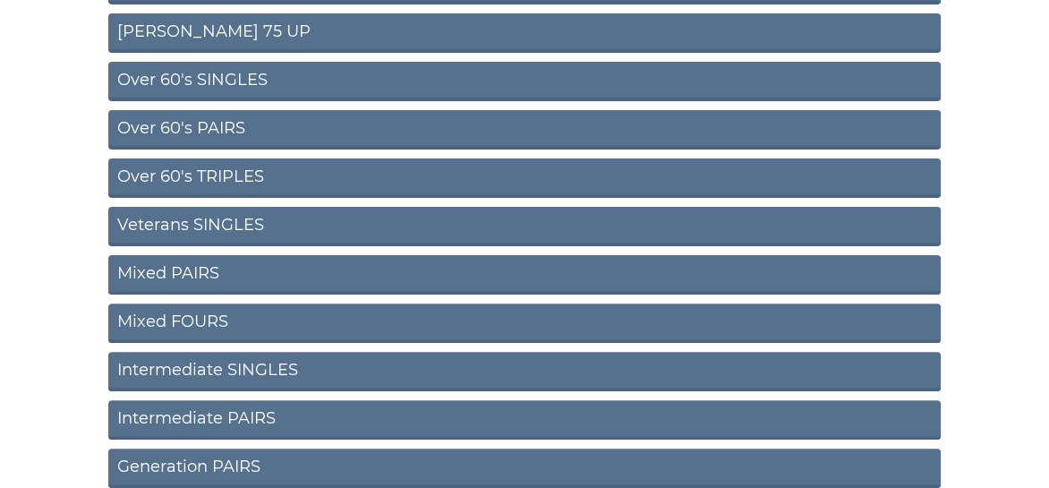
click at [207, 124] on link "Over 60's PAIRS" at bounding box center [524, 129] width 832 height 39
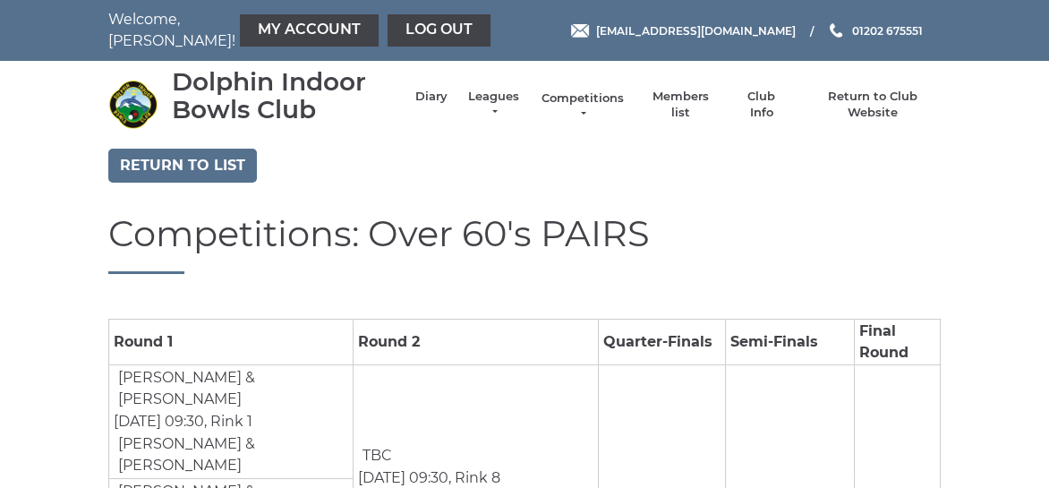
click at [576, 98] on link "Competitions" at bounding box center [583, 106] width 86 height 32
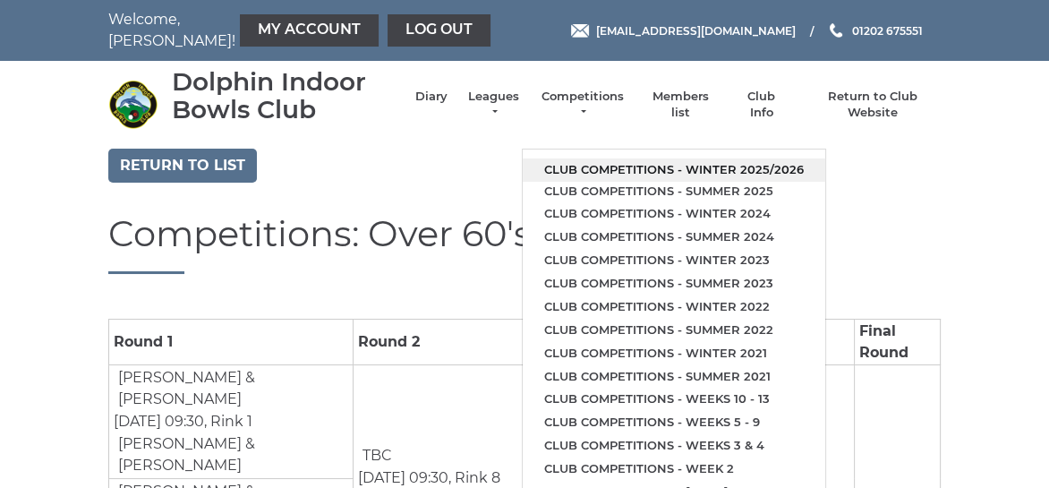
click at [611, 166] on link "Club competitions - Winter 2025/2026" at bounding box center [674, 169] width 303 height 23
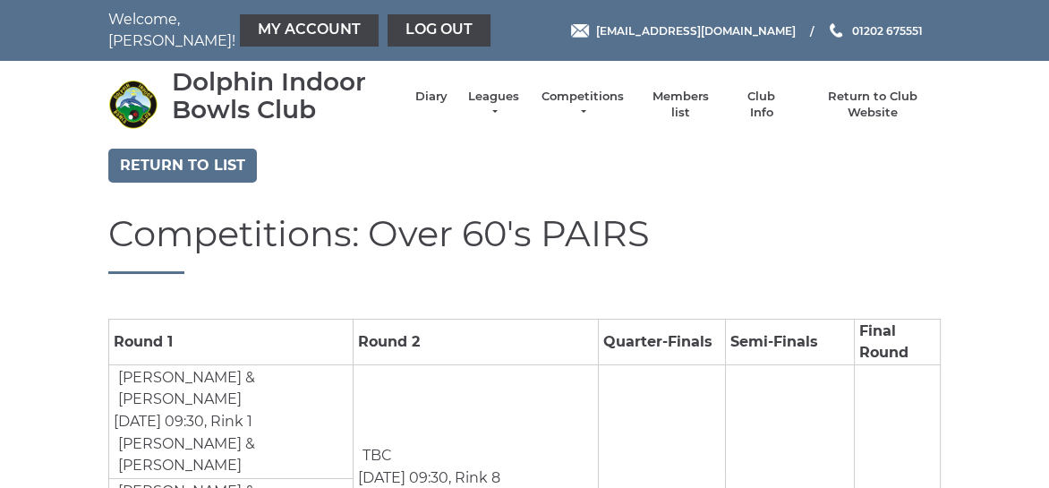
click at [611, 166] on div "Return to list" at bounding box center [524, 168] width 859 height 38
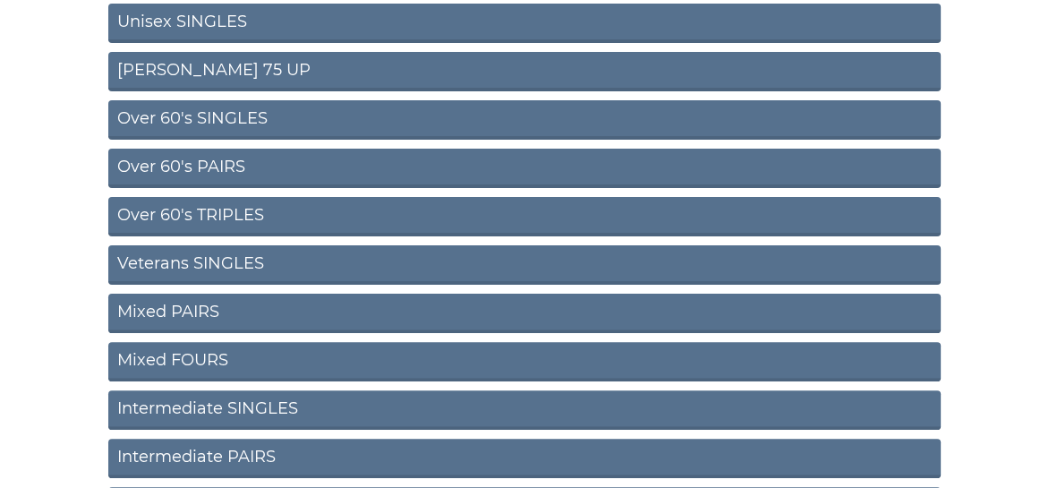
scroll to position [627, 0]
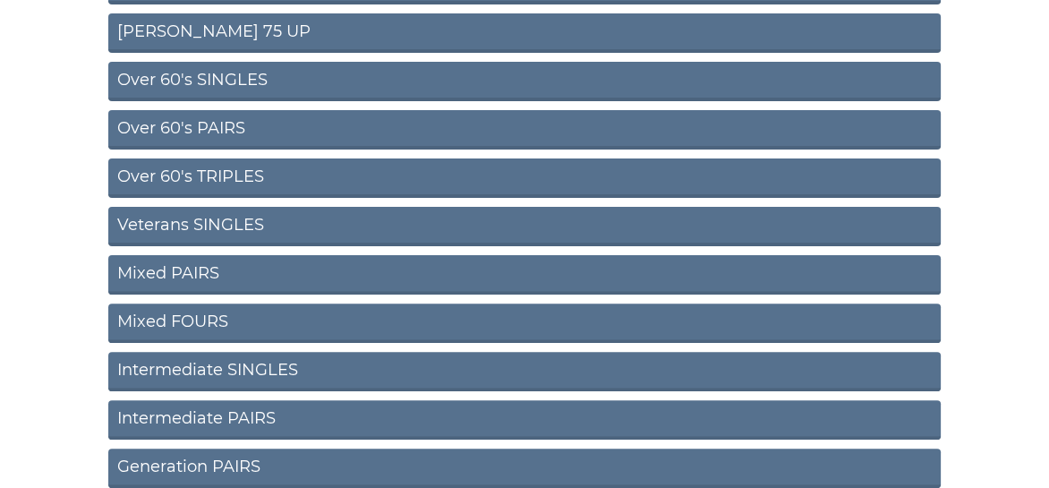
click at [208, 218] on link "Veterans SINGLES" at bounding box center [524, 226] width 832 height 39
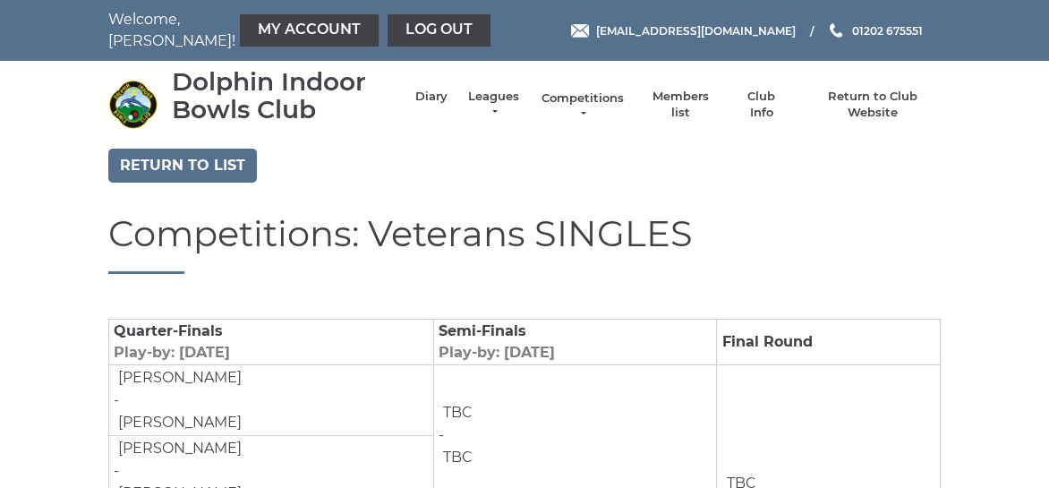
click at [588, 99] on link "Competitions" at bounding box center [583, 106] width 86 height 32
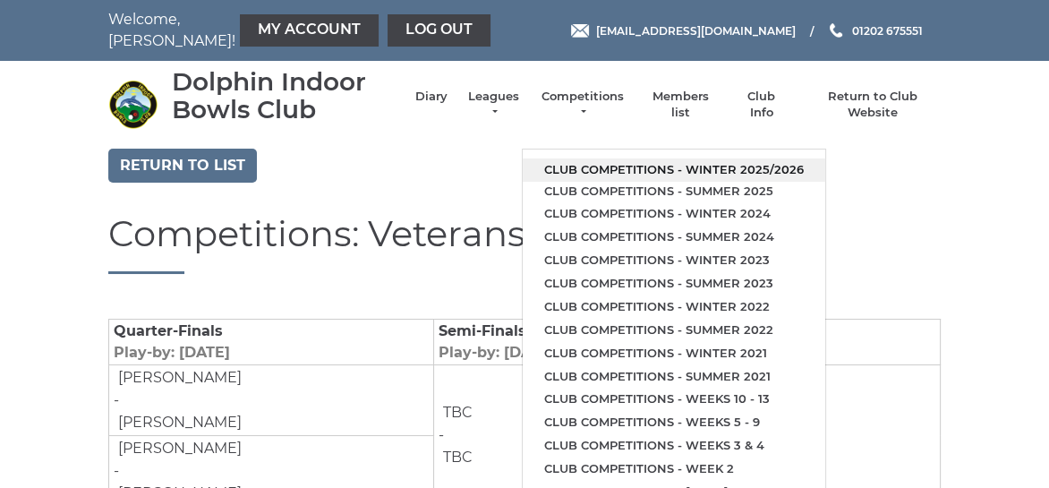
click at [606, 164] on link "Club competitions - Winter 2025/2026" at bounding box center [674, 169] width 303 height 23
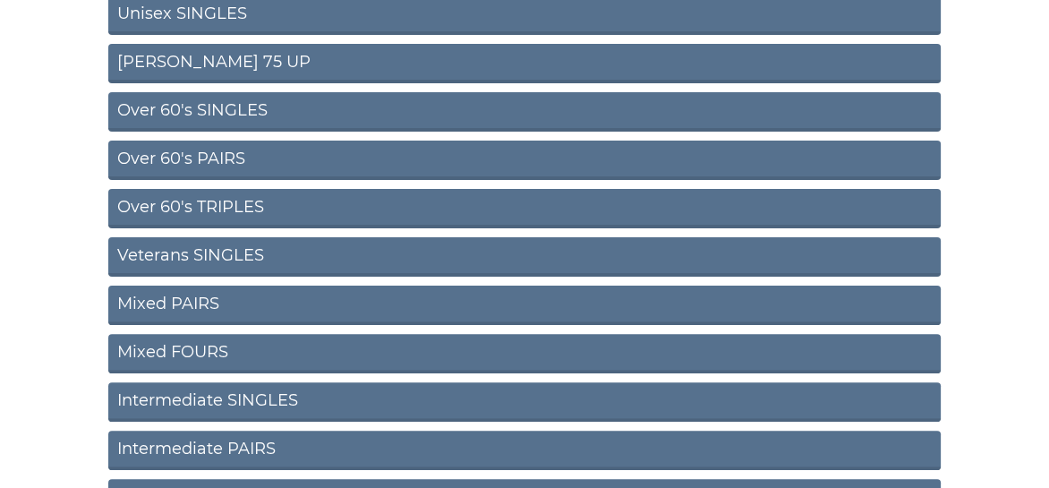
scroll to position [627, 0]
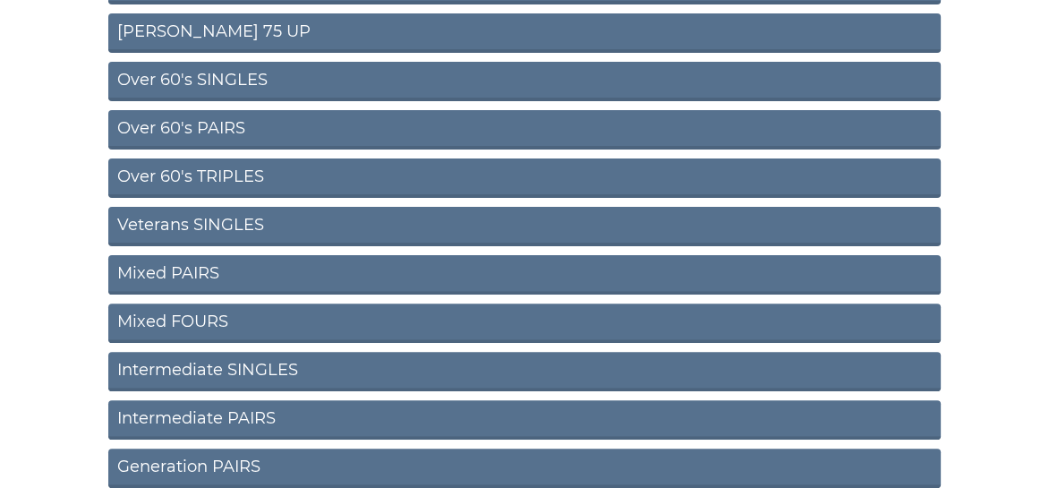
click at [175, 266] on link "Mixed PAIRS" at bounding box center [524, 274] width 832 height 39
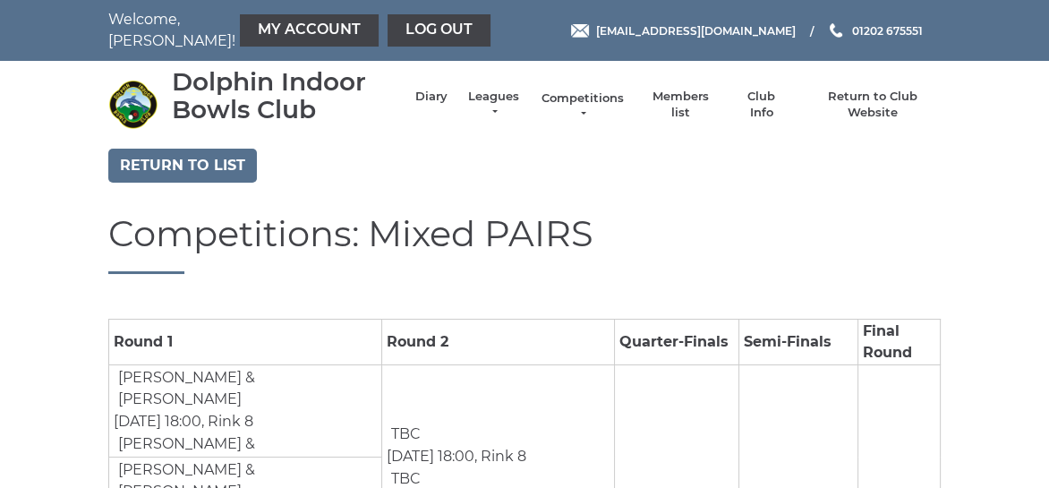
click at [587, 98] on link "Competitions" at bounding box center [583, 106] width 86 height 32
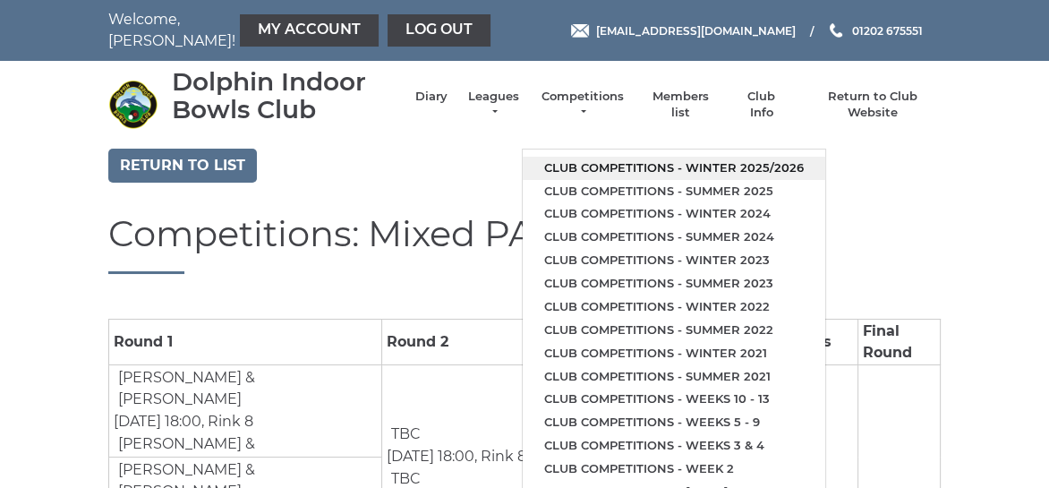
click at [610, 164] on link "Club competitions - Winter 2025/2026" at bounding box center [674, 168] width 303 height 23
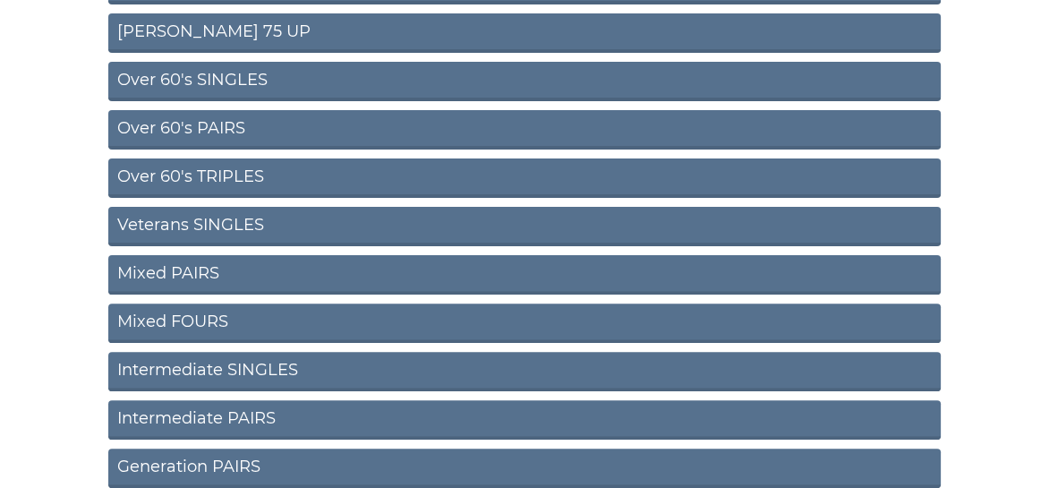
scroll to position [716, 0]
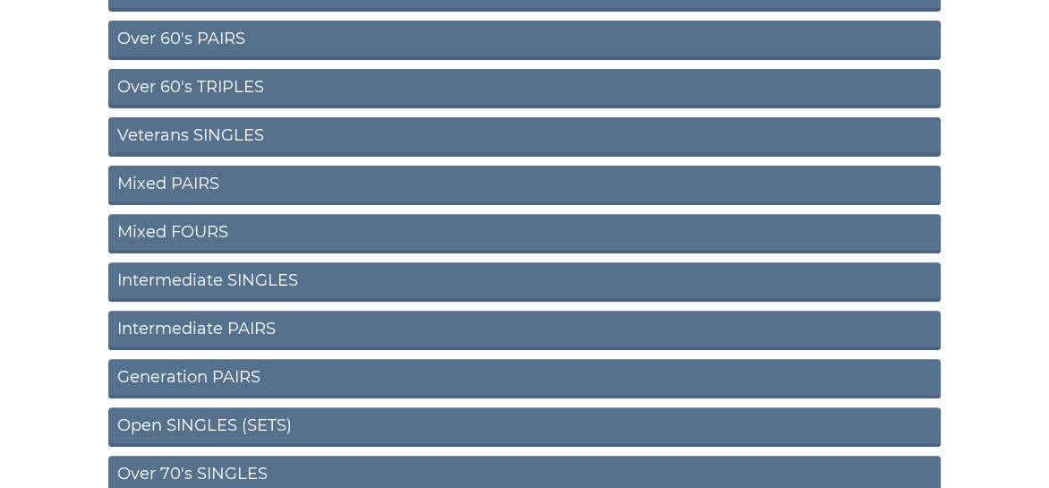
click at [245, 277] on link "Intermediate SINGLES" at bounding box center [524, 281] width 832 height 39
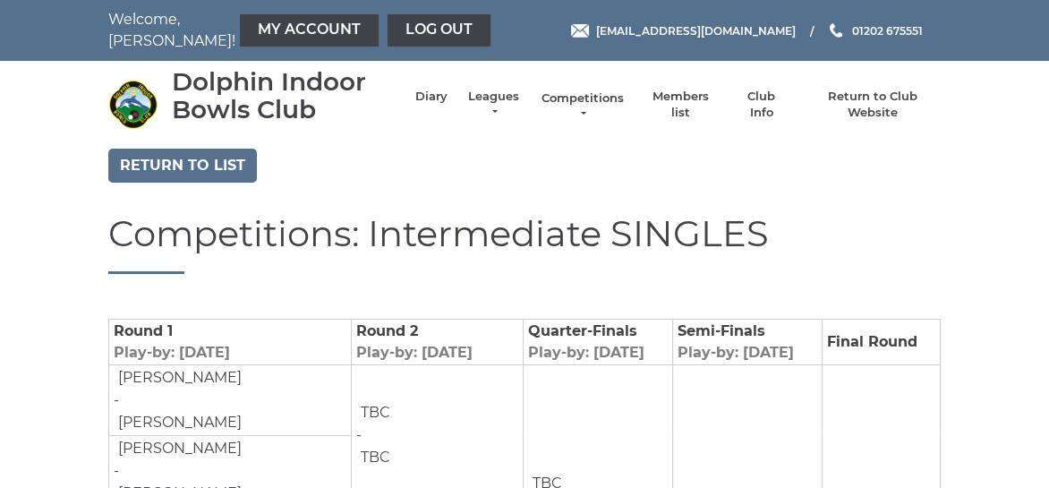
click at [574, 101] on link "Competitions" at bounding box center [583, 106] width 86 height 32
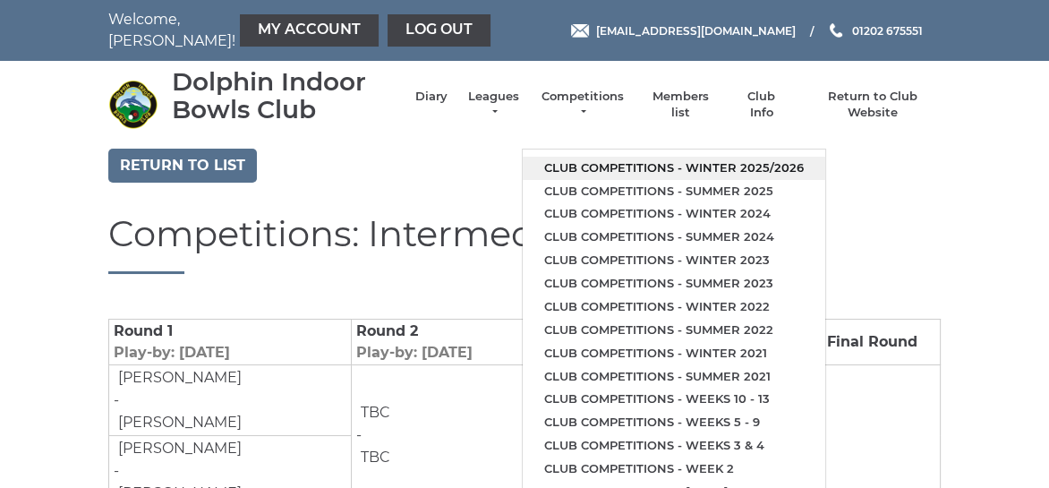
click at [593, 162] on link "Club competitions - Winter 2025/2026" at bounding box center [674, 168] width 303 height 23
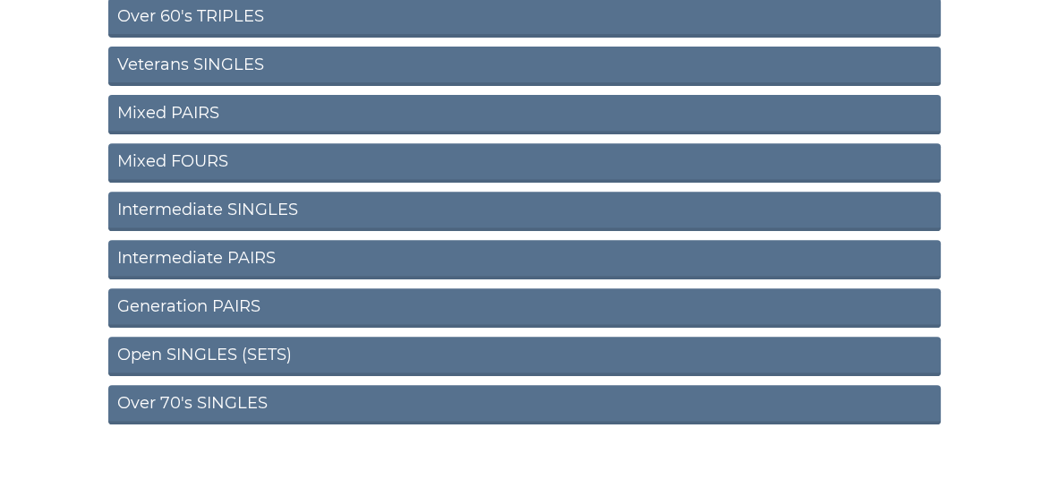
scroll to position [805, 0]
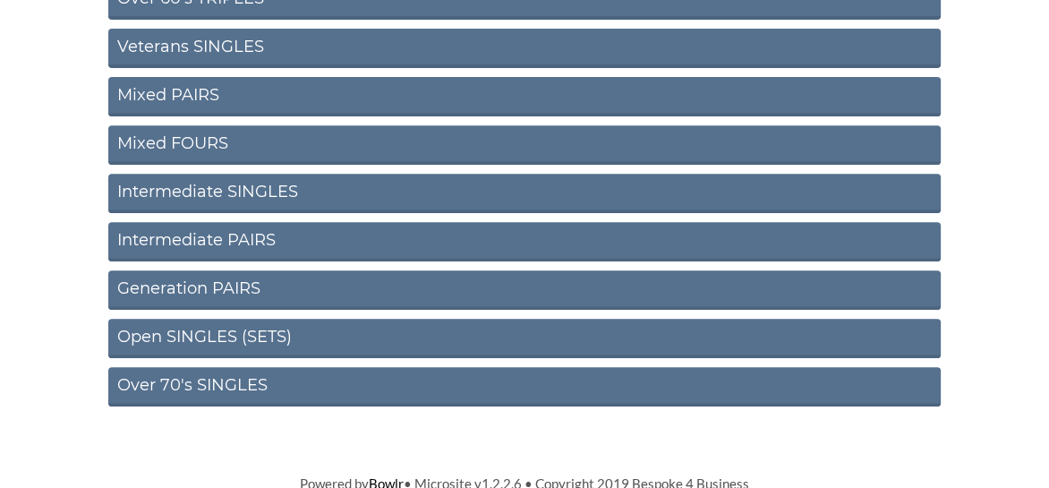
click at [181, 285] on link "Generation PAIRS" at bounding box center [524, 289] width 832 height 39
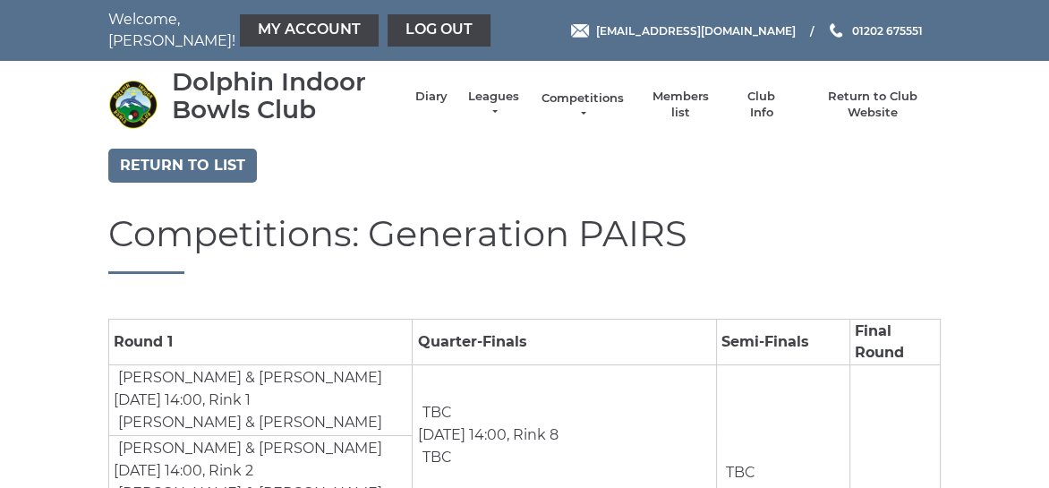
click at [577, 98] on link "Competitions" at bounding box center [583, 106] width 86 height 32
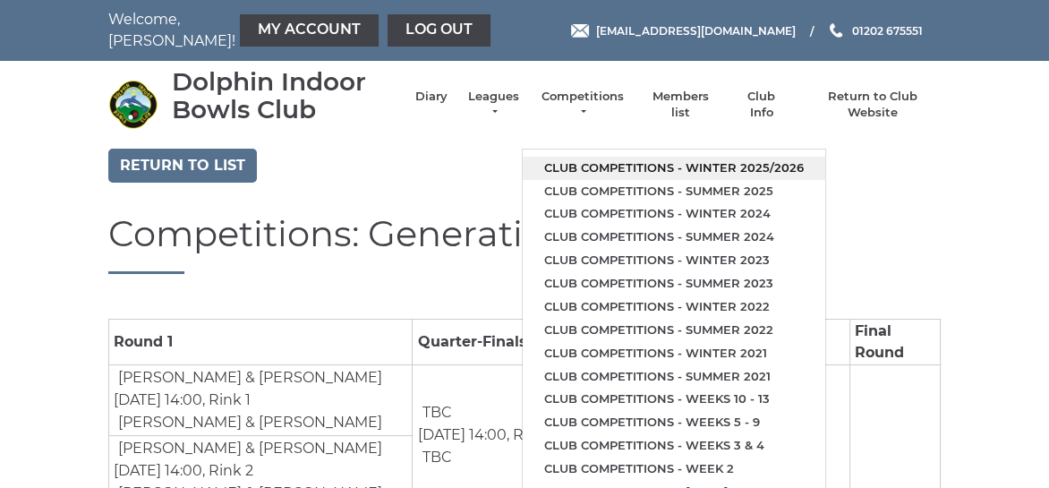
click at [600, 165] on link "Club competitions - Winter 2025/2026" at bounding box center [674, 168] width 303 height 23
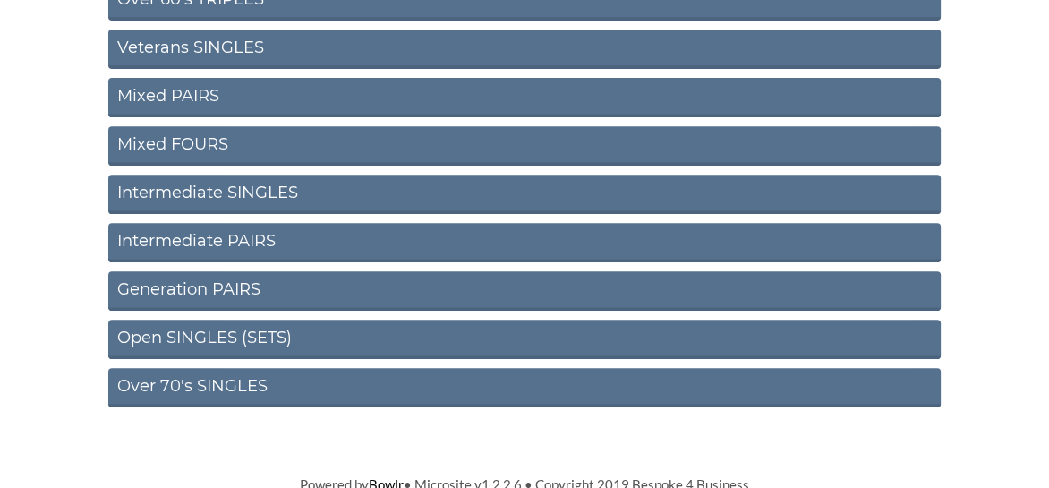
scroll to position [805, 0]
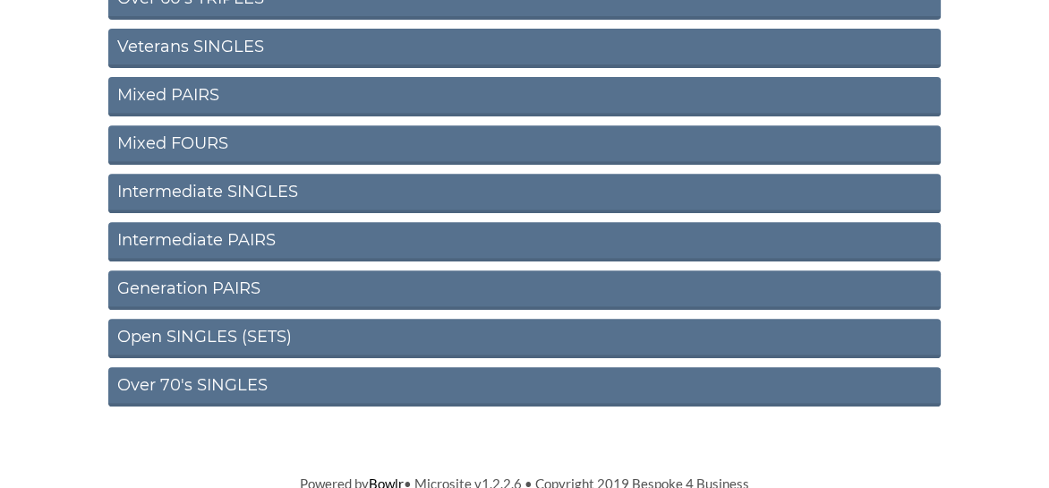
click at [209, 378] on link "Over 70's SINGLES" at bounding box center [524, 386] width 832 height 39
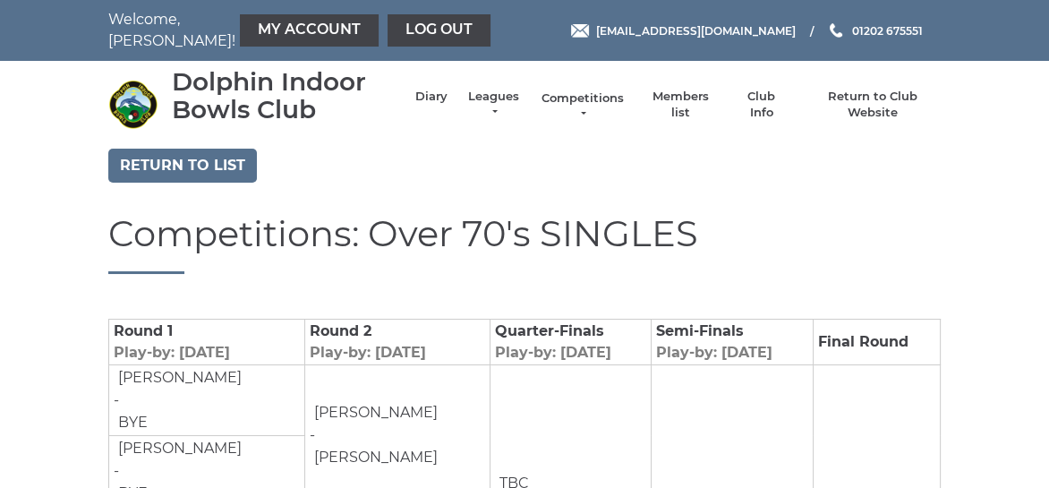
click at [573, 99] on link "Competitions" at bounding box center [583, 106] width 86 height 32
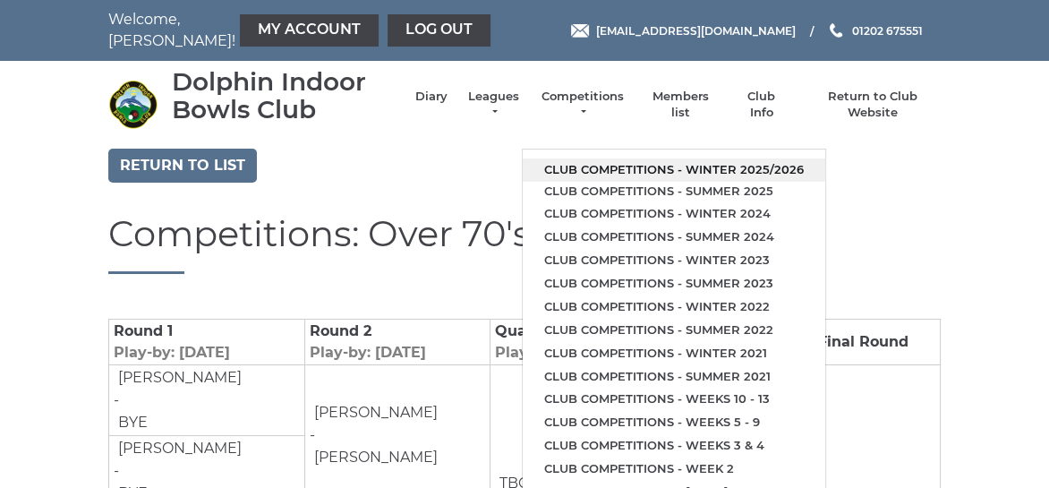
click at [620, 167] on link "Club competitions - Winter 2025/2026" at bounding box center [674, 169] width 303 height 23
